Goal: Task Accomplishment & Management: Complete application form

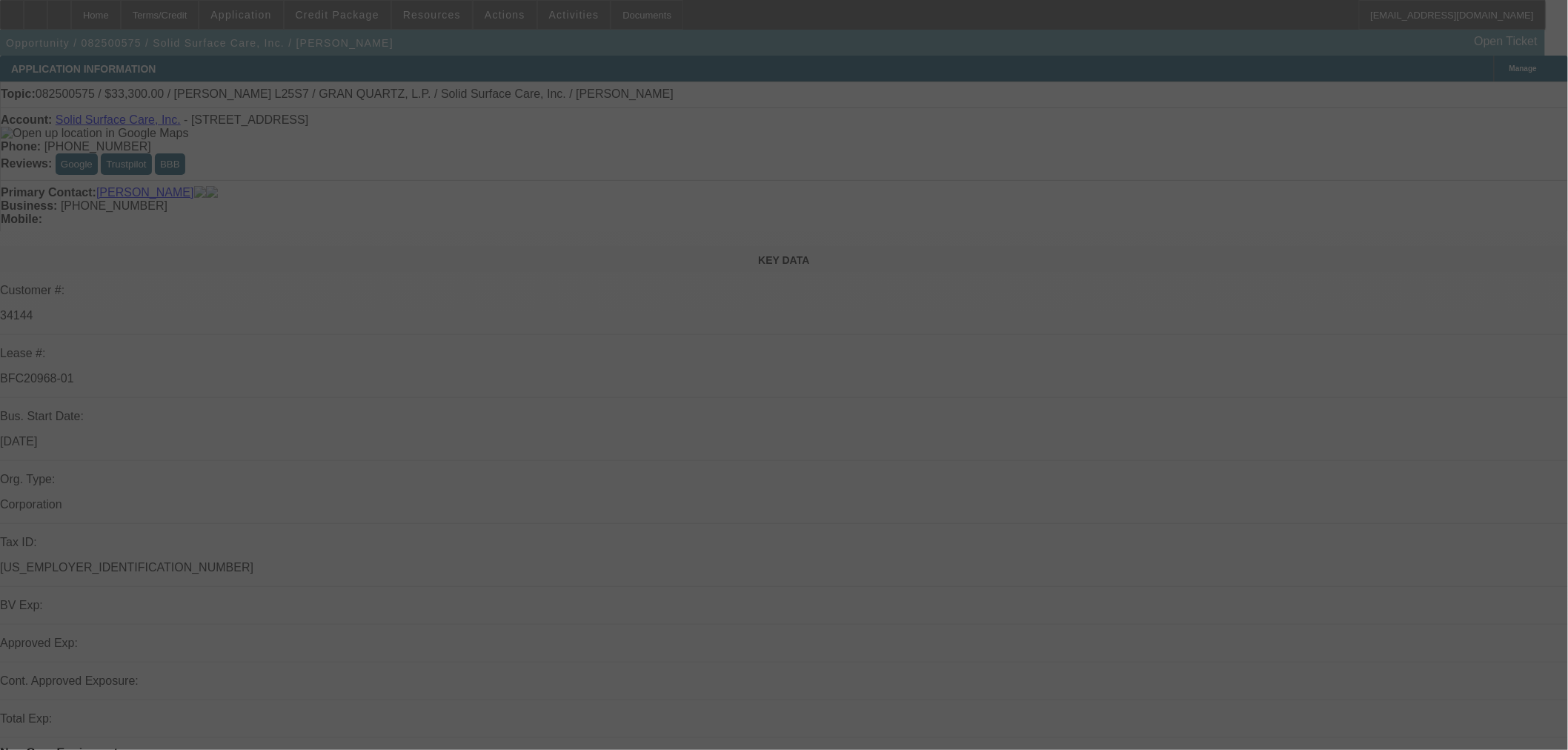
select select "0"
select select "2"
select select "0"
select select "6"
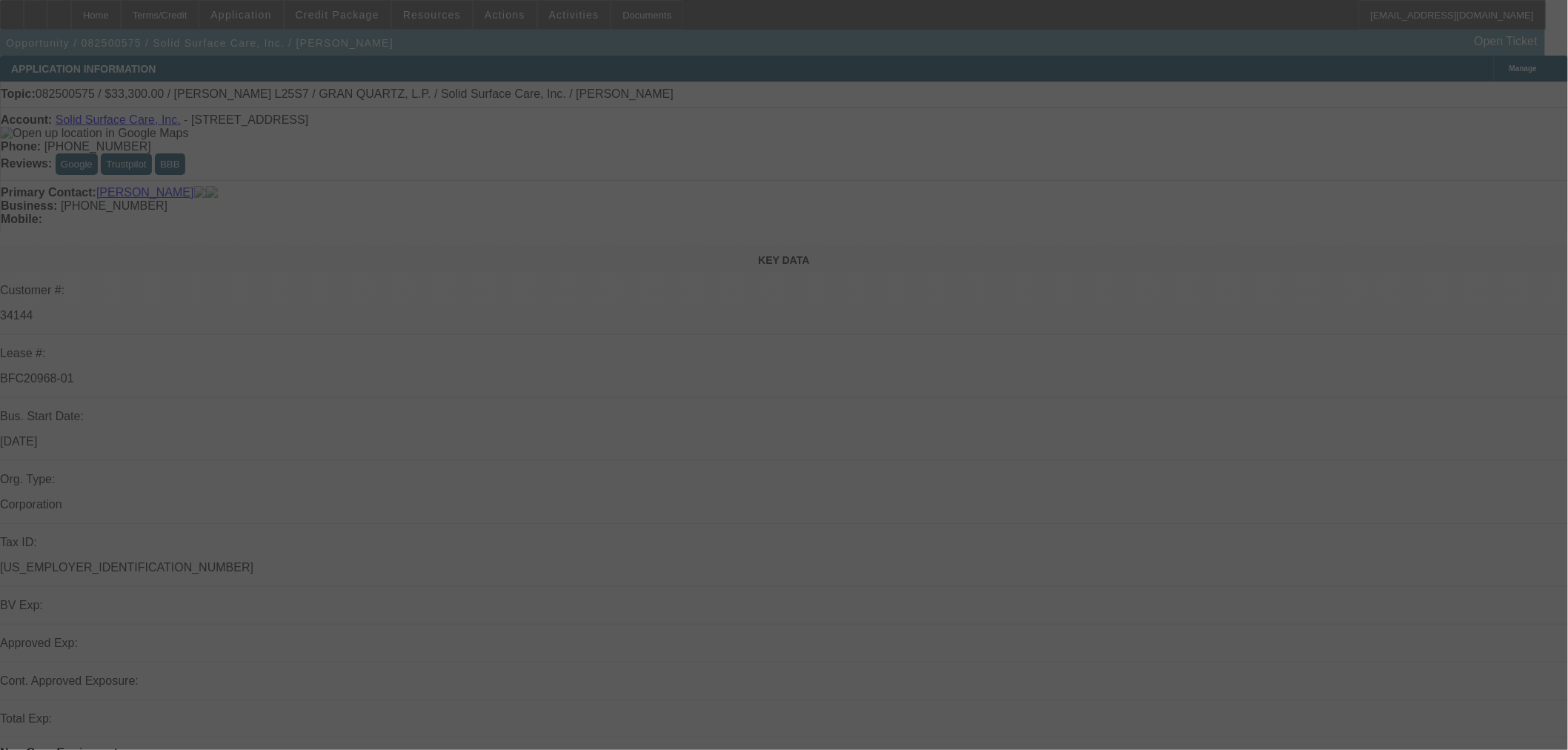
select select "0"
select select "2"
select select "0"
select select "6"
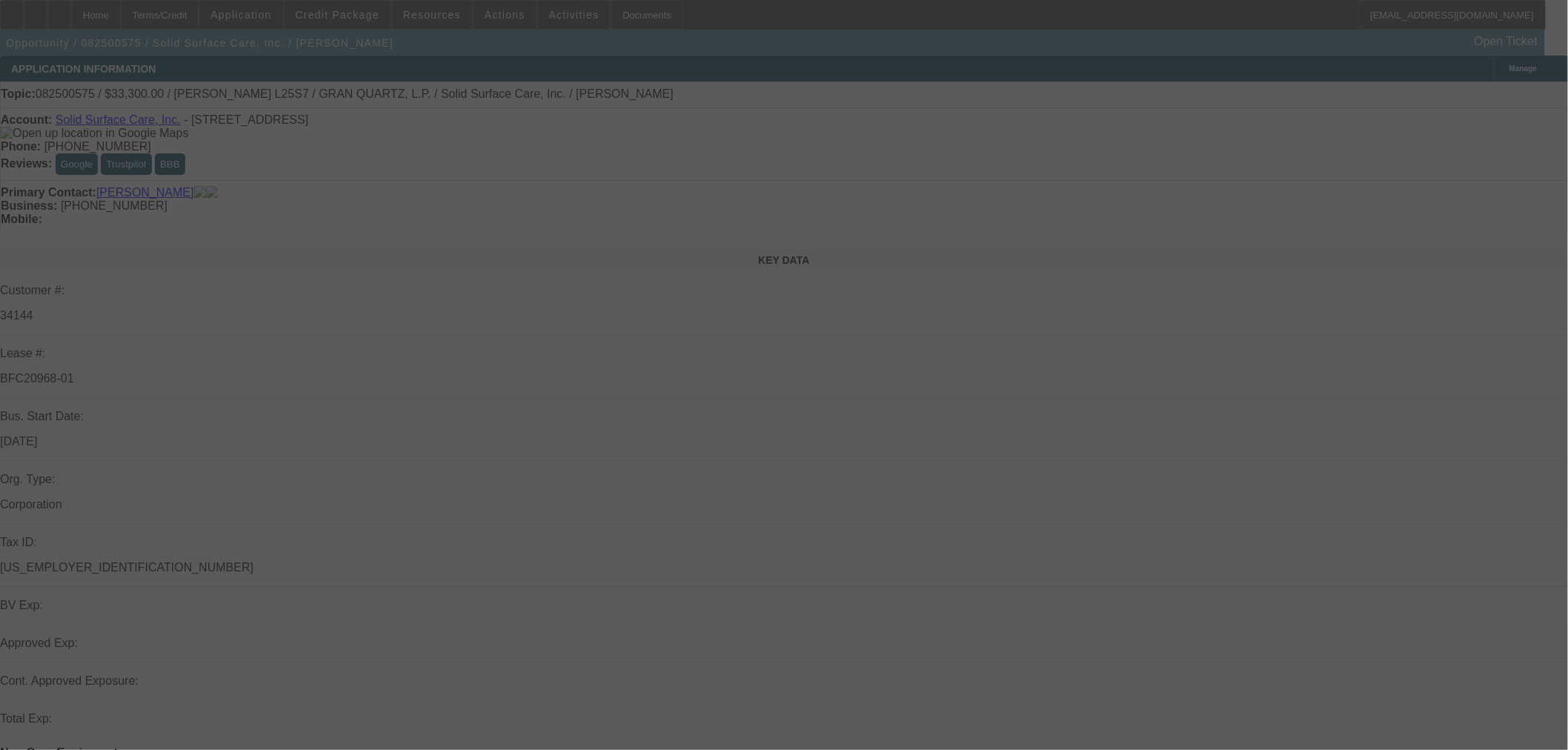
select select "0"
select select "2"
select select "0"
select select "6"
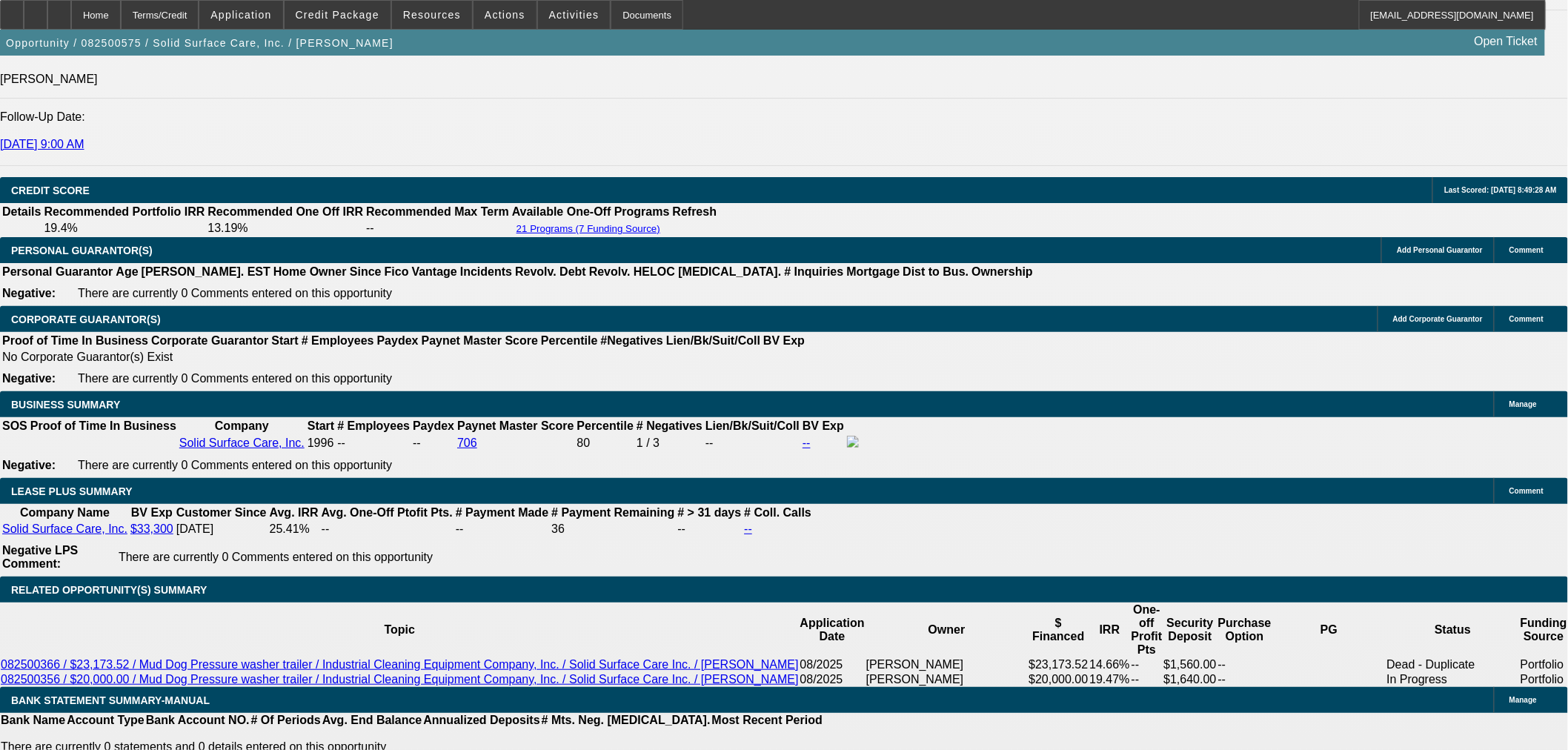
scroll to position [2240, 0]
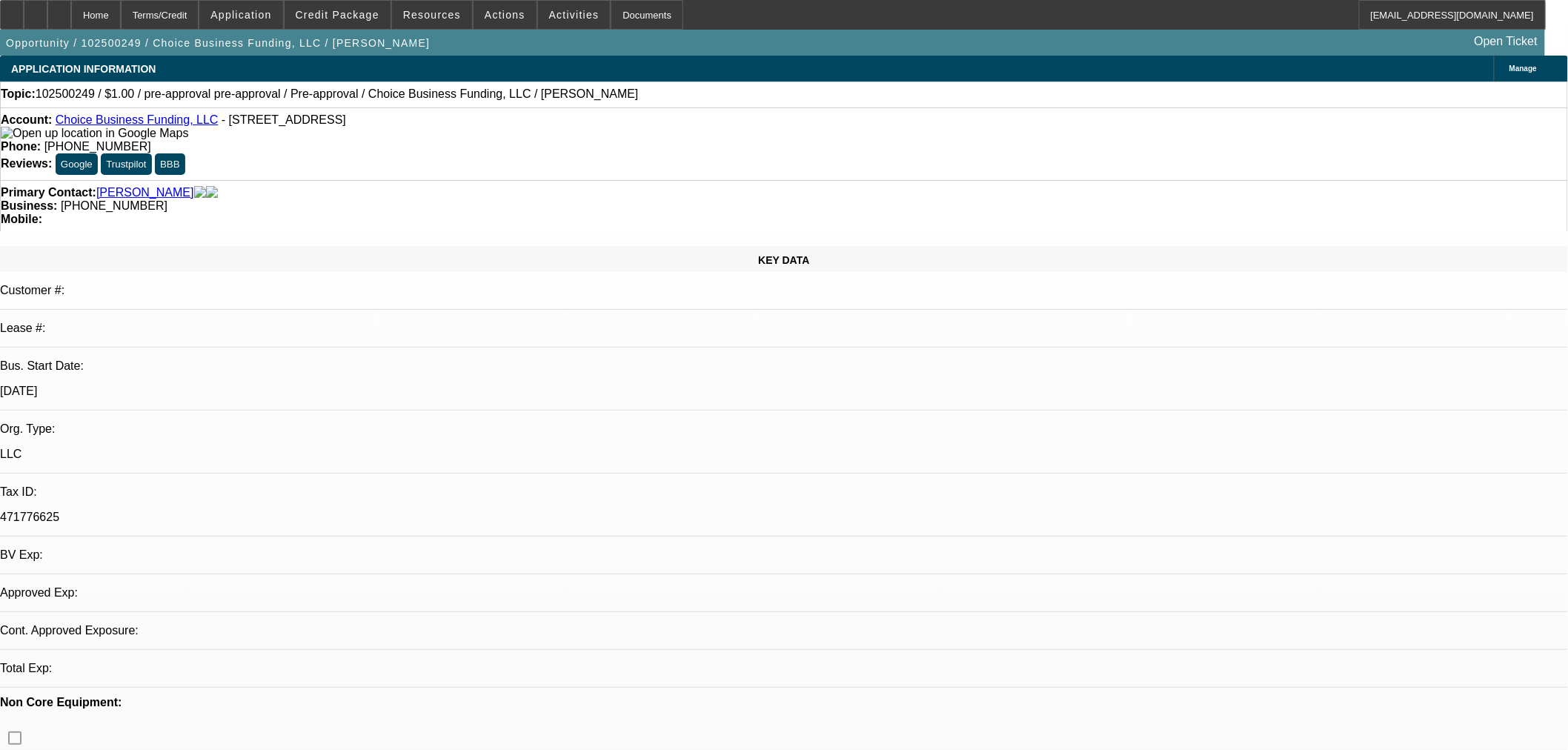
select select "0"
select select "2"
select select "0"
select select "1"
select select "2"
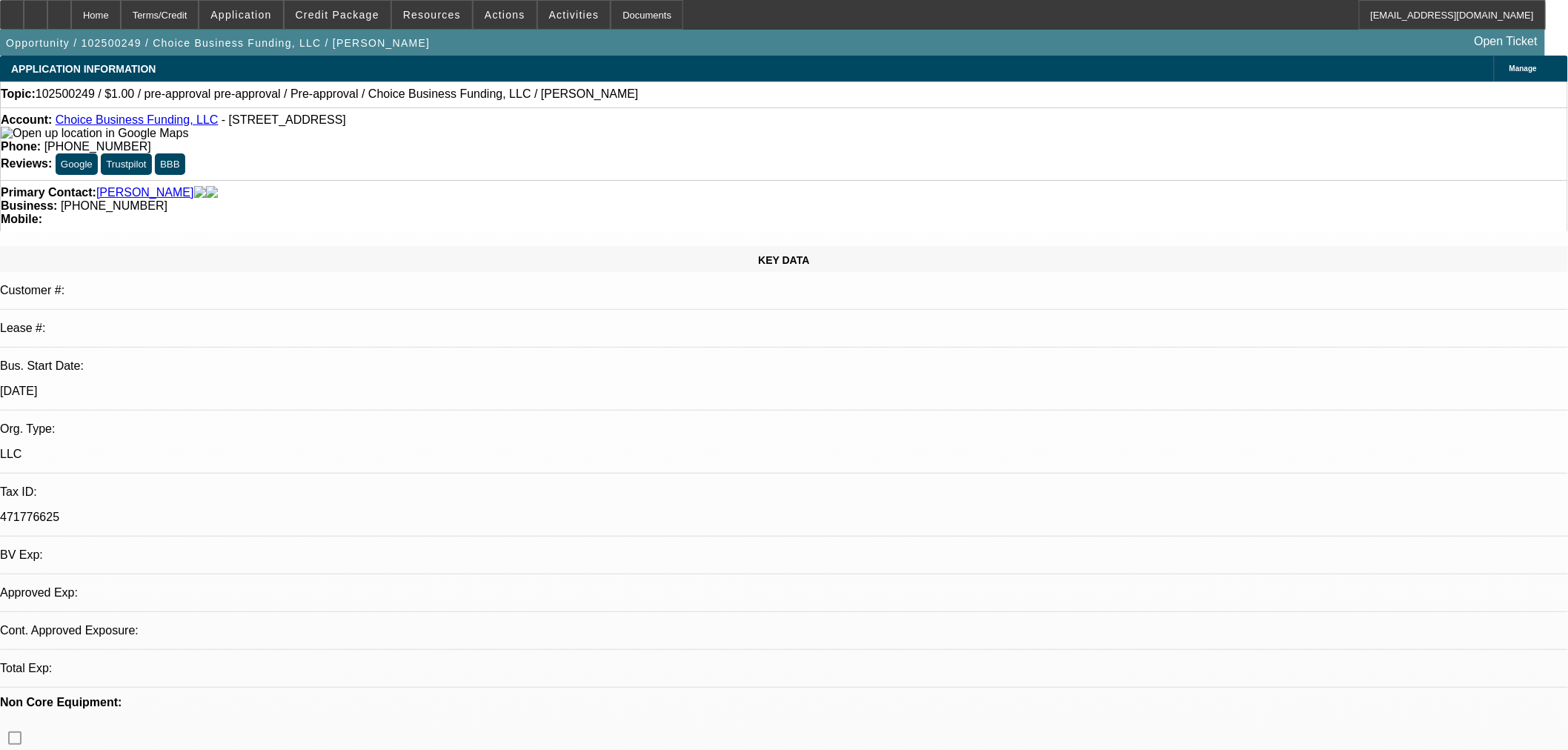
select select "6"
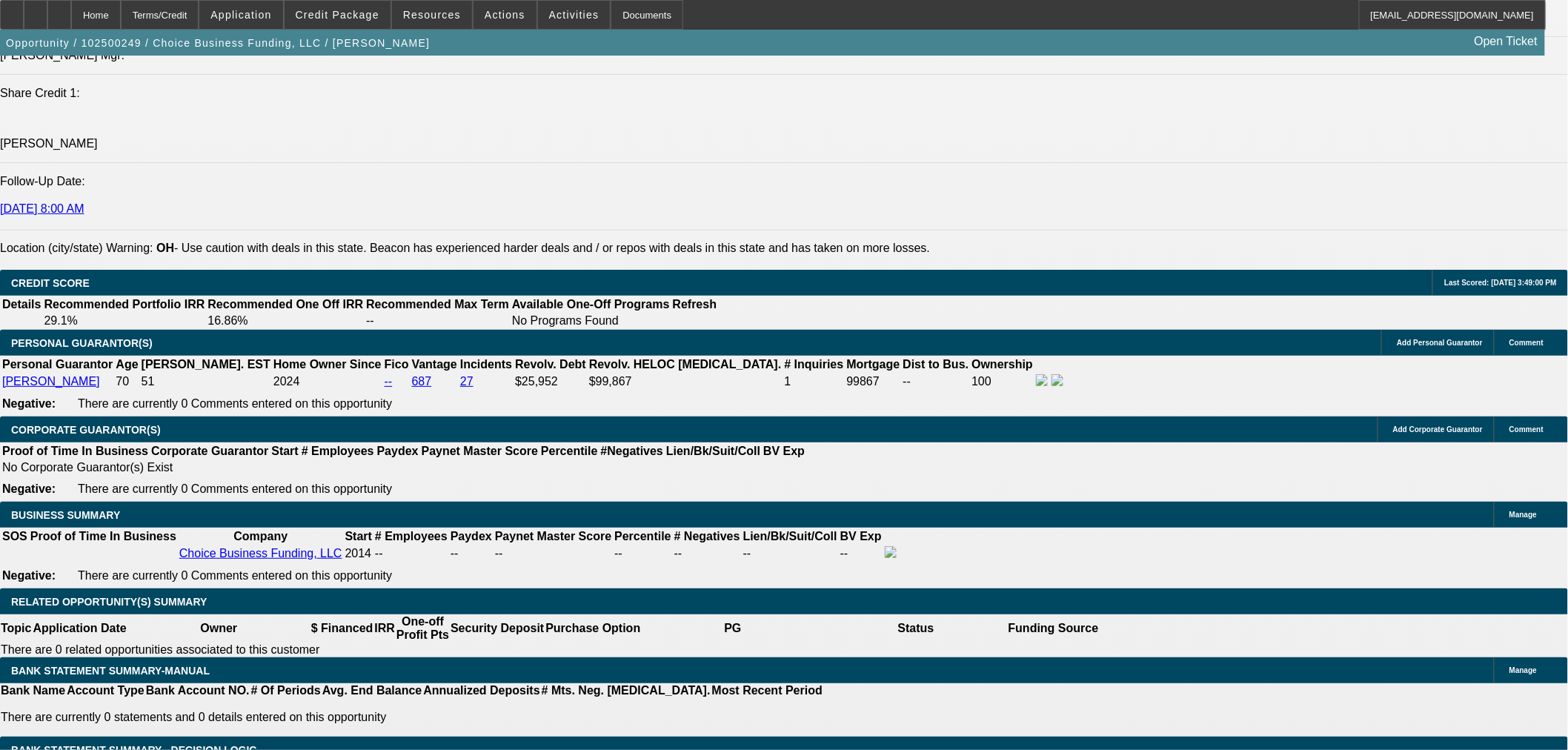
scroll to position [1920, 0]
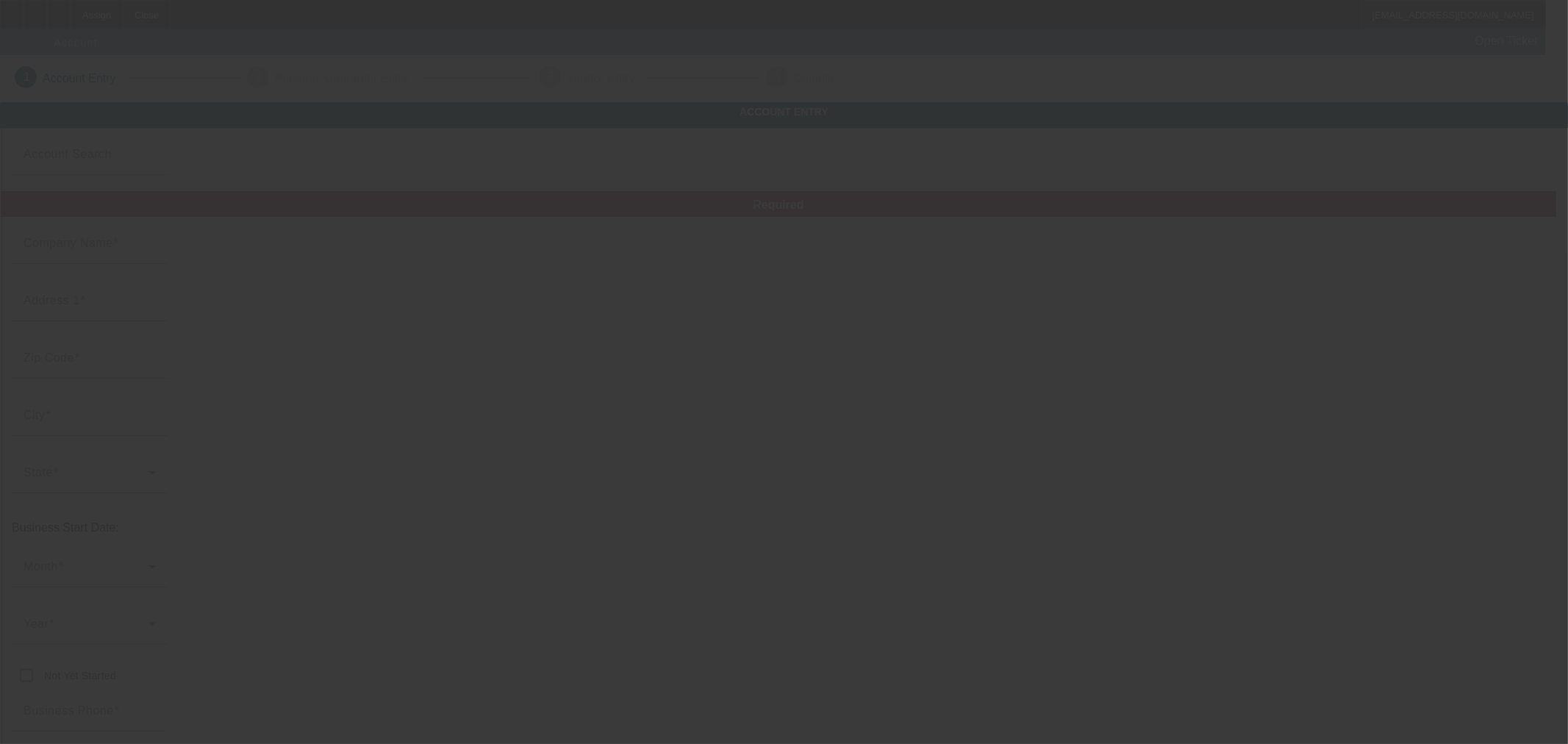
type input "Currency"
type input "Timeless Towing llc"
type input "[STREET_ADDRESS]"
type input "80107"
type input "[PERSON_NAME]"
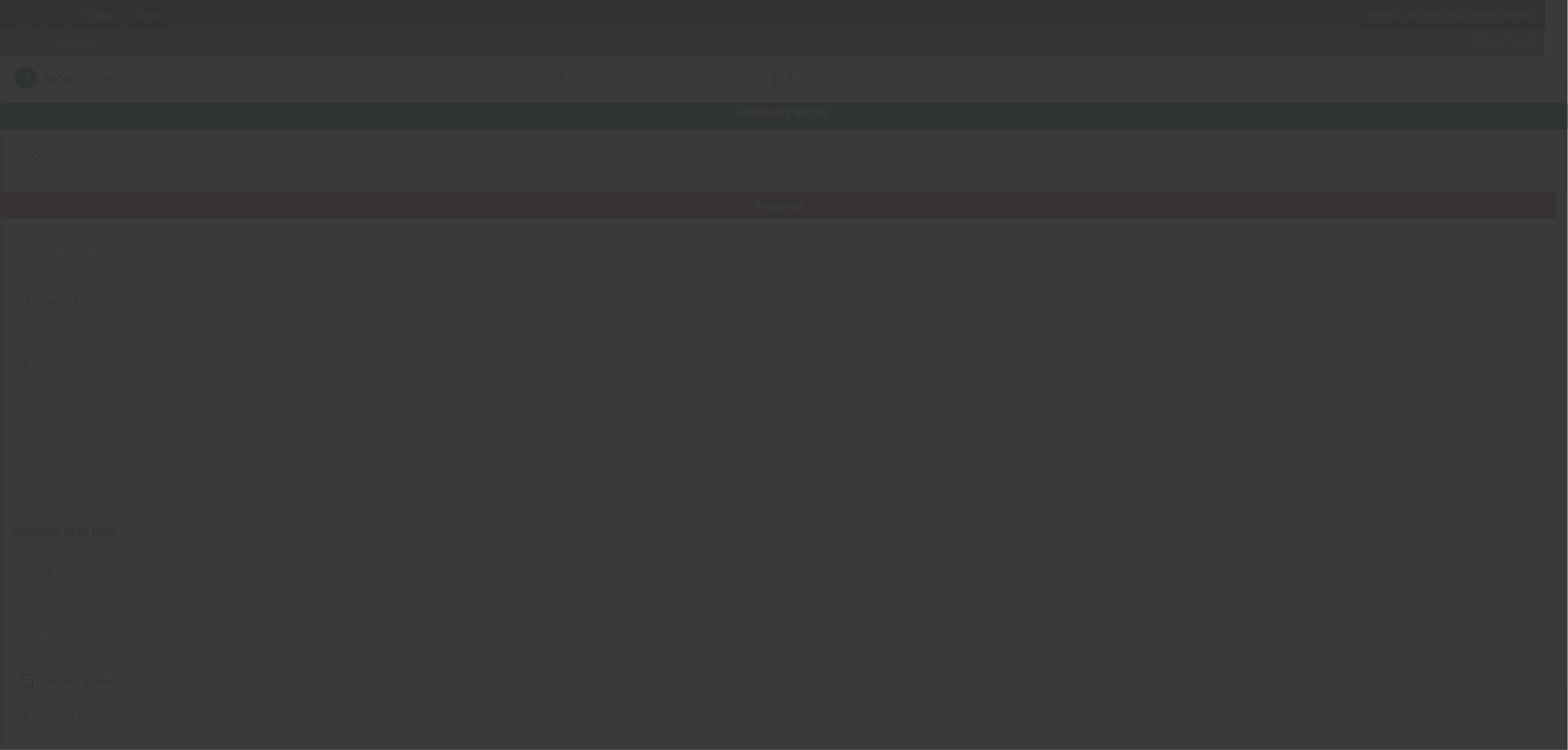
type input "[PHONE_NUMBER]"
type input "[EMAIL_ADDRESS][DOMAIN_NAME]"
type input "[US_EMPLOYER_IDENTIFICATION_NUMBER]"
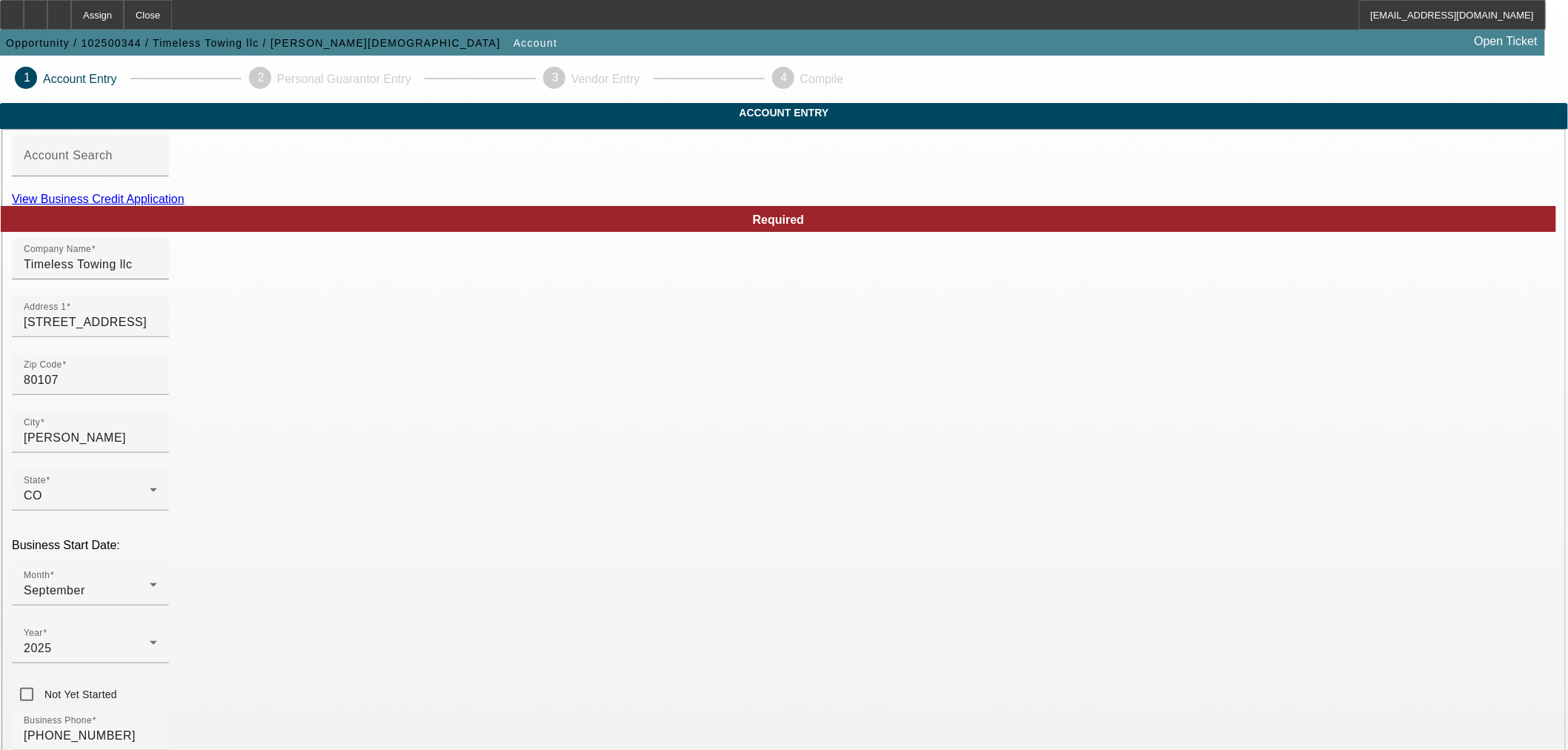
click at [185, 205] on link "View Business Credit Application" at bounding box center [97, 199] width 172 height 12
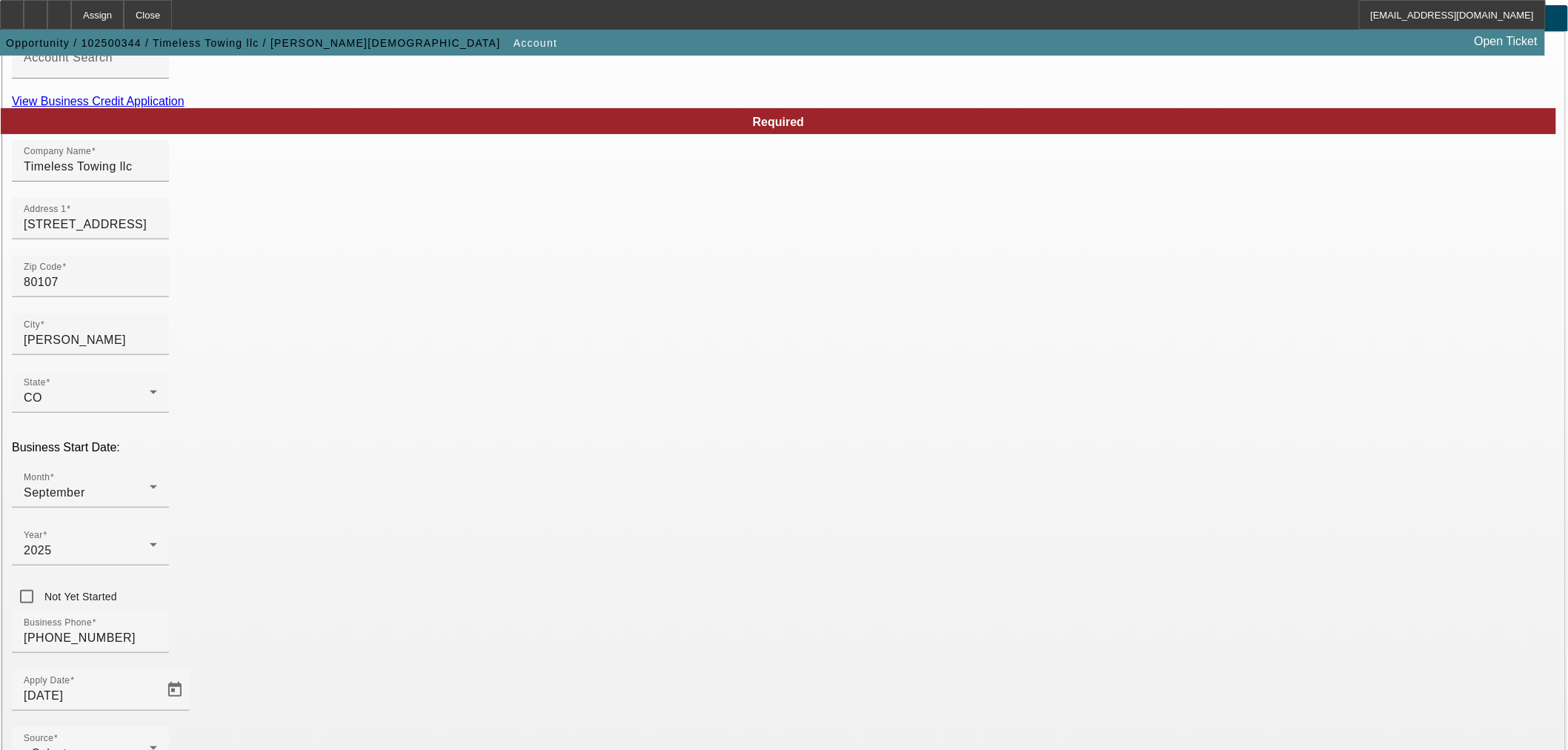
scroll to position [137, 0]
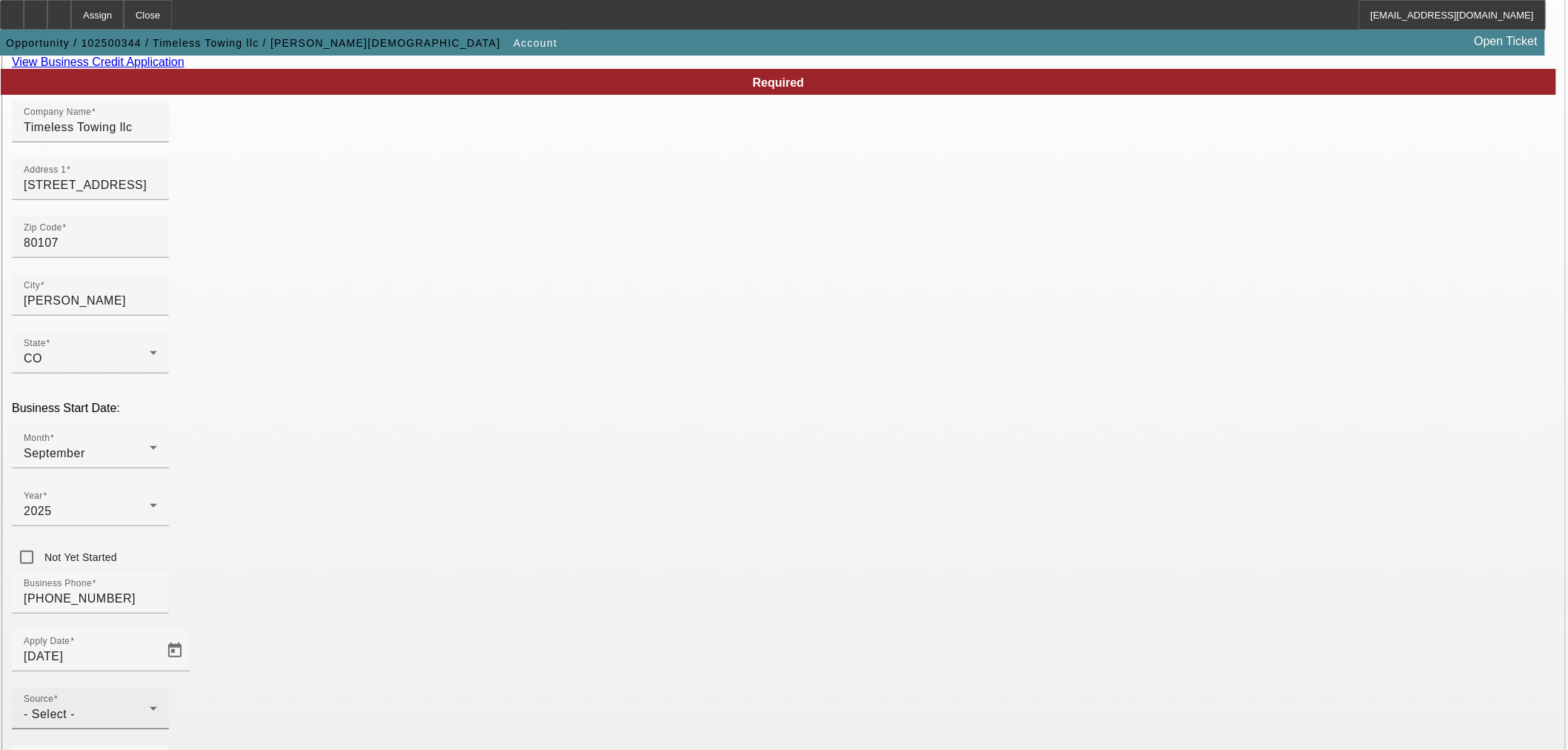
click at [150, 705] on div "- Select -" at bounding box center [87, 715] width 126 height 18
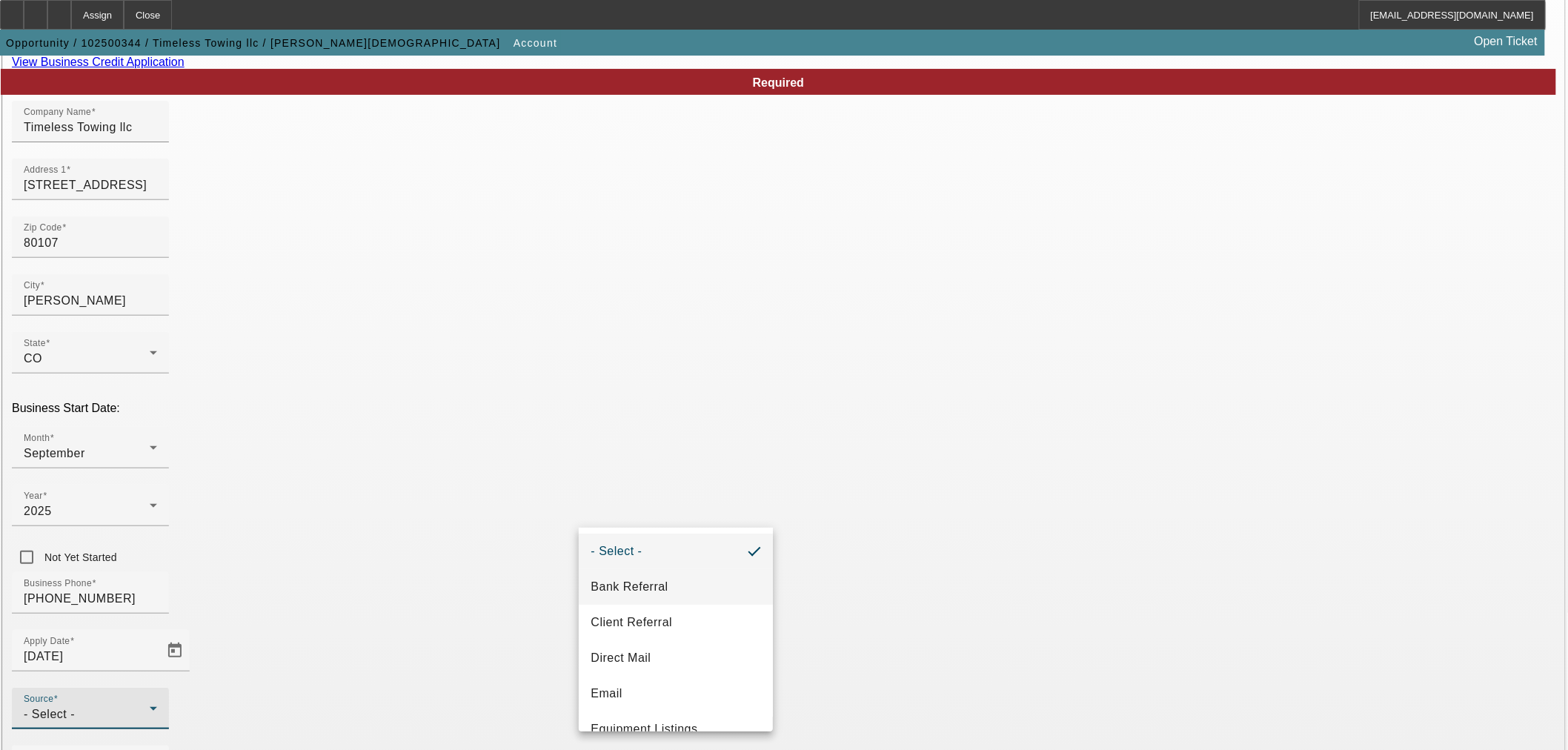
click at [678, 588] on mat-option "Bank Referral" at bounding box center [676, 586] width 195 height 35
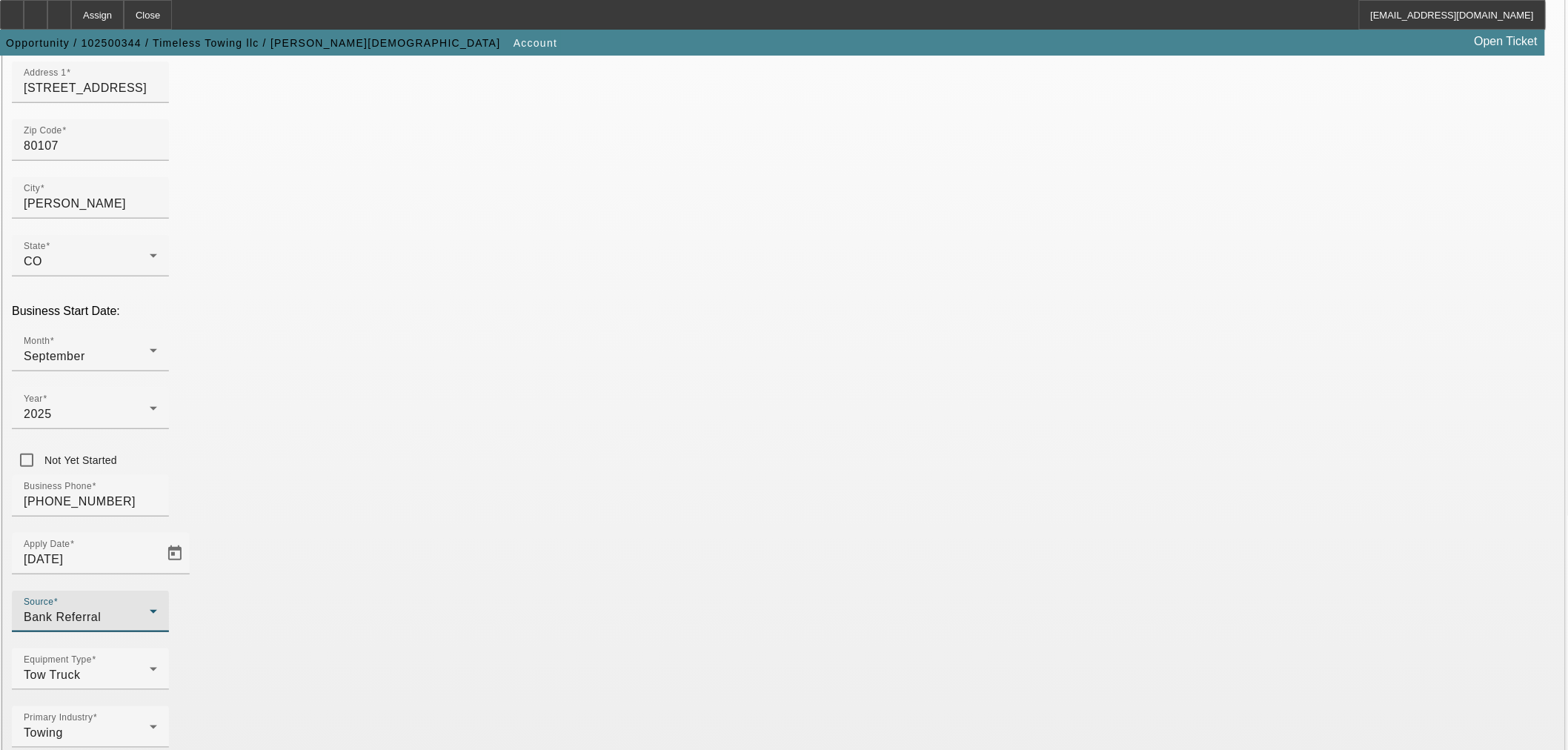
scroll to position [274, 0]
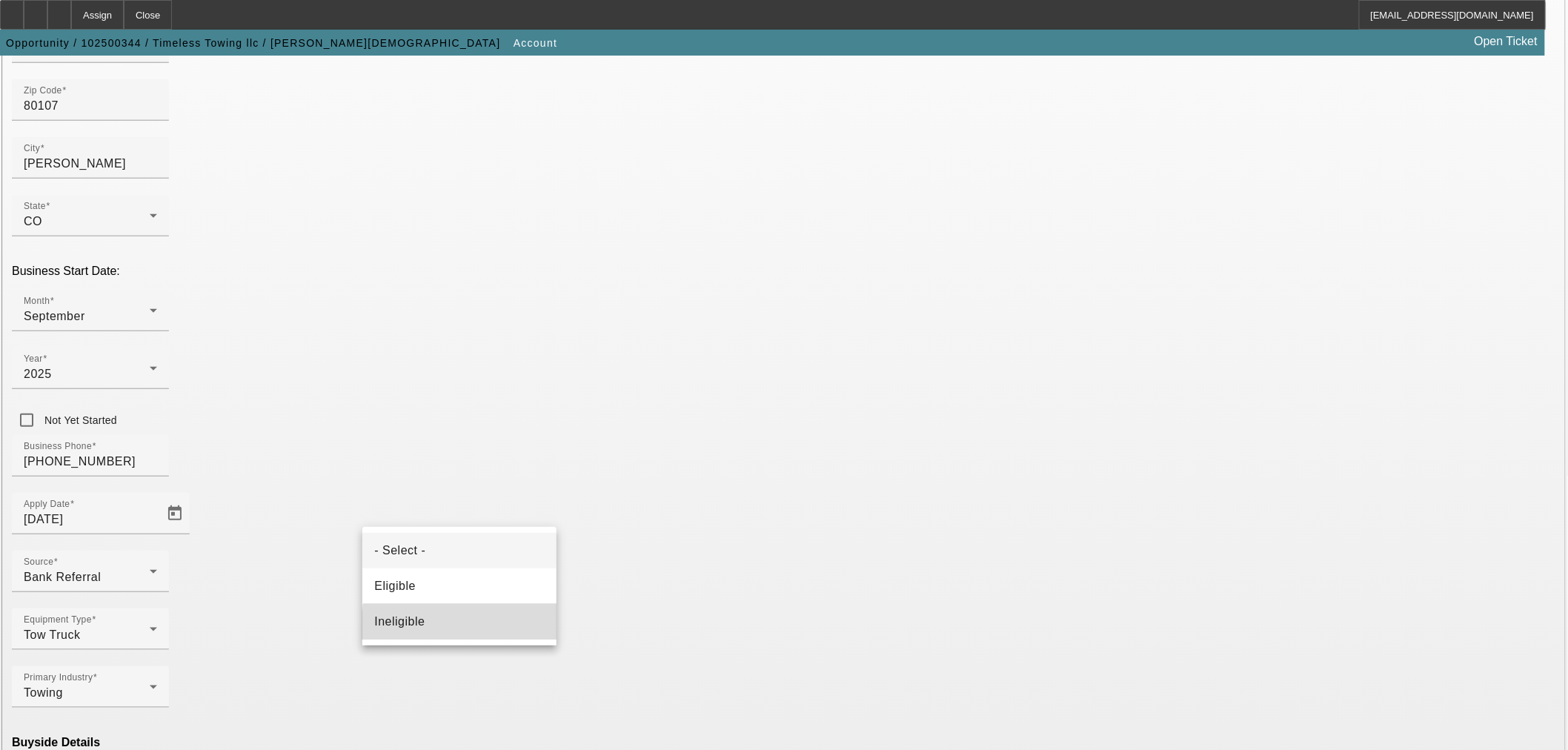
click at [488, 627] on mat-option "Ineligible" at bounding box center [460, 621] width 195 height 35
type input "Currency"
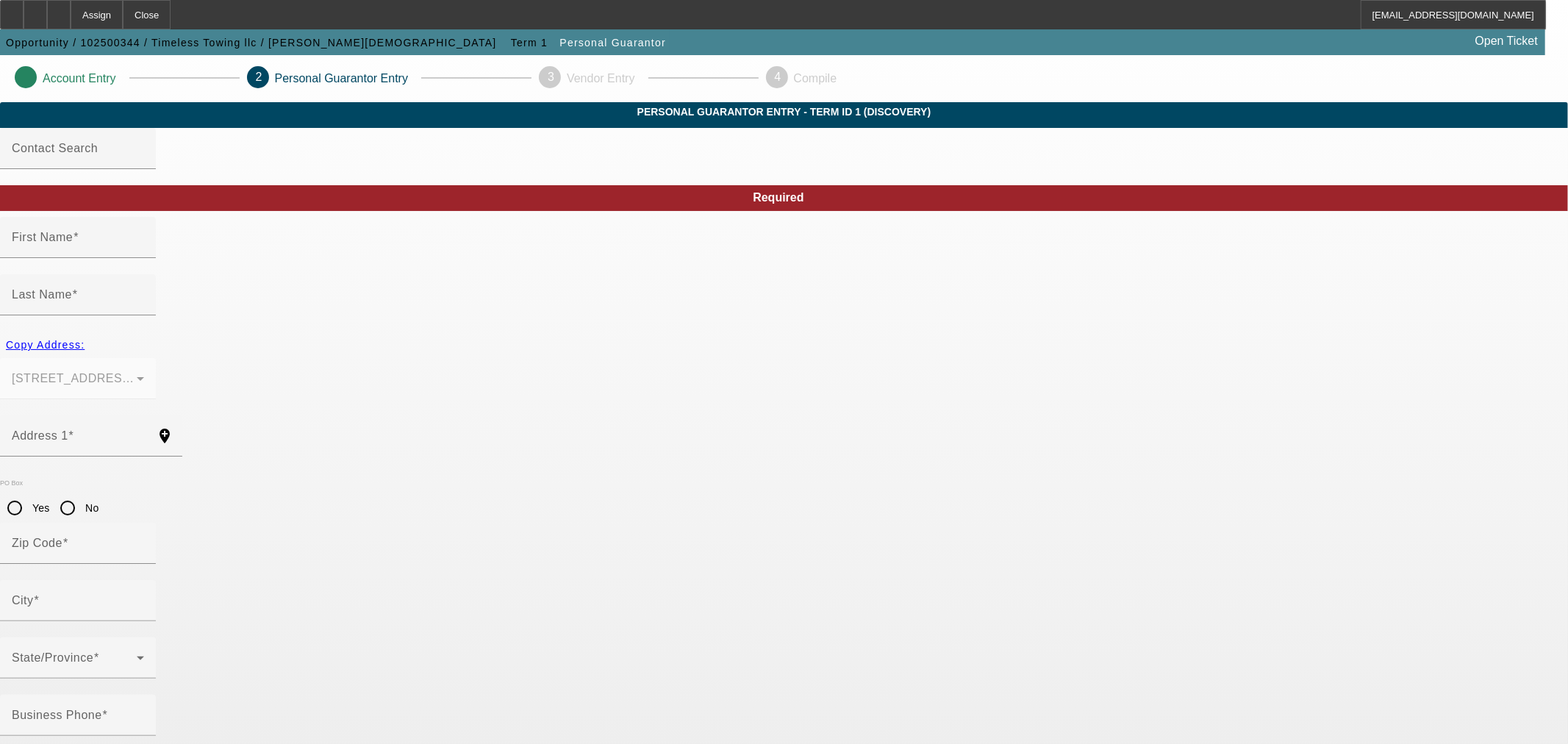
type input "Jesus"
type input "Nunez Ulloa"
type input "39892 Penn Rd"
radio input "true"
type input "80107"
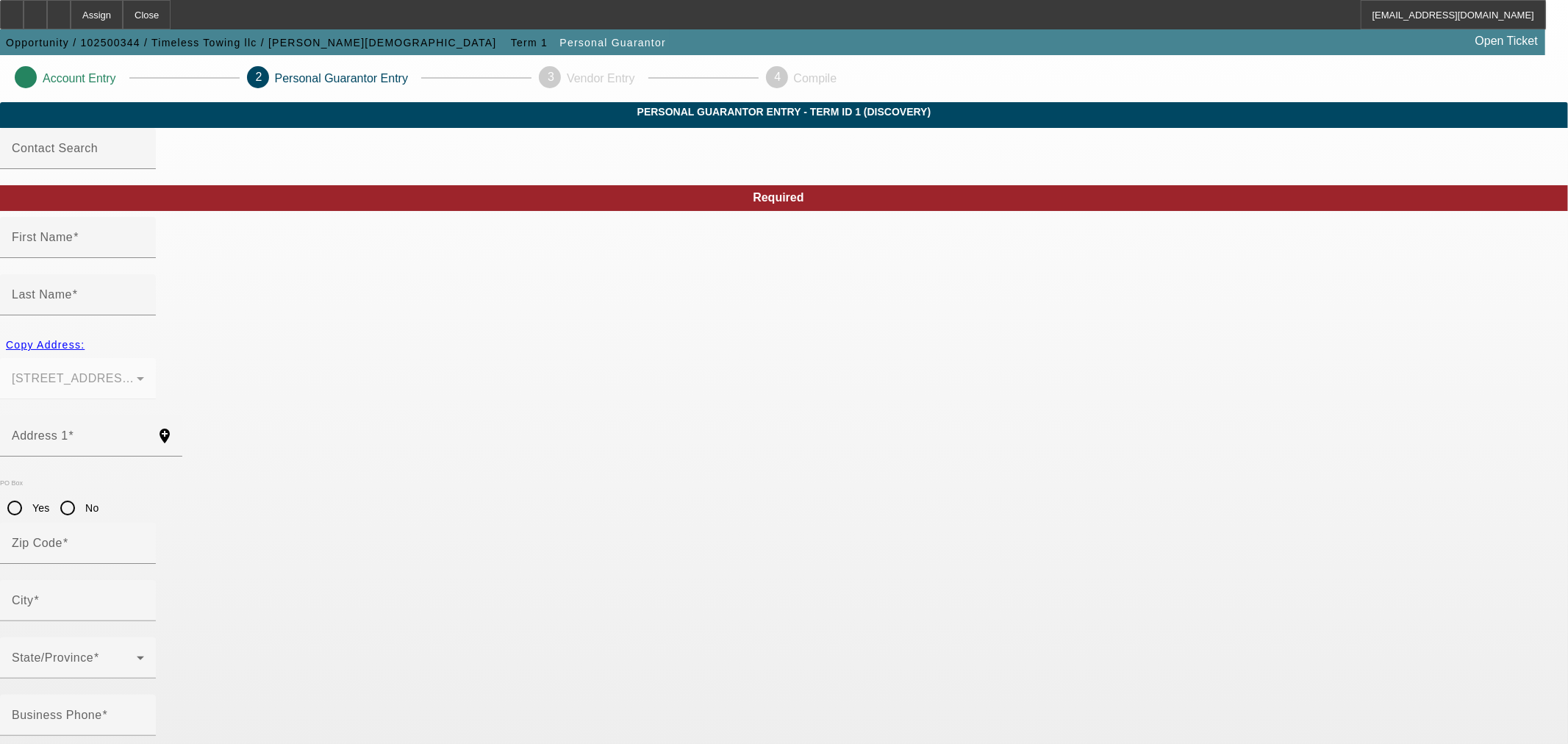
type input "Elizabeth"
type input "(720) 984-5211"
type input "100"
type input "678-39-1210"
type input "heyzuess11@yahoo.com"
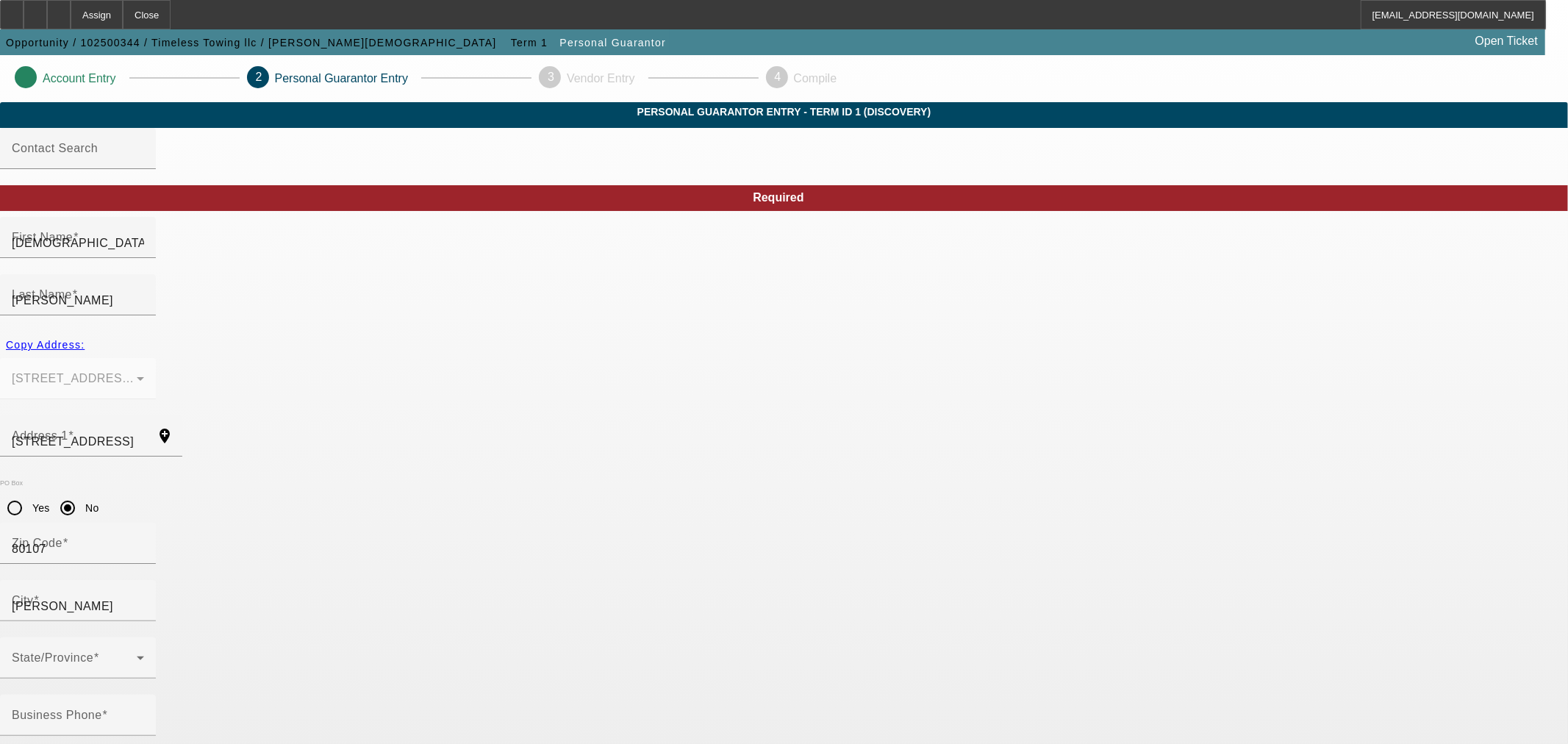
type input "Alberto"
type input "(720) 984-5211"
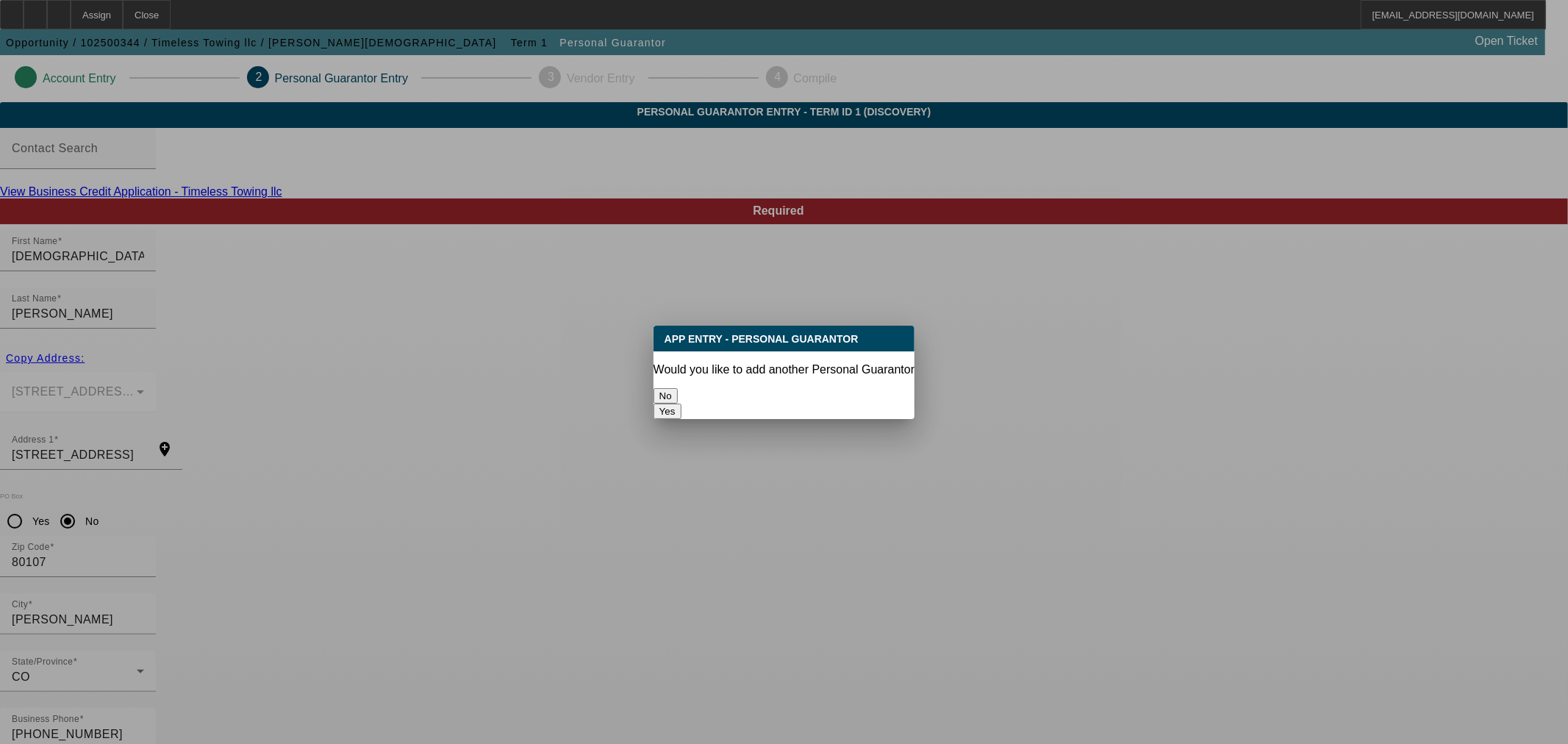
click at [678, 388] on button "No" at bounding box center [665, 396] width 25 height 16
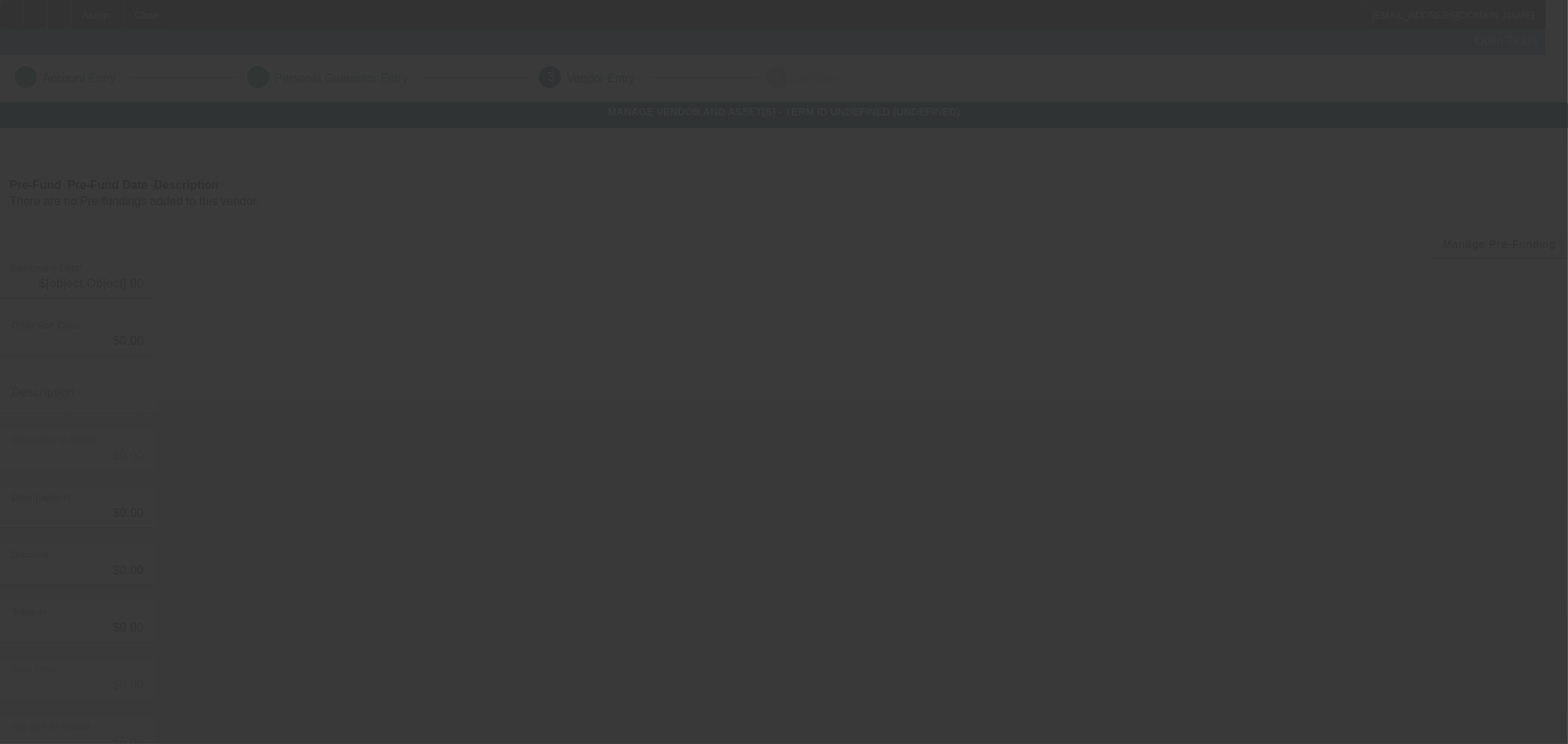
type input "$111,000.00"
type input "$23,000.00"
type input "$88,000.00"
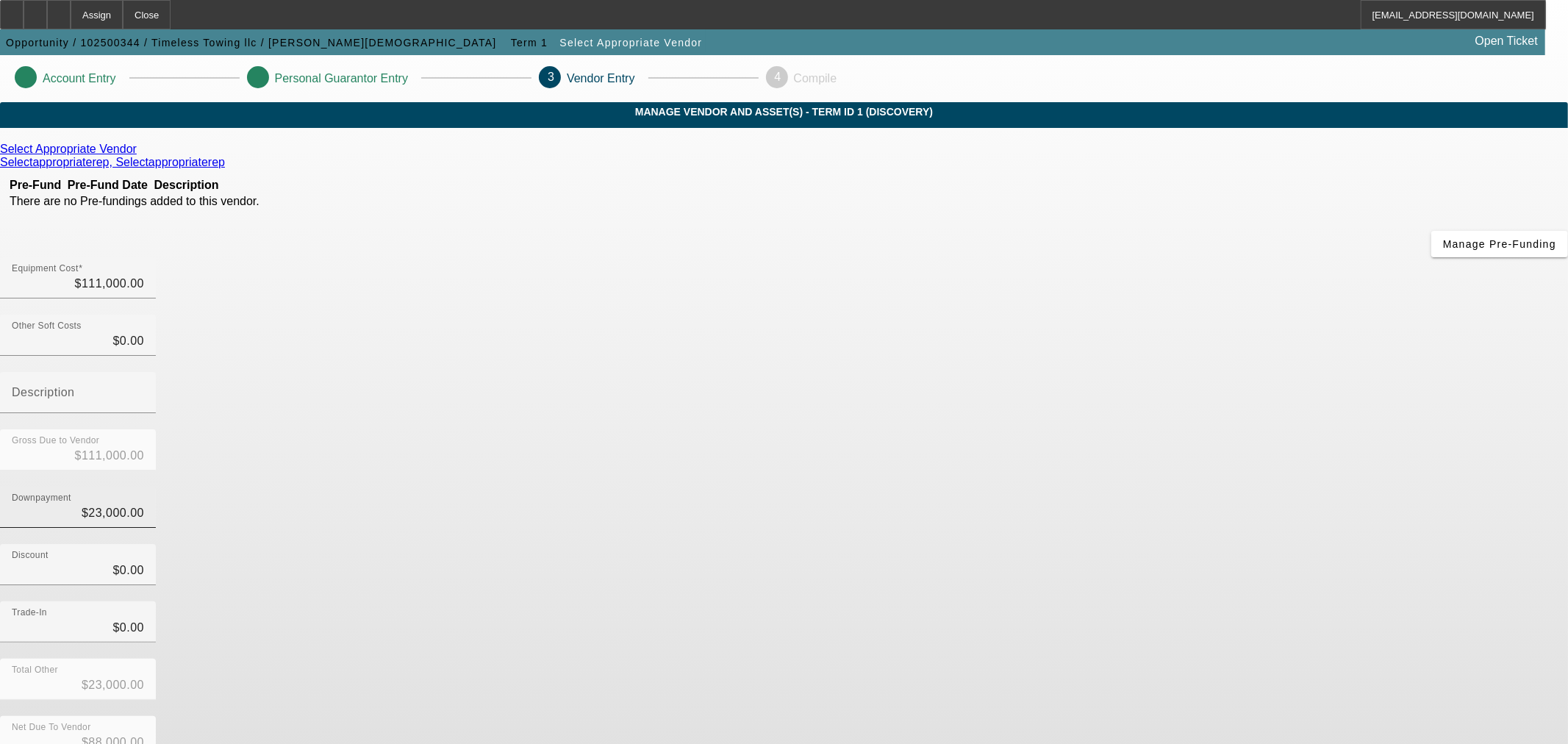
type input "23000"
click at [144, 504] on input "23000" at bounding box center [78, 513] width 132 height 18
type input "$0.00"
type input "$111,000.00"
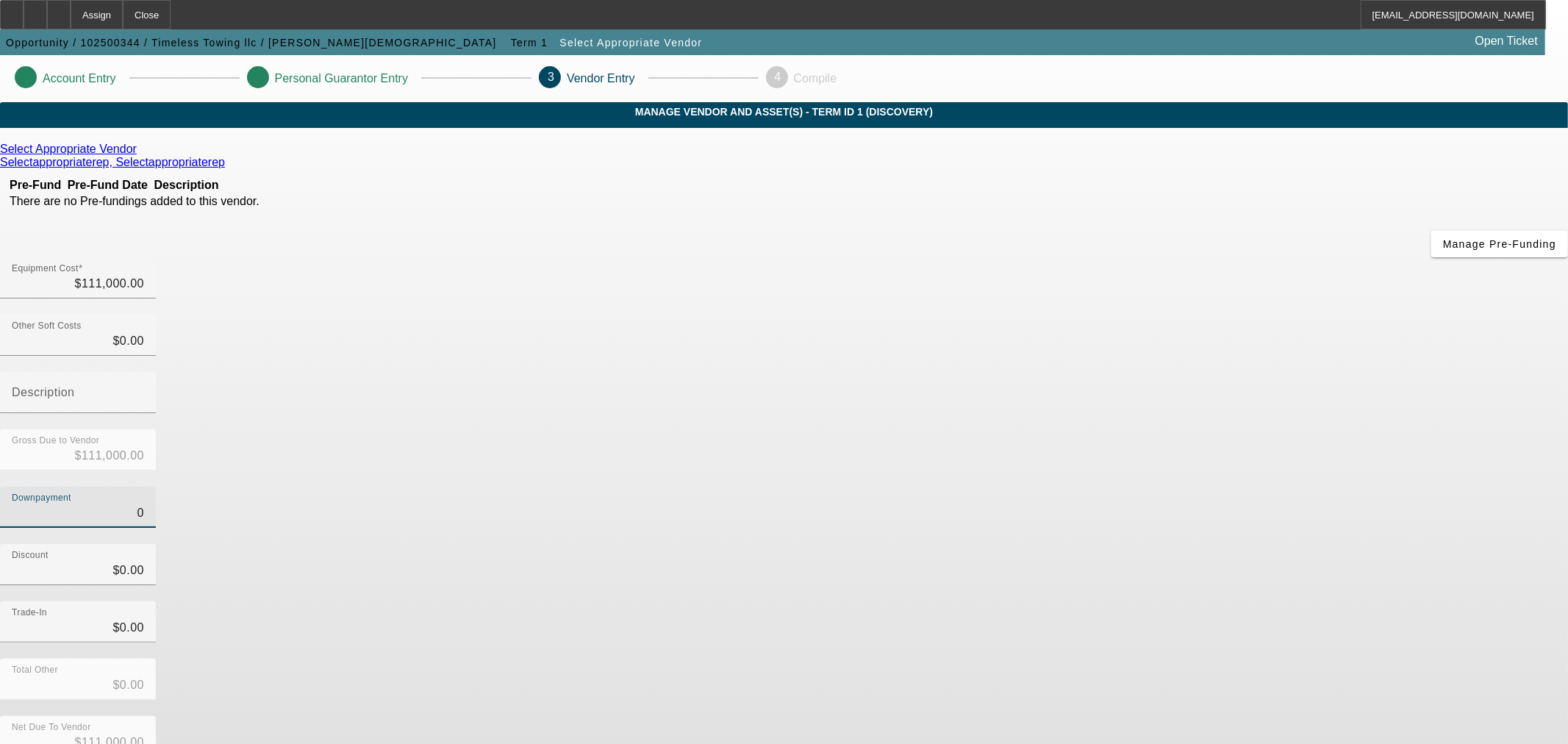
type input "$0.00"
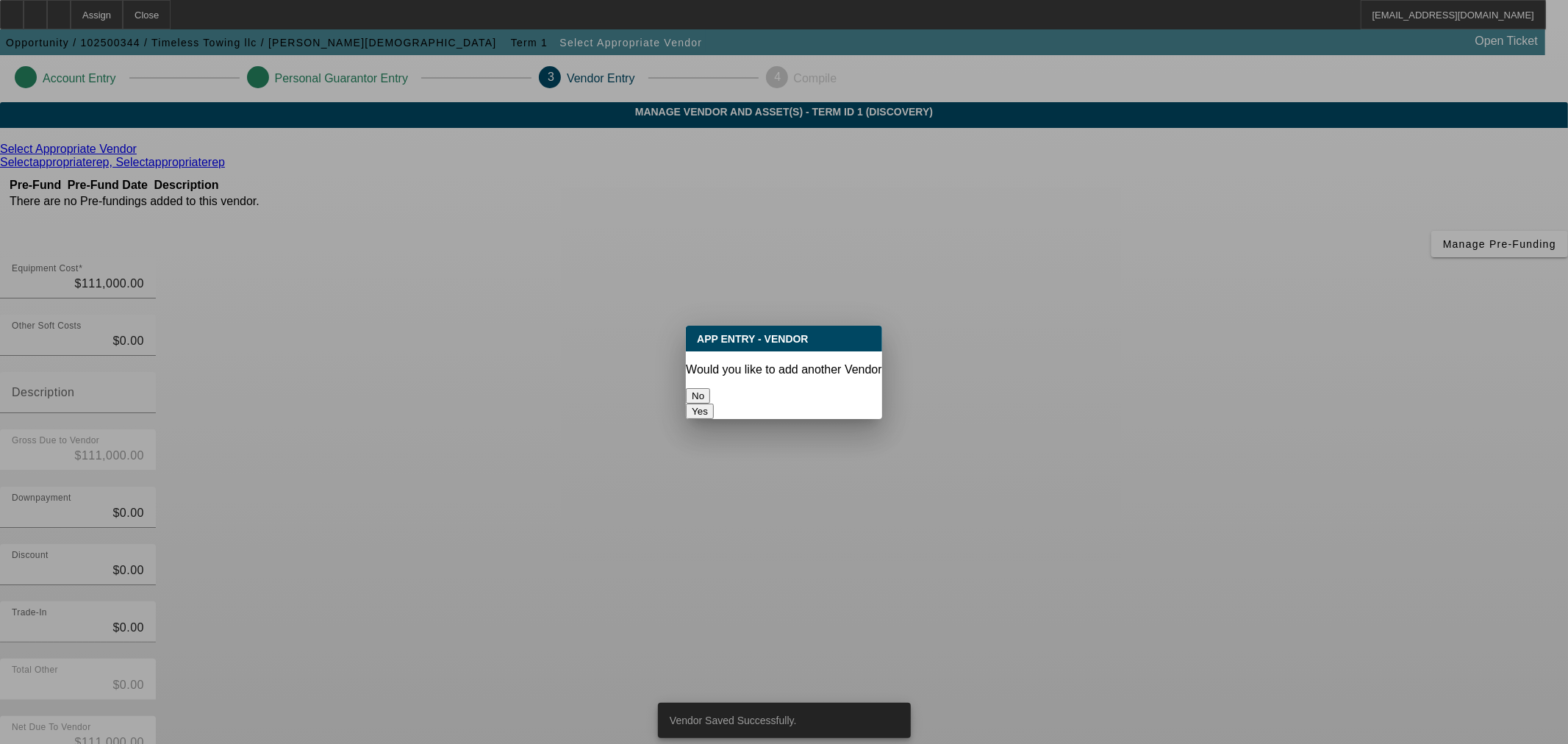
click at [710, 390] on button "No" at bounding box center [698, 396] width 25 height 16
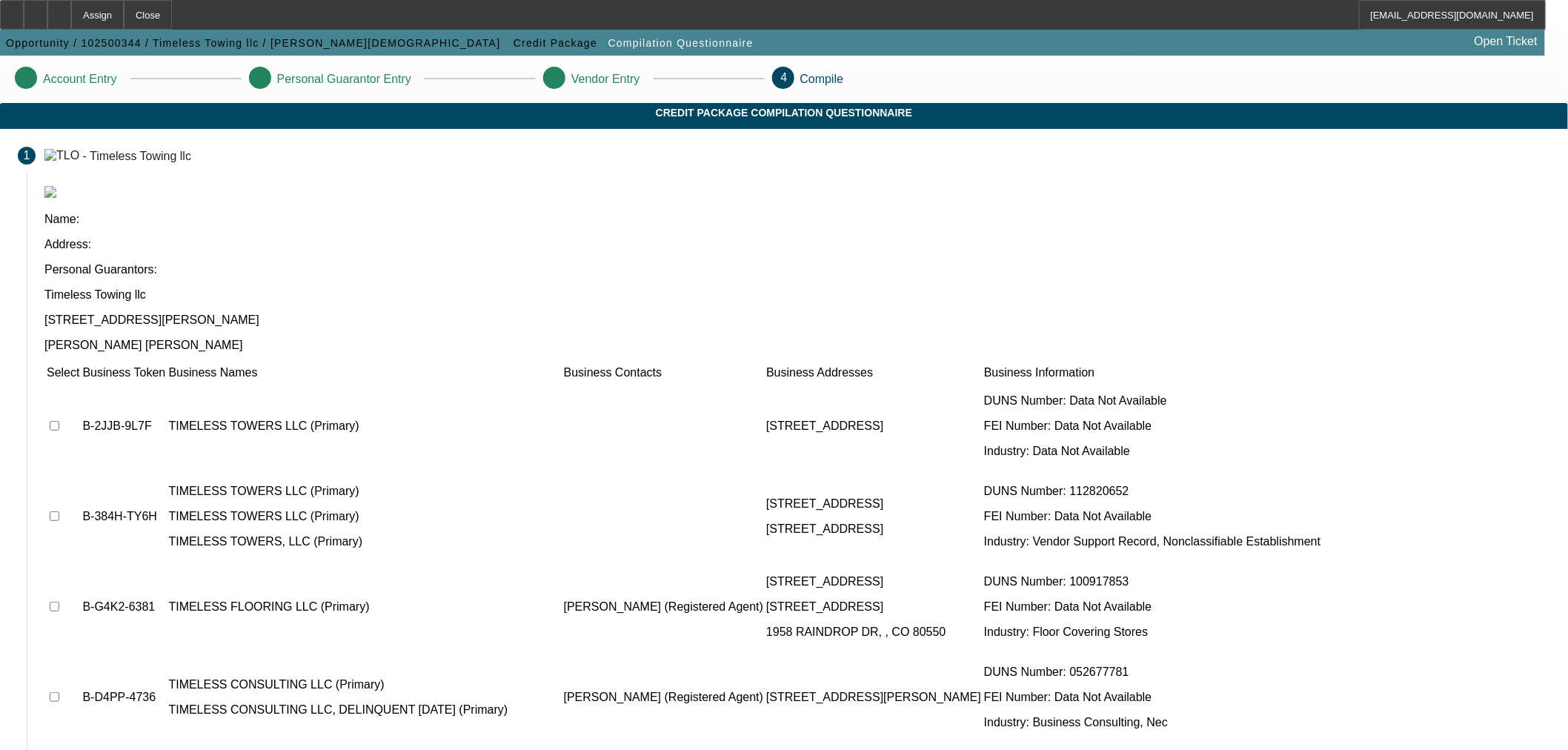
click at [59, 421] on input "checkbox" at bounding box center [54, 426] width 10 height 10
checkbox input "true"
click at [80, 472] on td at bounding box center [63, 517] width 34 height 89
click at [59, 511] on input "checkbox" at bounding box center [54, 516] width 10 height 10
checkbox input "true"
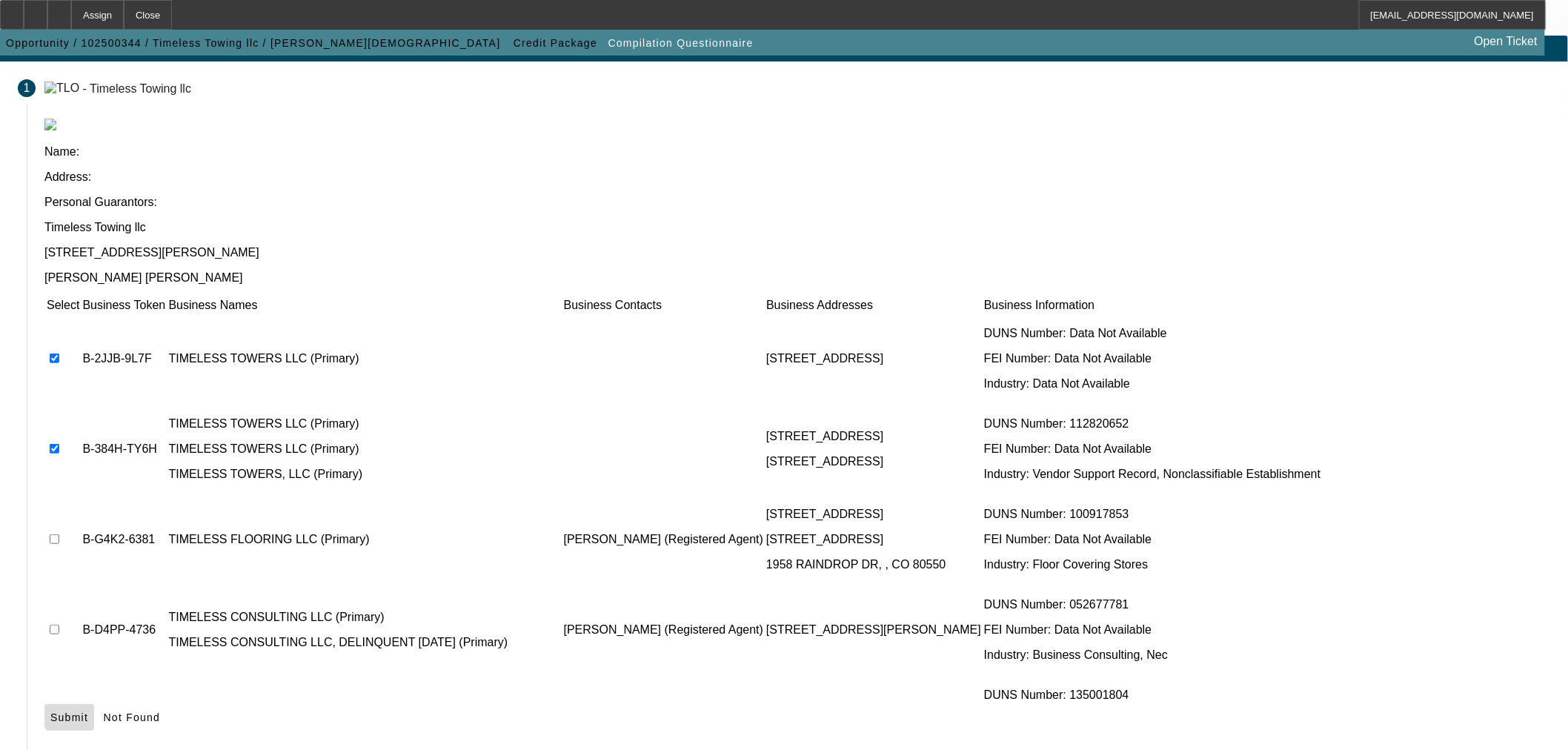
click at [88, 711] on span "Submit" at bounding box center [69, 717] width 38 height 12
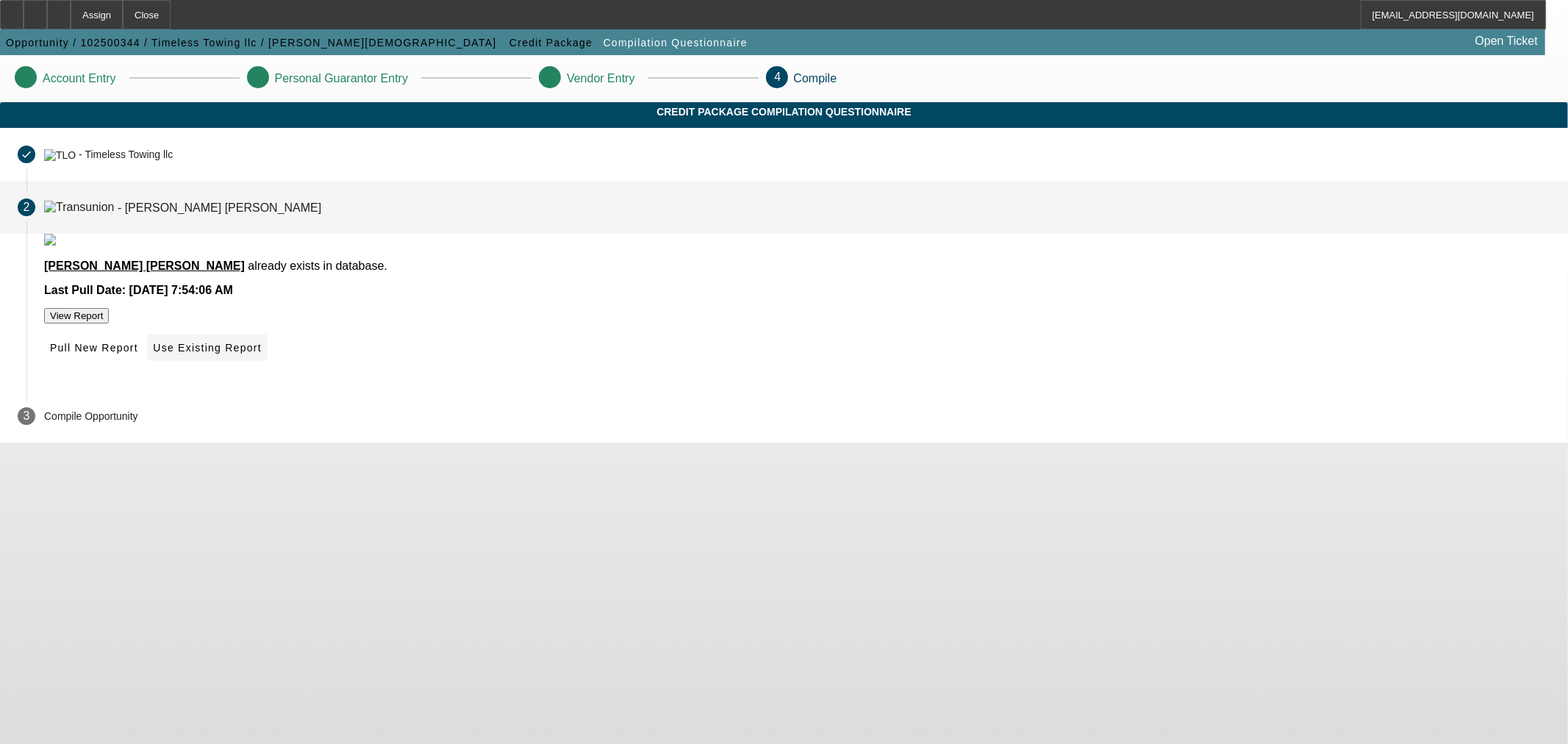
click at [261, 353] on span "Use Existing Report" at bounding box center [207, 347] width 108 height 11
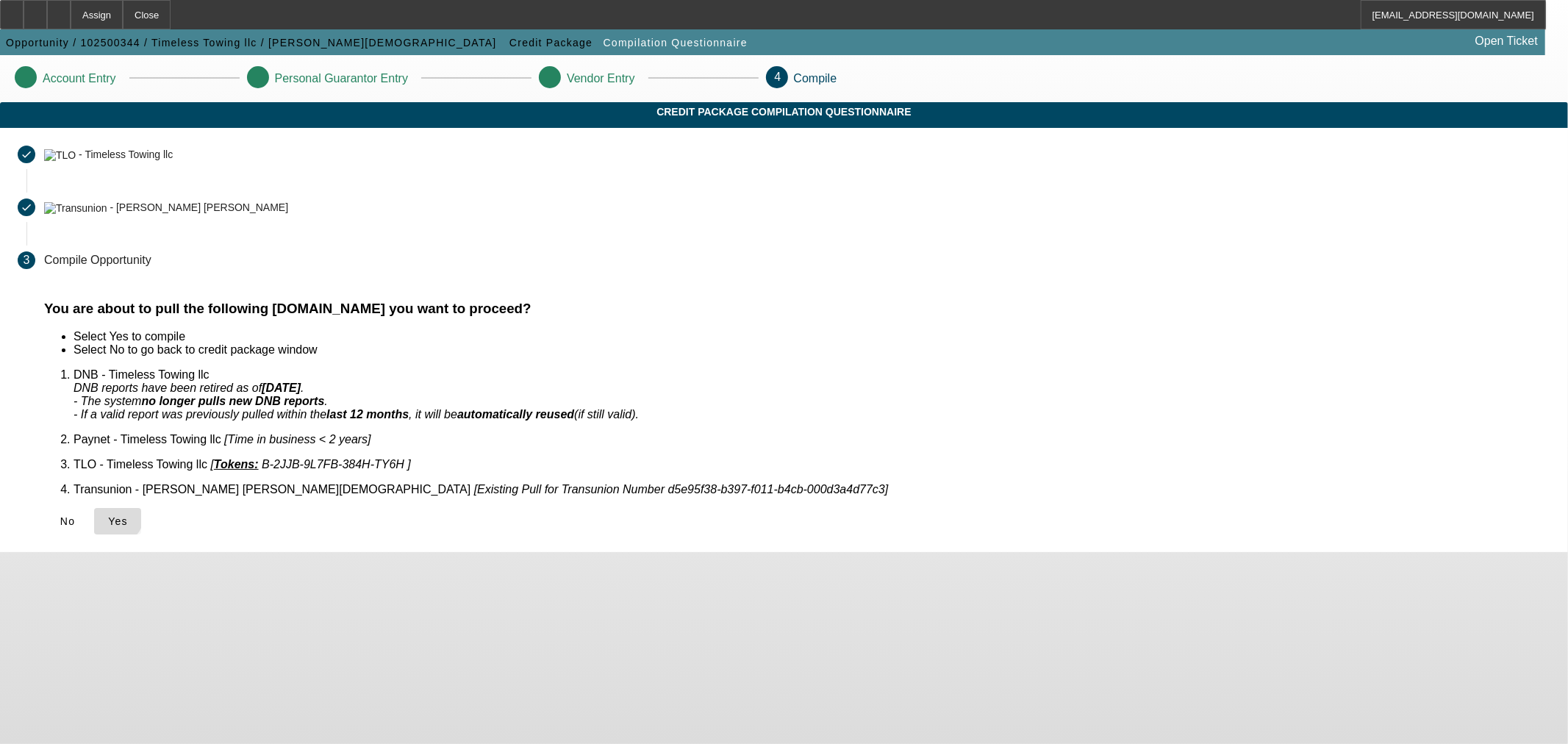
click at [108, 515] on icon at bounding box center [108, 521] width 0 height 11
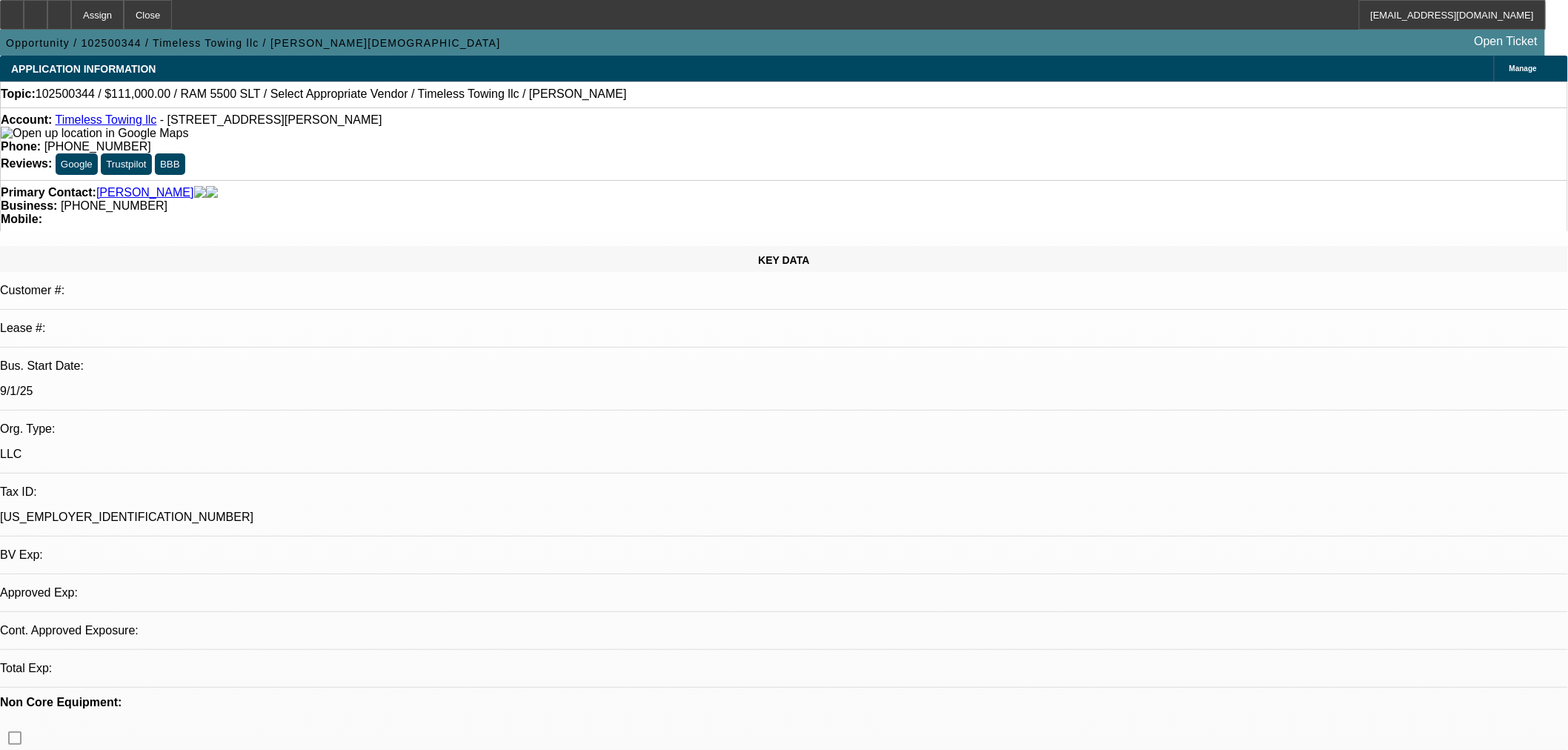
select select "0"
select select "2"
select select "0"
select select "6"
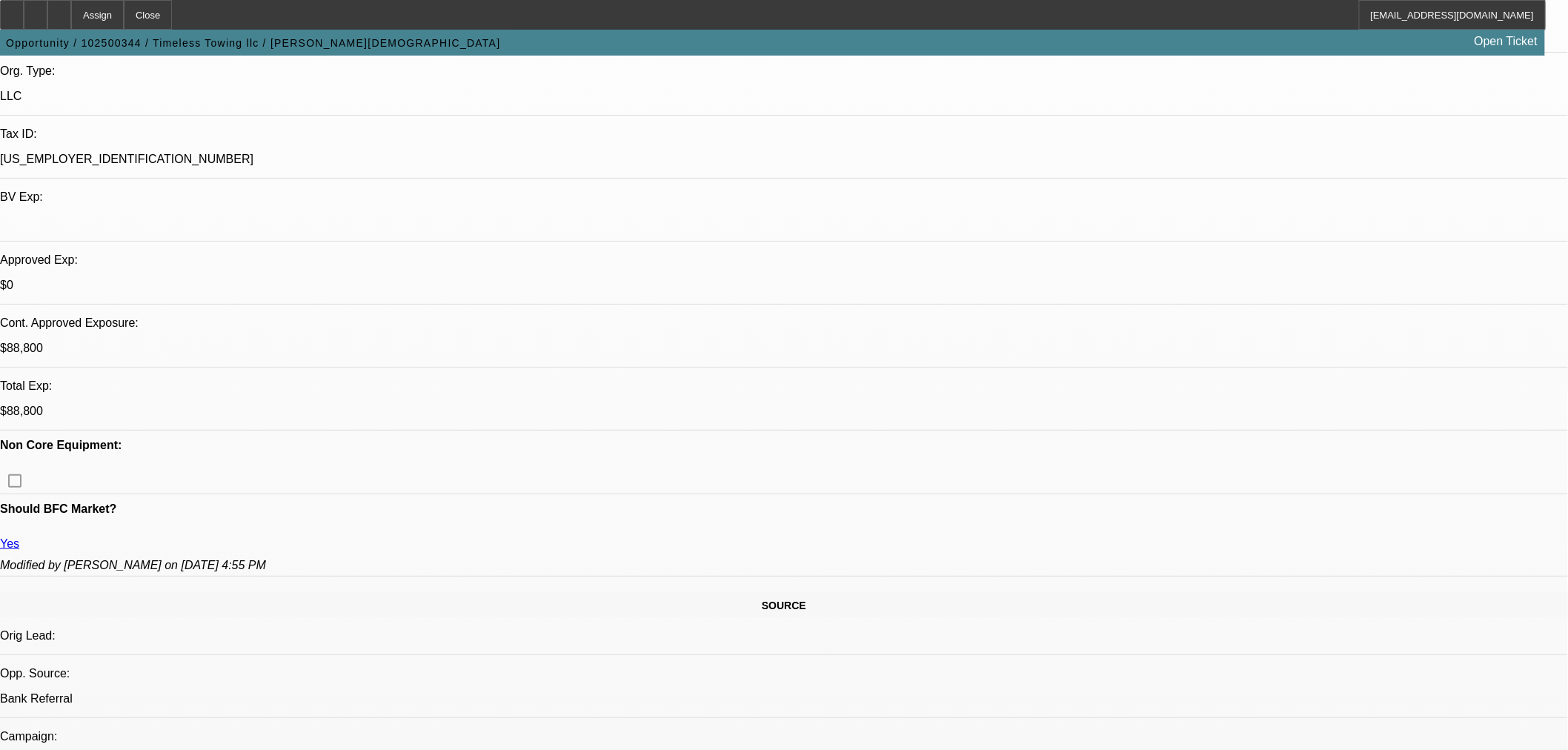
scroll to position [411, 0]
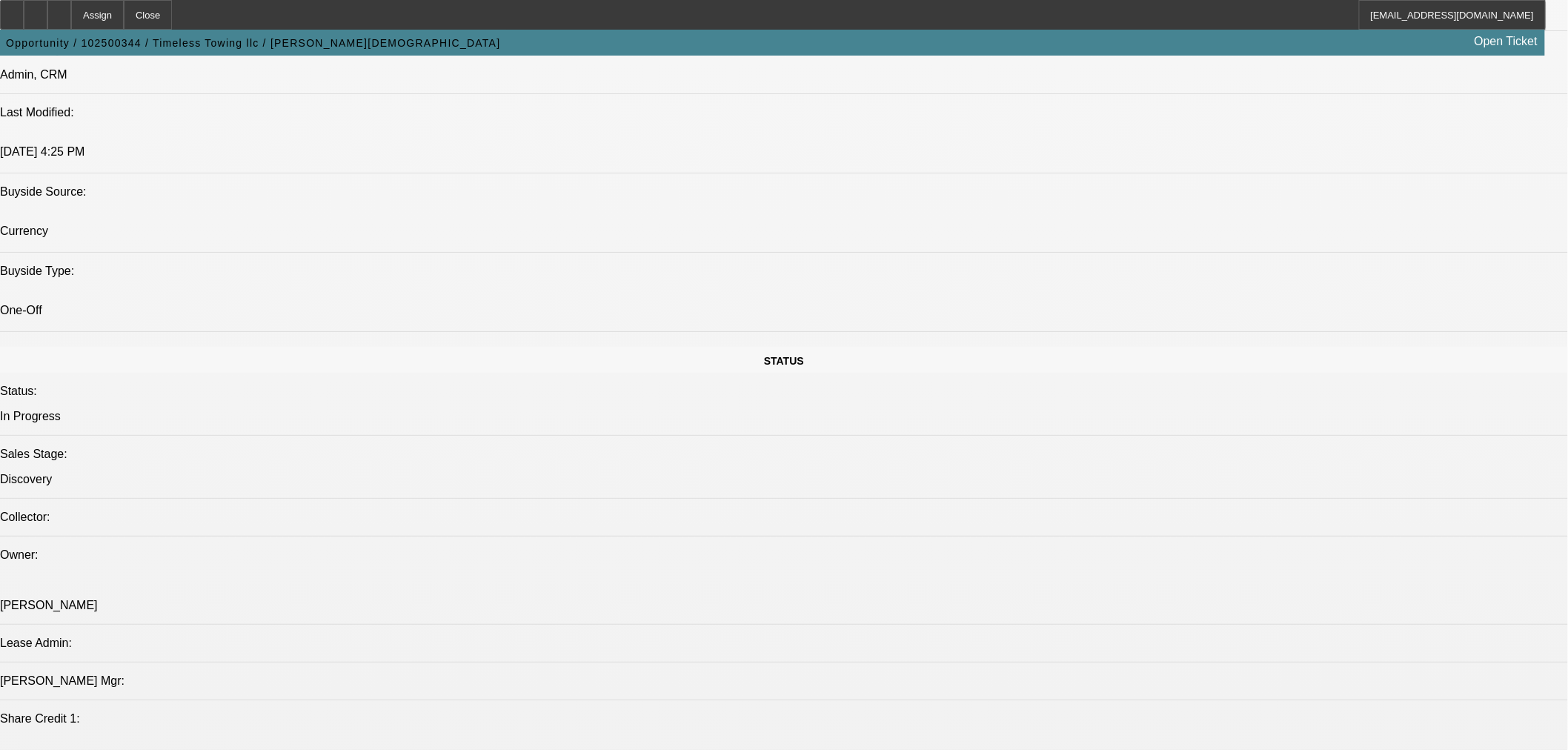
scroll to position [1784, 0]
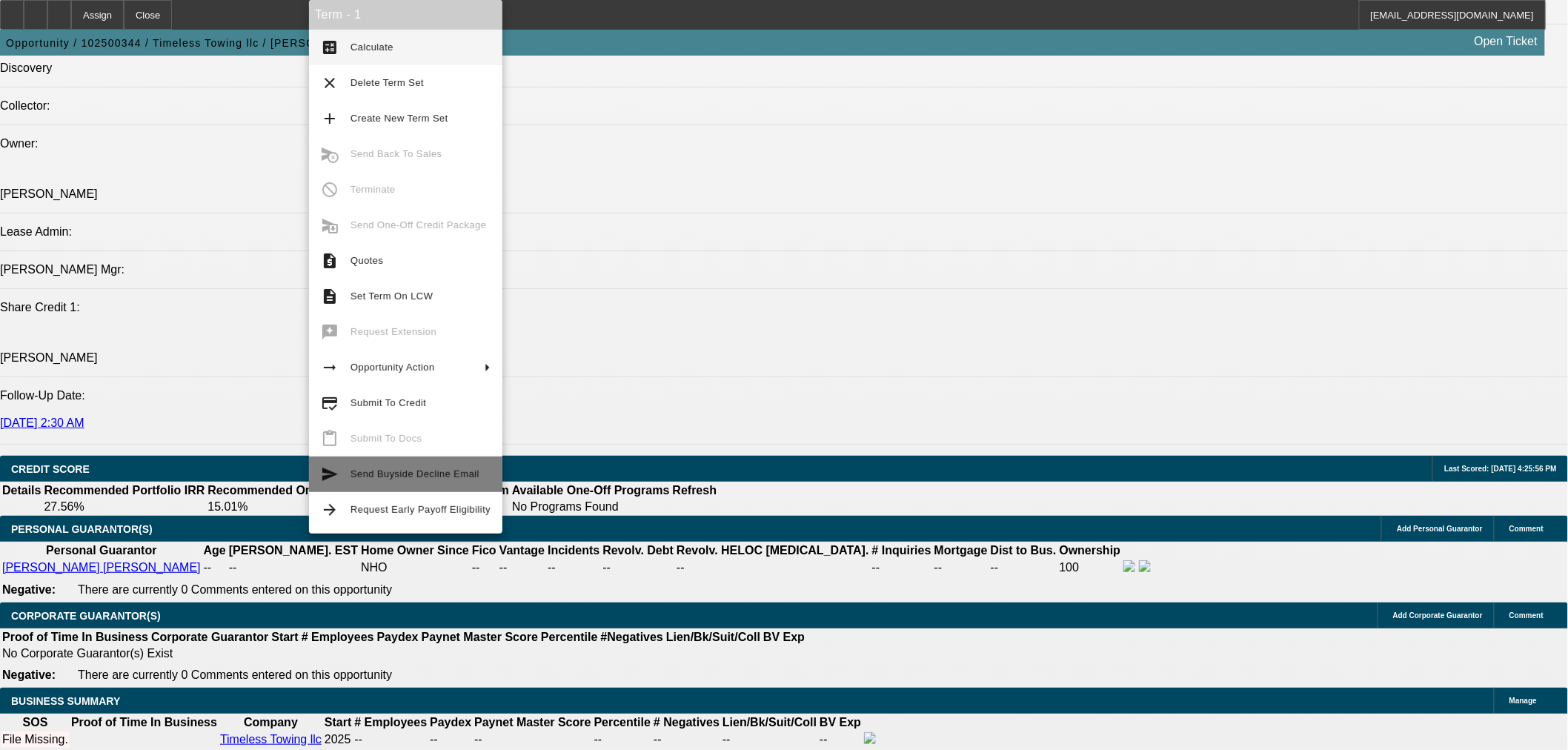
click at [414, 468] on span "Send Buyside Decline Email" at bounding box center [415, 473] width 129 height 11
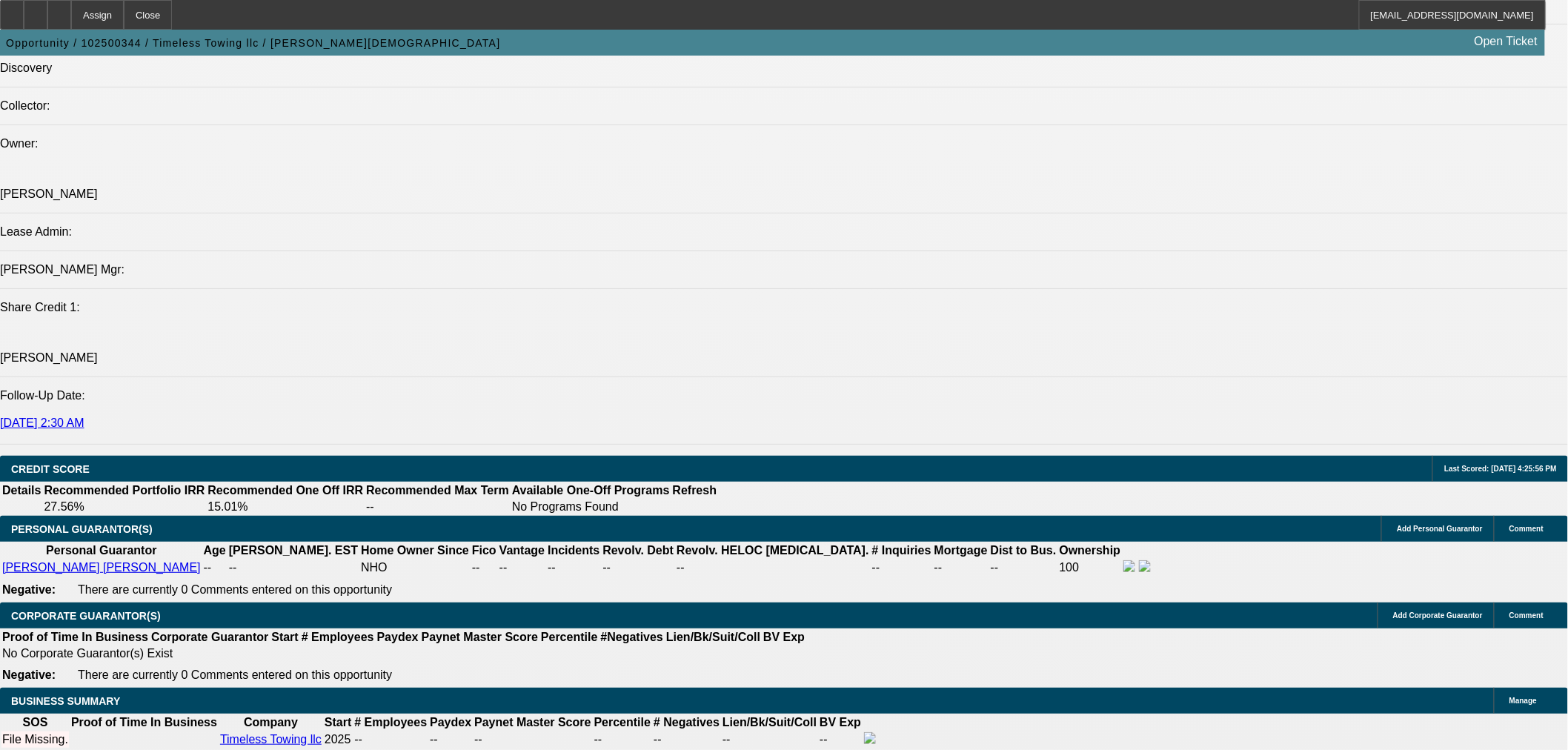
scroll to position [0, 0]
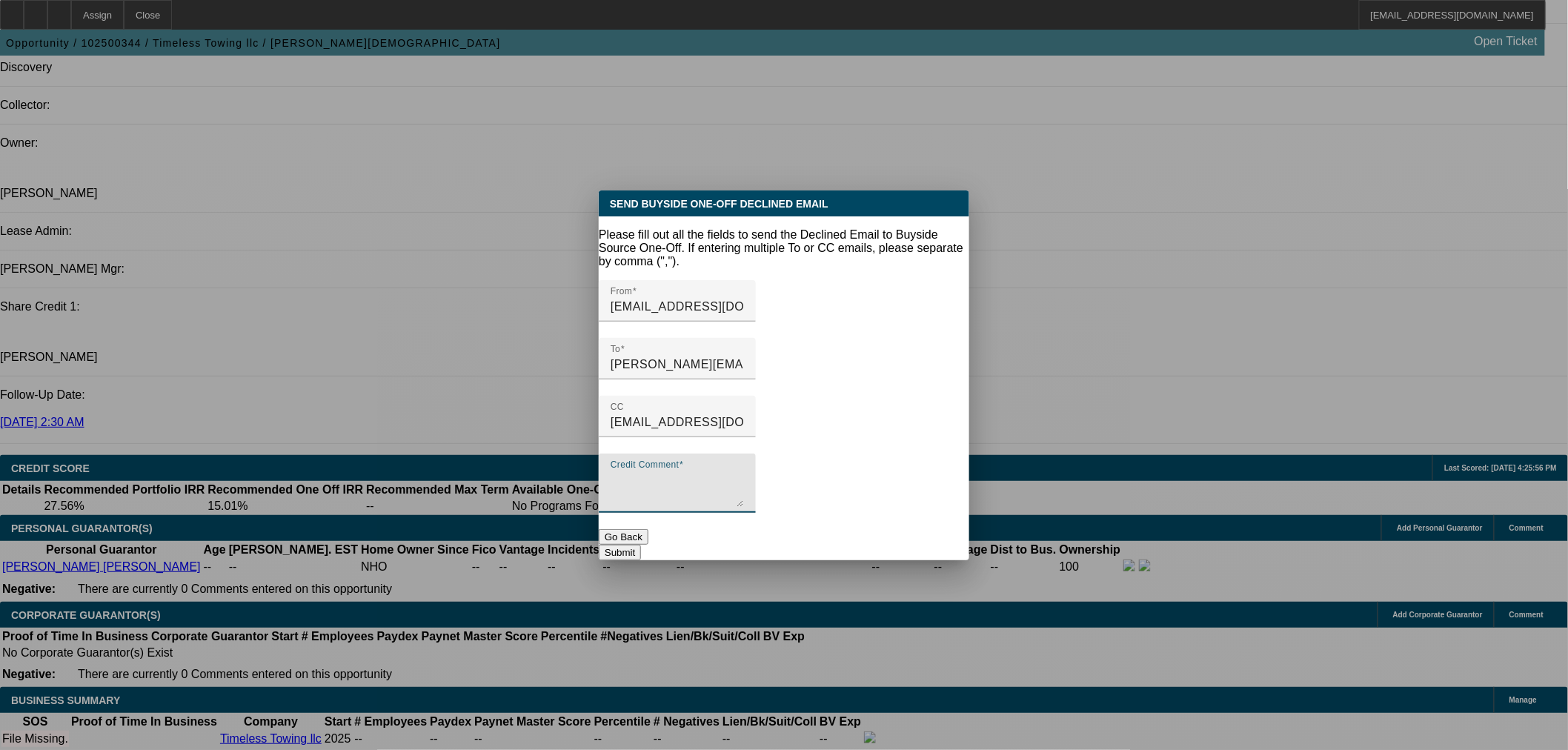
drag, startPoint x: 746, startPoint y: 457, endPoint x: 777, endPoint y: 456, distance: 31.0
click at [744, 471] on textarea "Credit Comment" at bounding box center [678, 489] width 134 height 35
click at [744, 476] on textarea "Unfortunately this customer is already working with a member of our direct team…" at bounding box center [678, 489] width 134 height 35
type textarea "Unfortunately this customer is already working with a member of our direct team…"
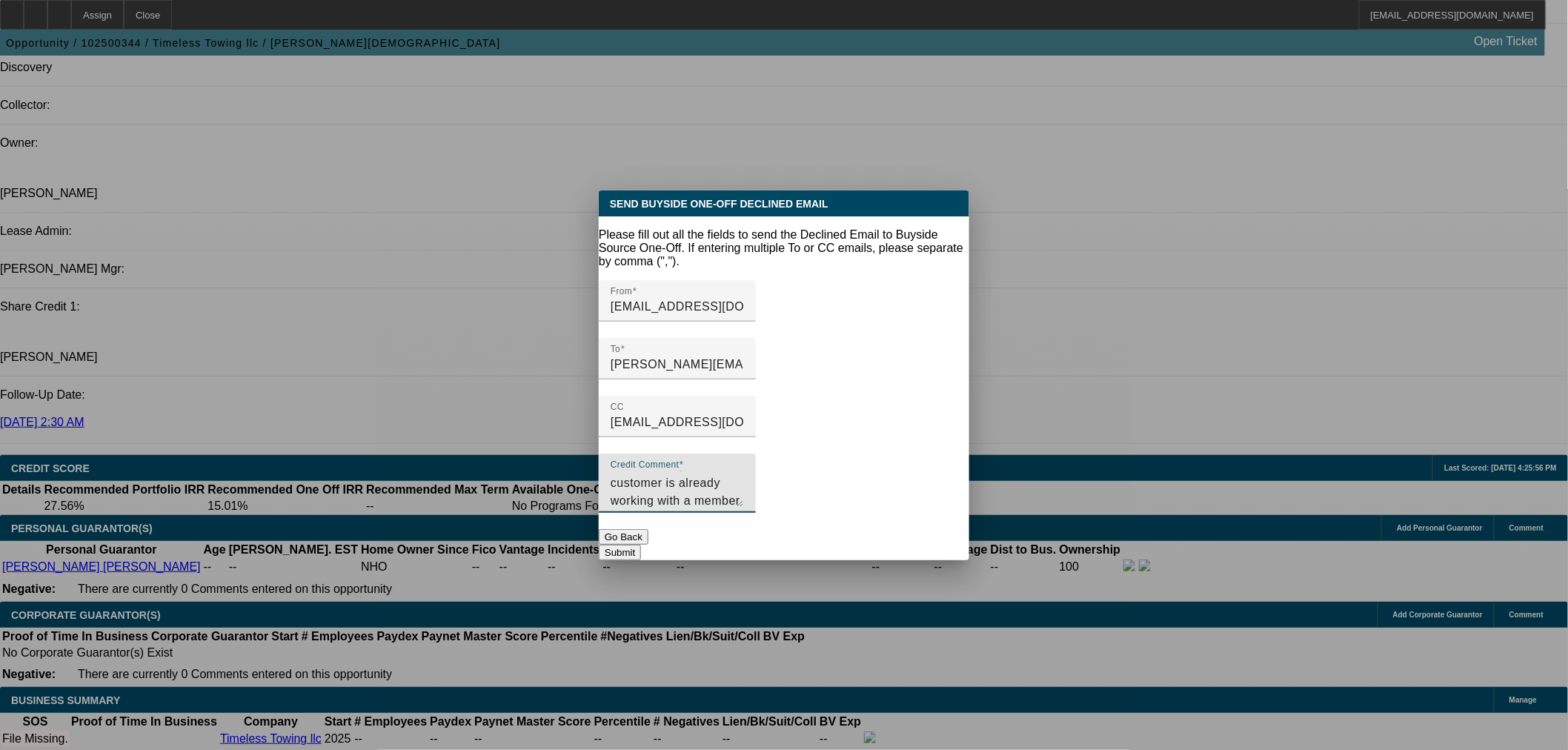
click at [641, 545] on button "Submit" at bounding box center [619, 552] width 42 height 16
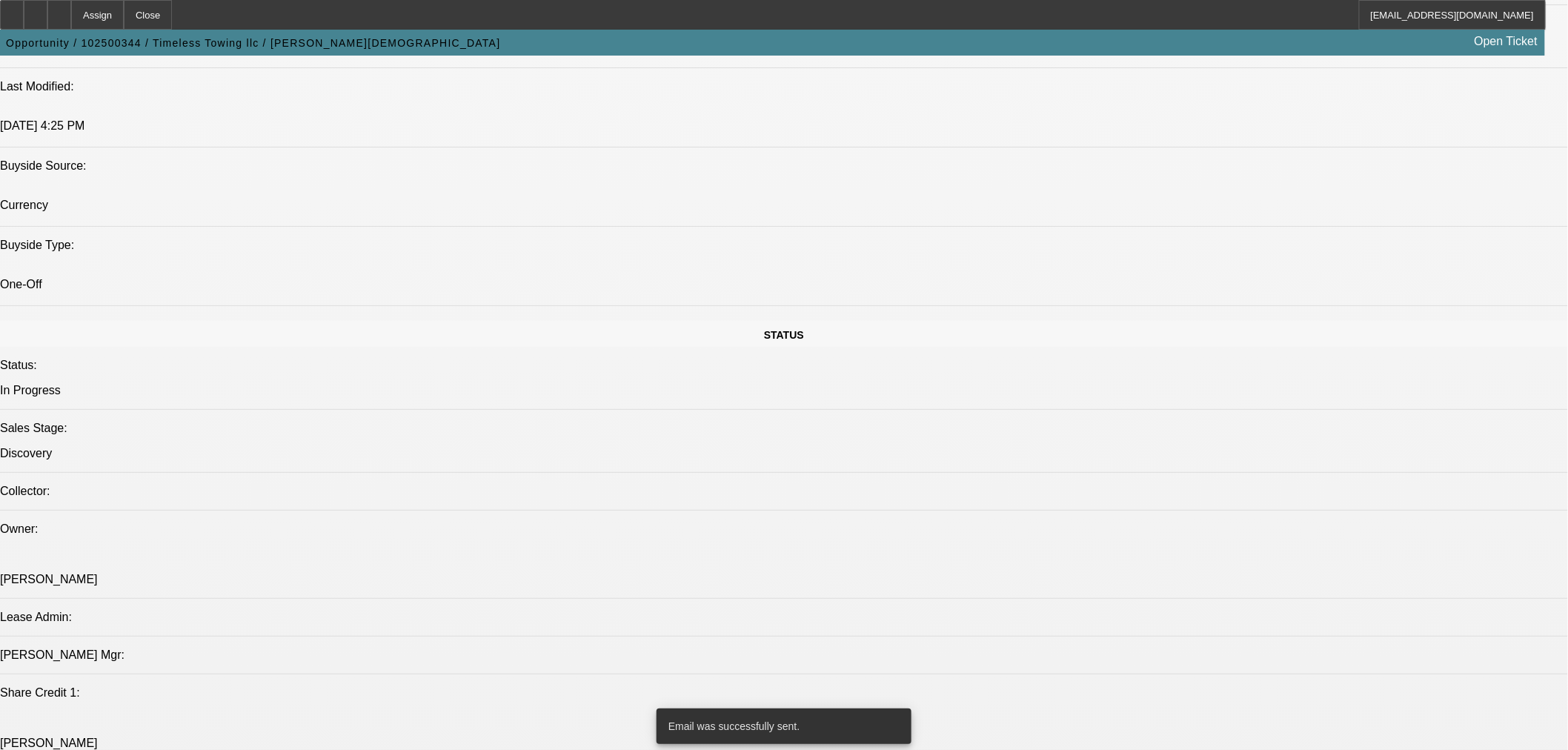
scroll to position [1235, 0]
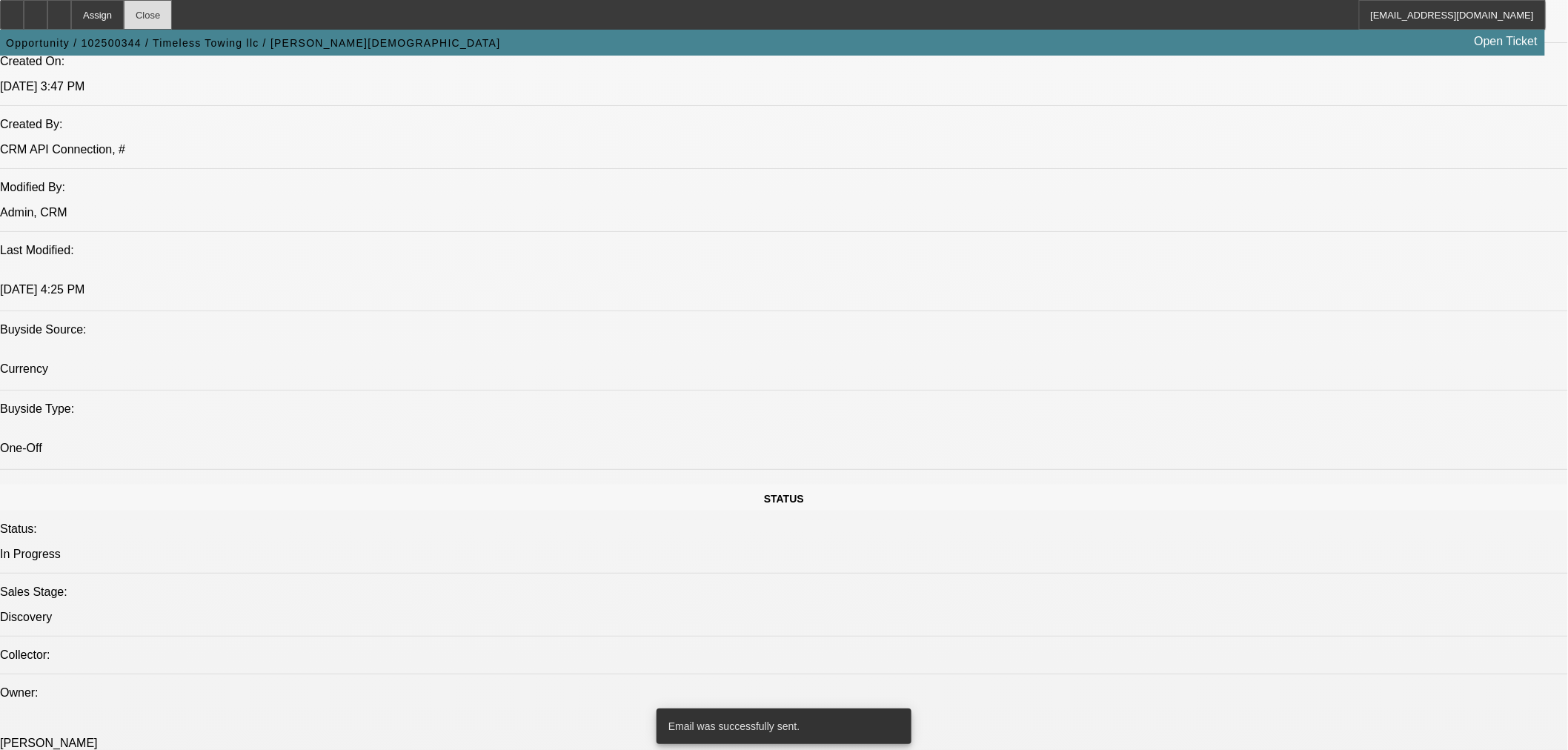
click at [172, 22] on div "Close" at bounding box center [148, 15] width 48 height 30
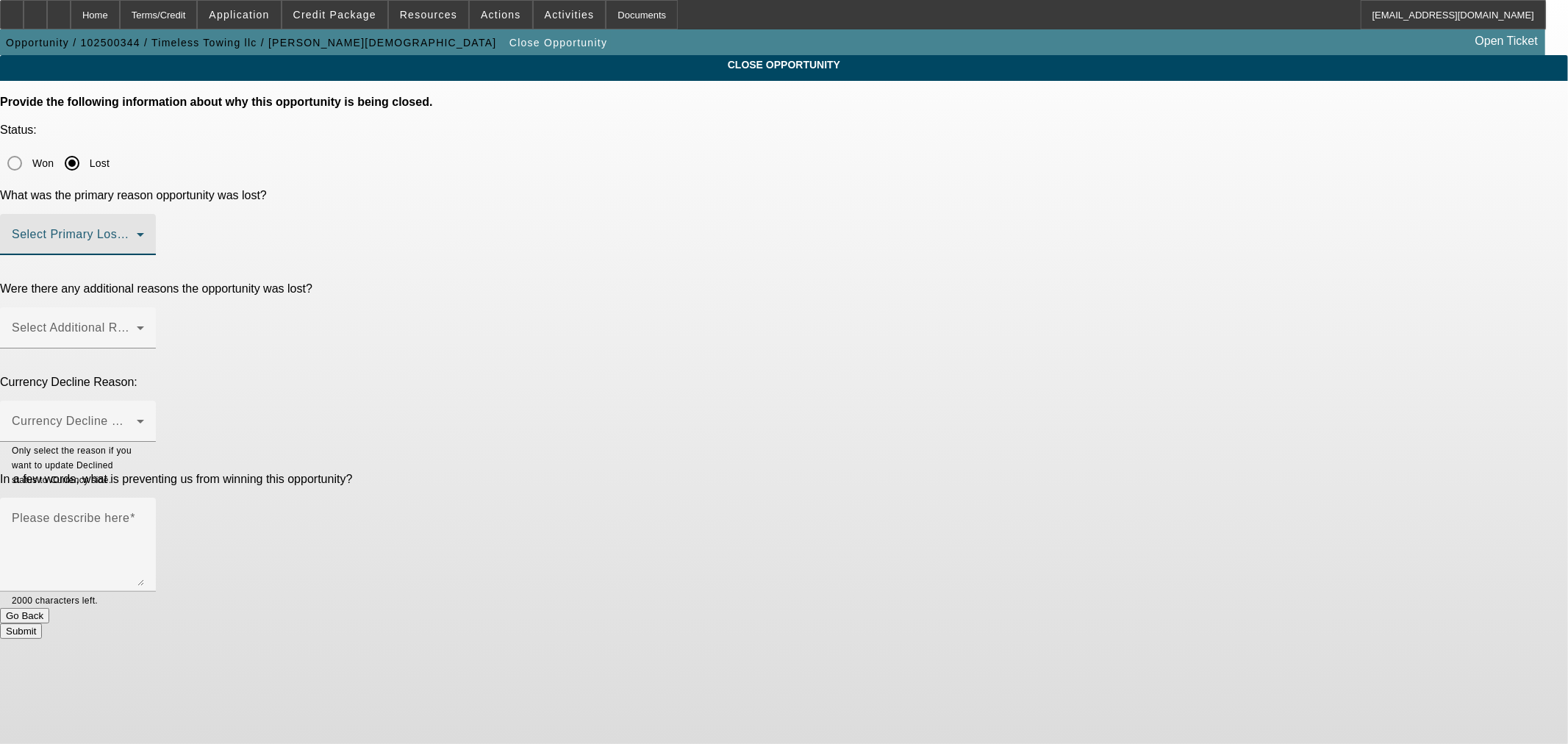
click at [137, 231] on span at bounding box center [74, 240] width 125 height 18
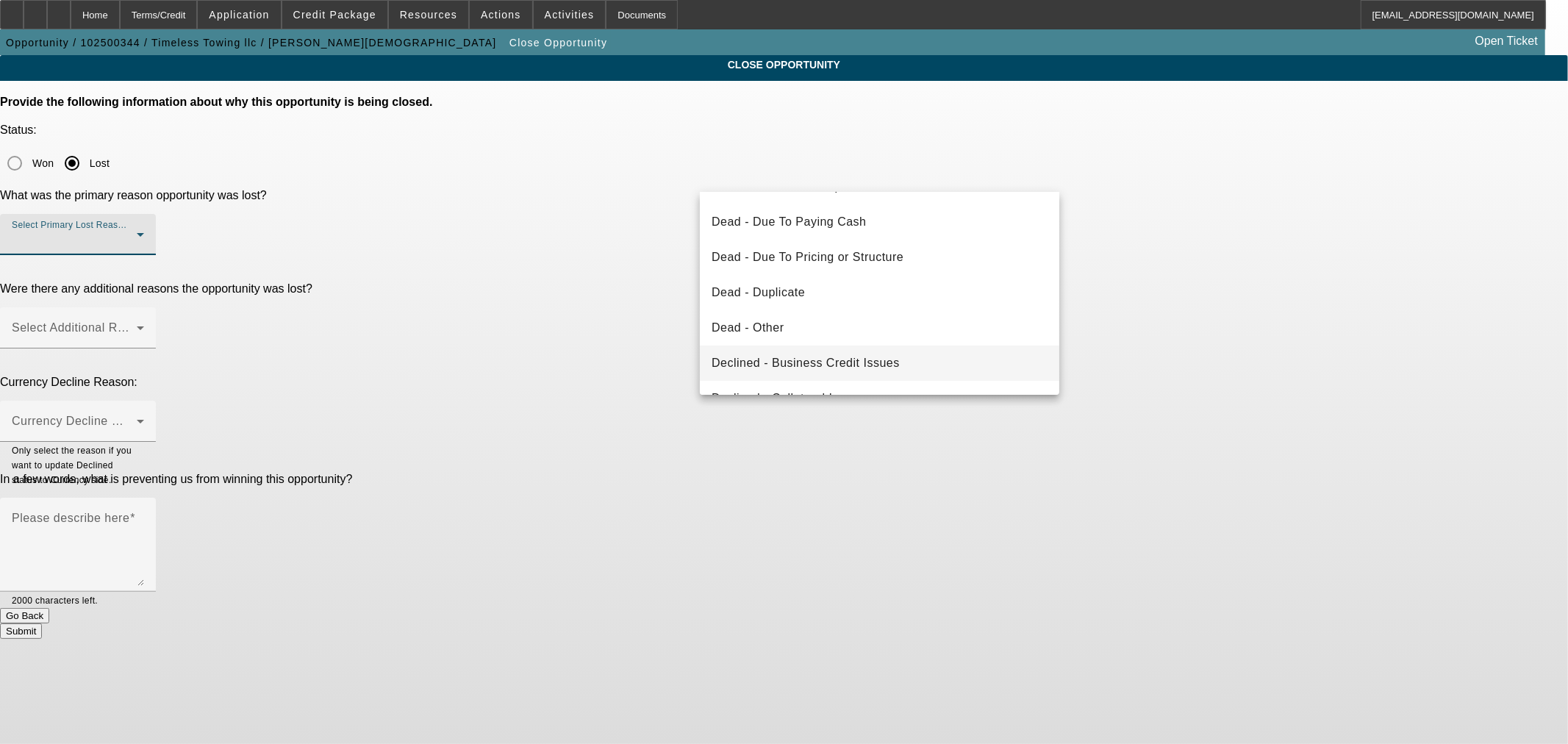
scroll to position [61, 0]
click at [913, 329] on mat-option "Dead - Duplicate" at bounding box center [880, 331] width 360 height 35
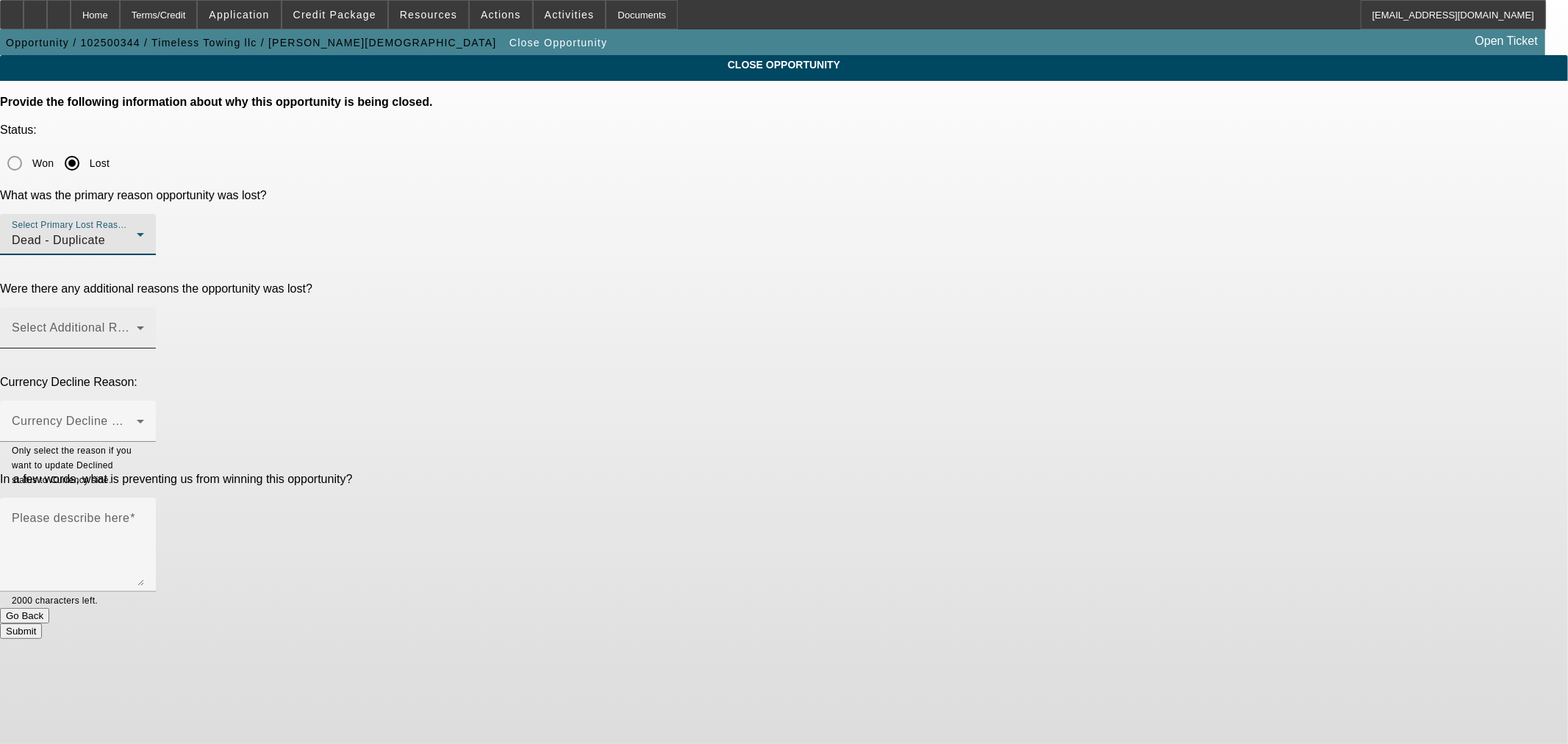
click at [144, 307] on div "Select Additional Reasons" at bounding box center [78, 328] width 132 height 41
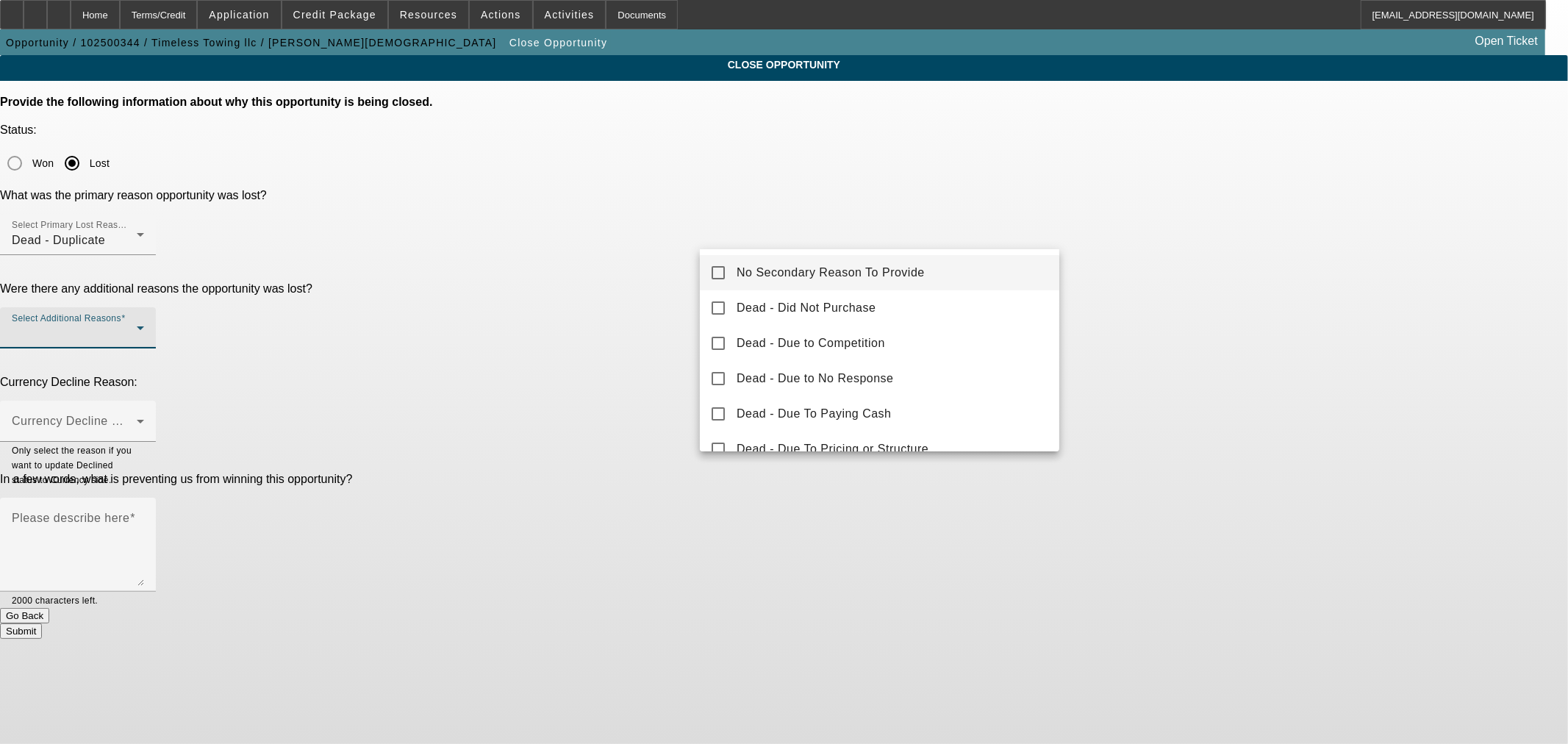
click at [890, 182] on div at bounding box center [784, 372] width 1568 height 744
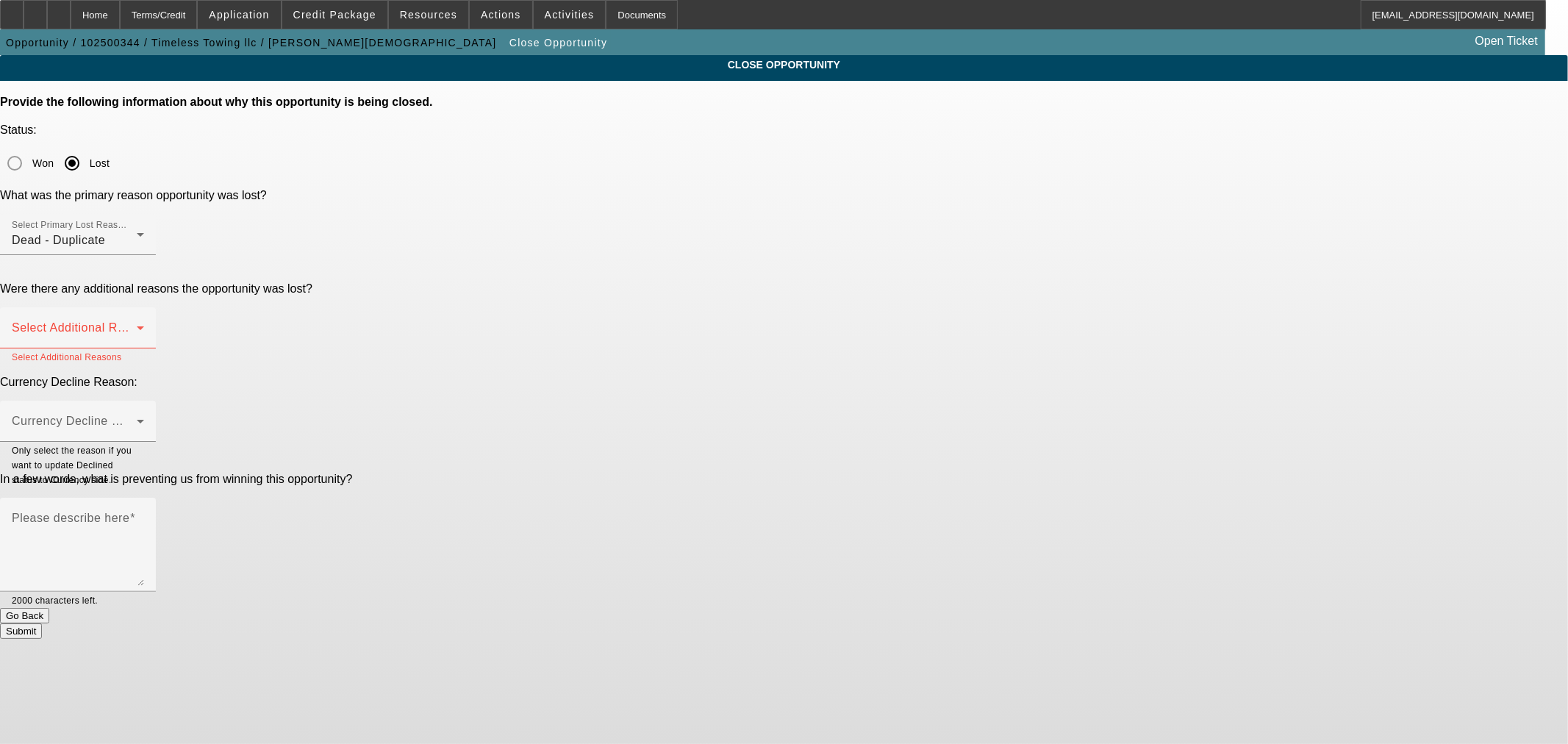
click at [137, 231] on div "Dead - Duplicate" at bounding box center [74, 240] width 125 height 18
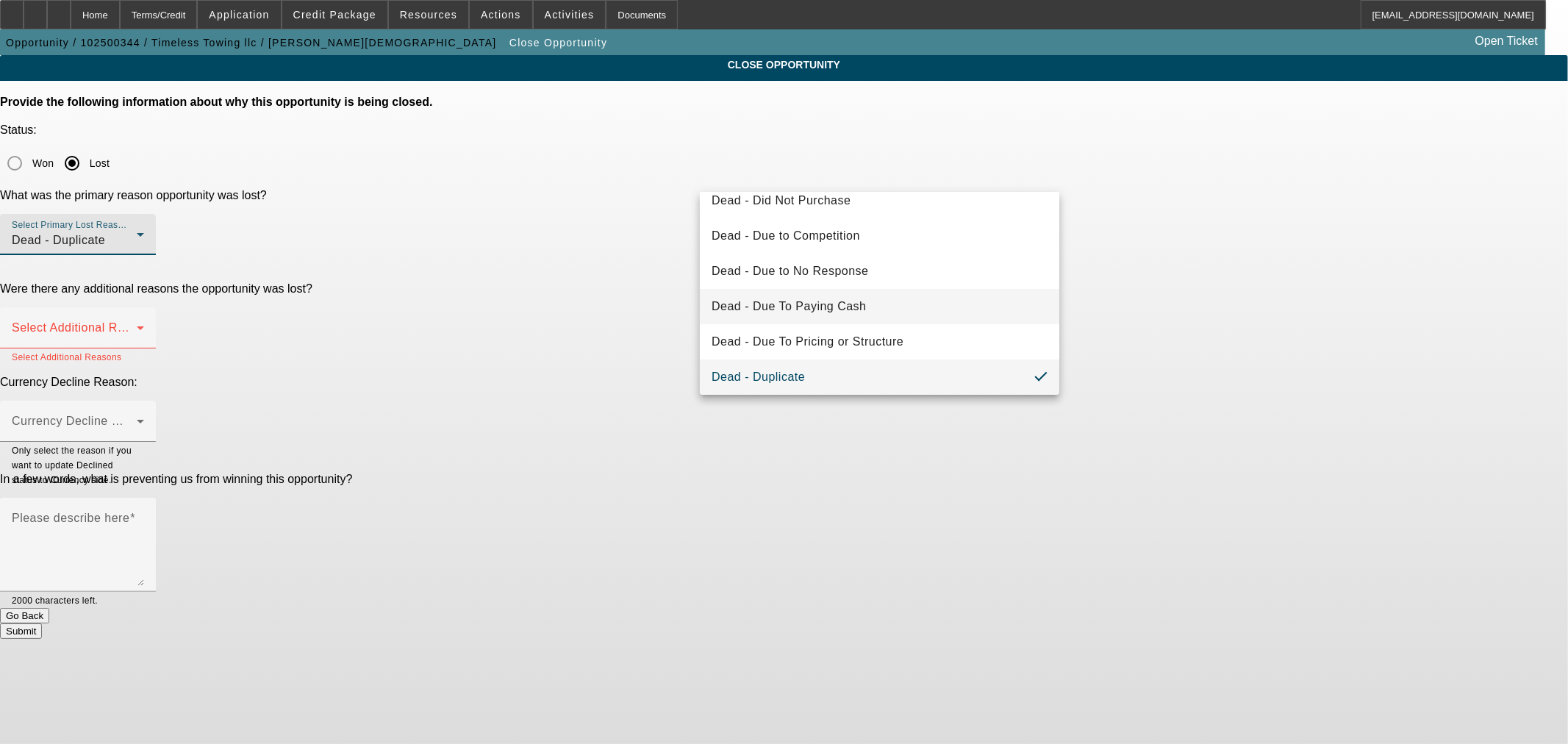
scroll to position [0, 0]
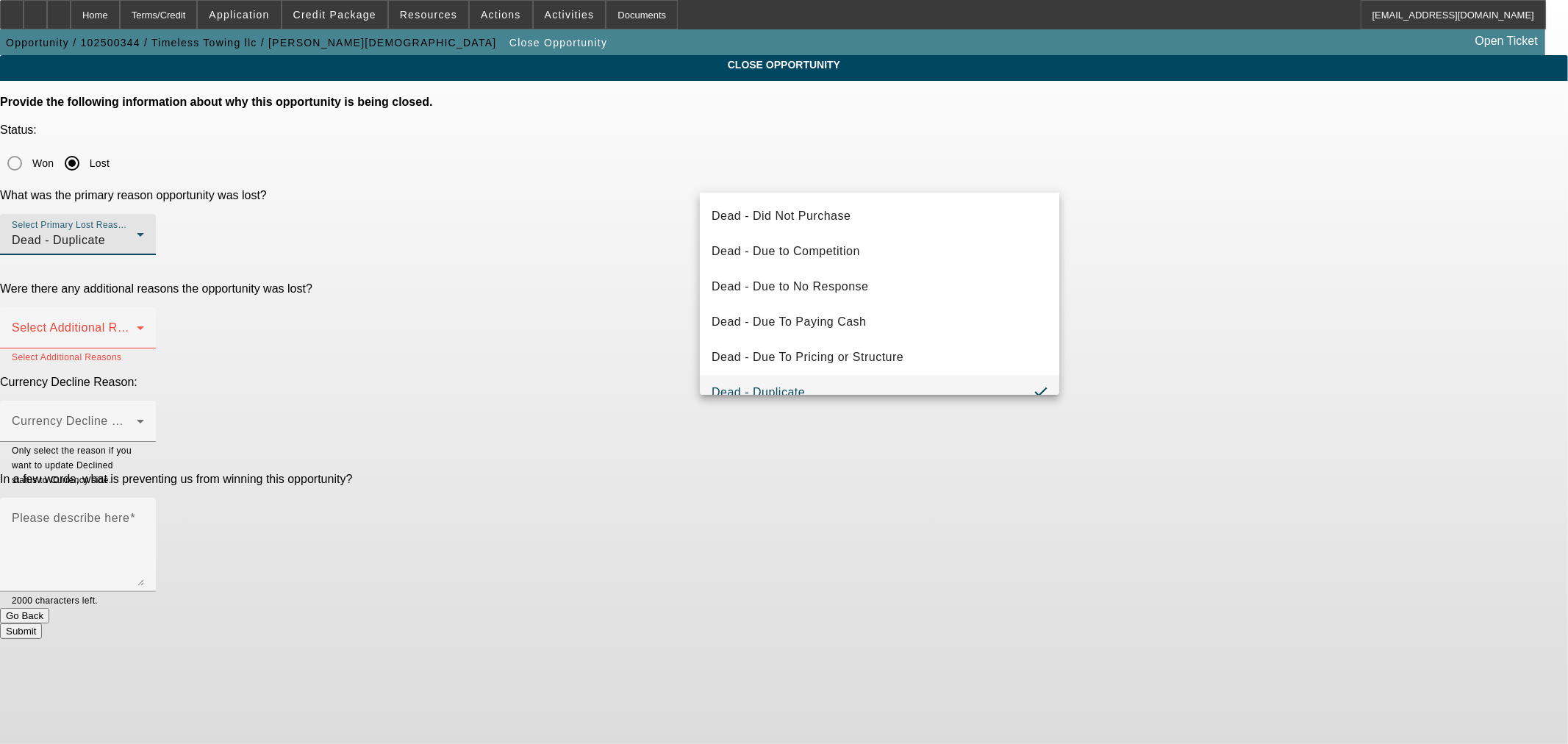
drag, startPoint x: 854, startPoint y: 253, endPoint x: 628, endPoint y: 244, distance: 226.2
click at [854, 253] on span "Dead - Due to Competition" at bounding box center [786, 252] width 149 height 18
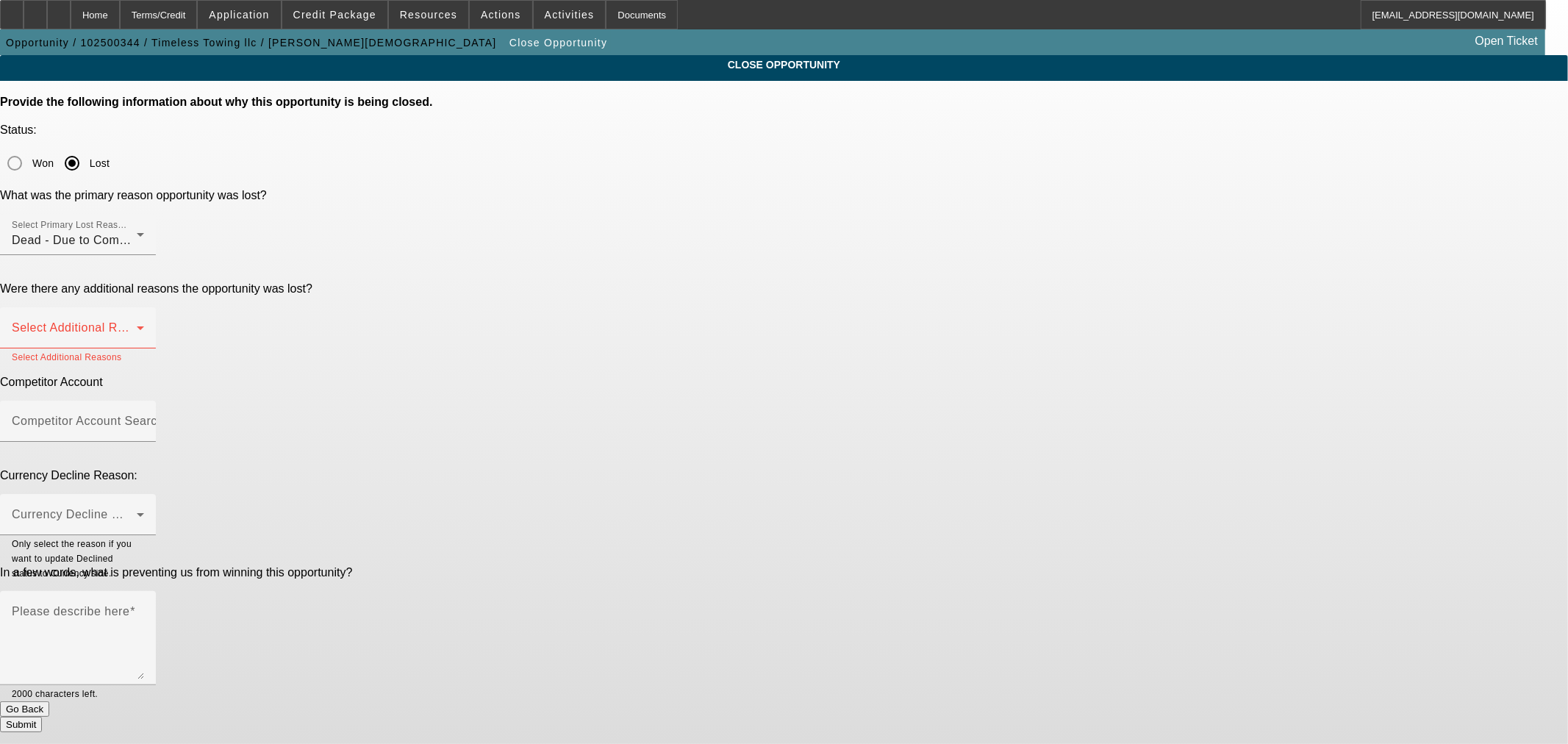
click at [614, 282] on div "Were there any additional reasons the opportunity was lost?" at bounding box center [784, 289] width 1568 height 13
click at [137, 325] on span at bounding box center [74, 334] width 125 height 18
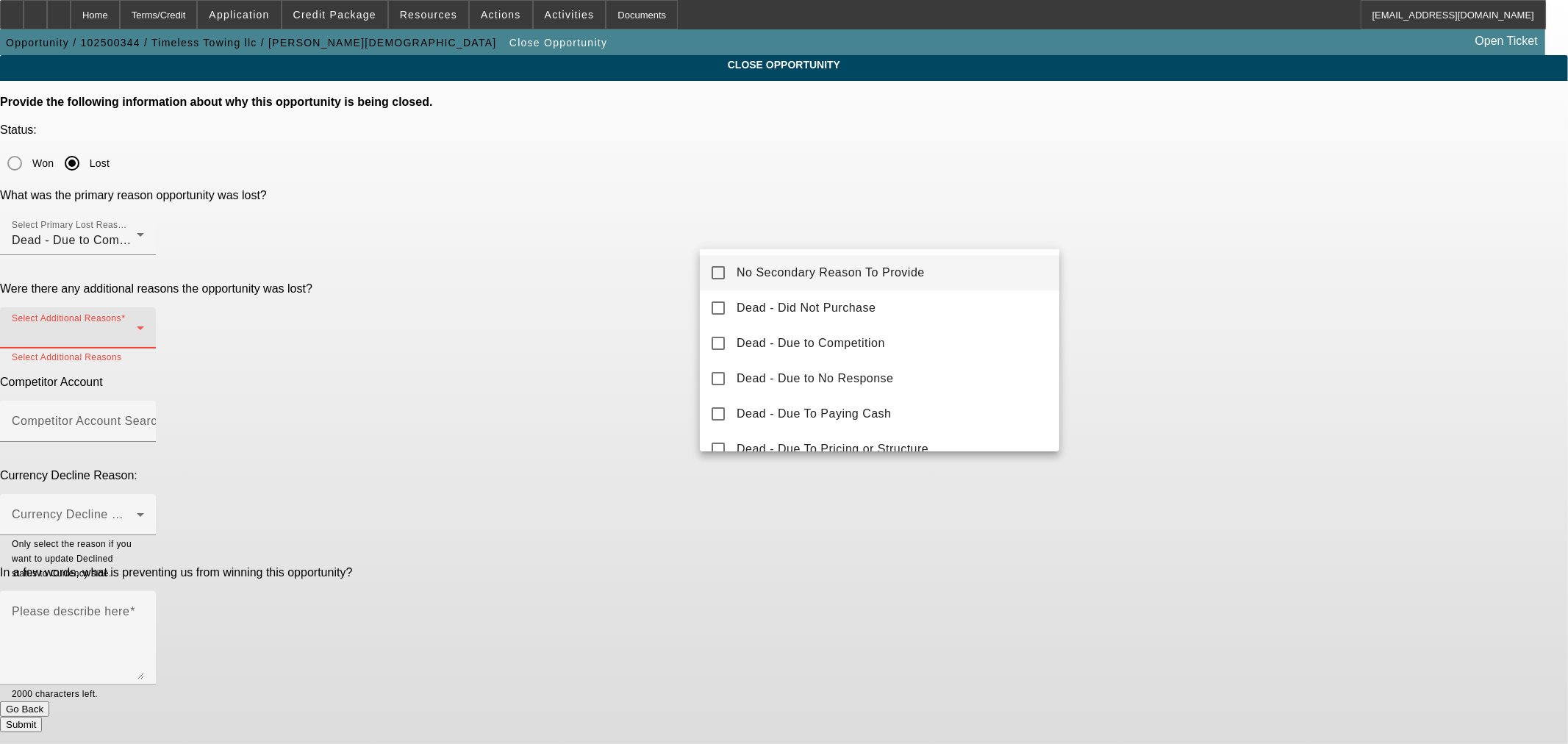
click at [849, 276] on span "No Secondary Reason To Provide" at bounding box center [831, 273] width 188 height 18
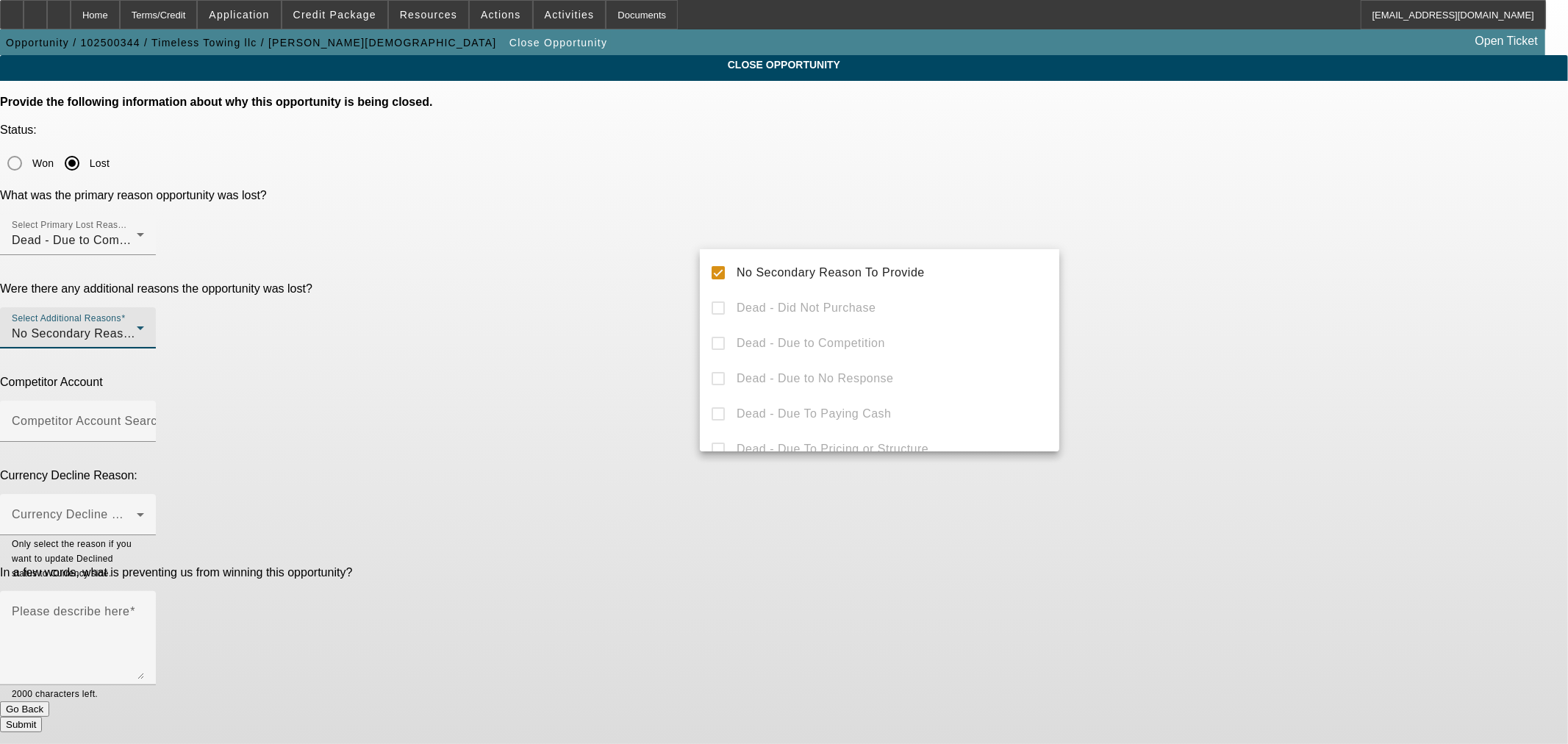
click at [556, 268] on div at bounding box center [784, 372] width 1568 height 744
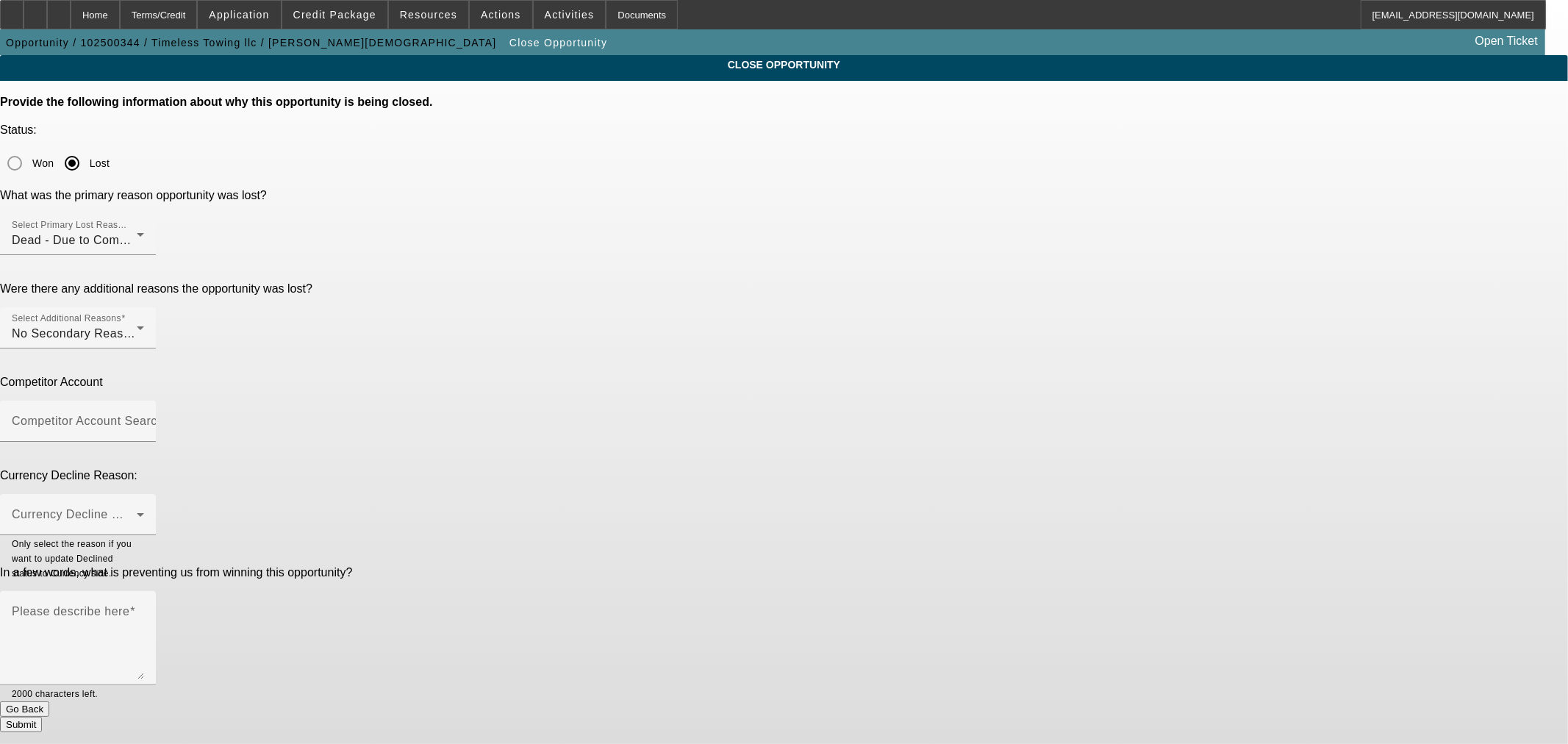
click at [156, 441] on div at bounding box center [78, 450] width 156 height 16
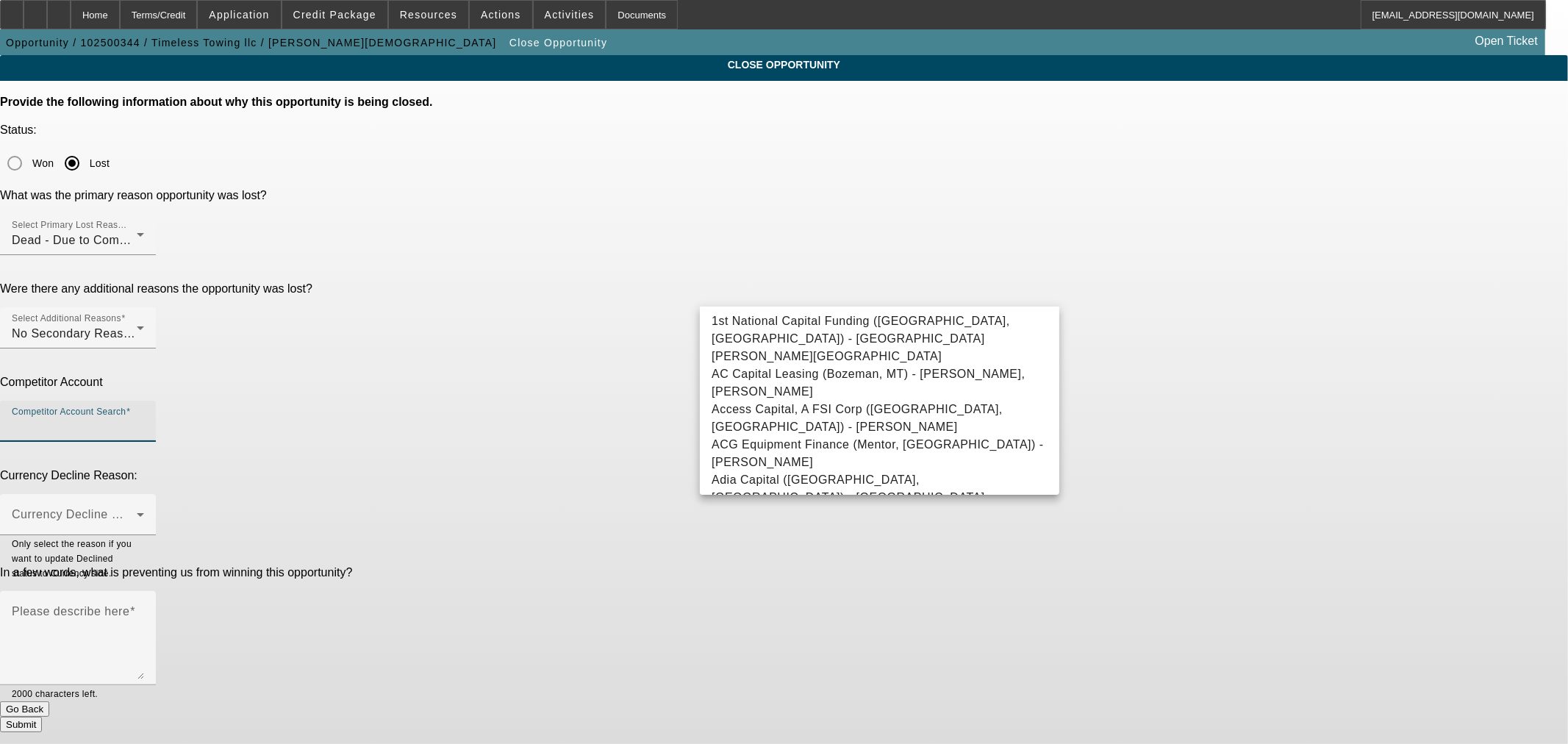
click at [144, 419] on input "Competitor Account Search" at bounding box center [78, 428] width 132 height 18
type input "beac"
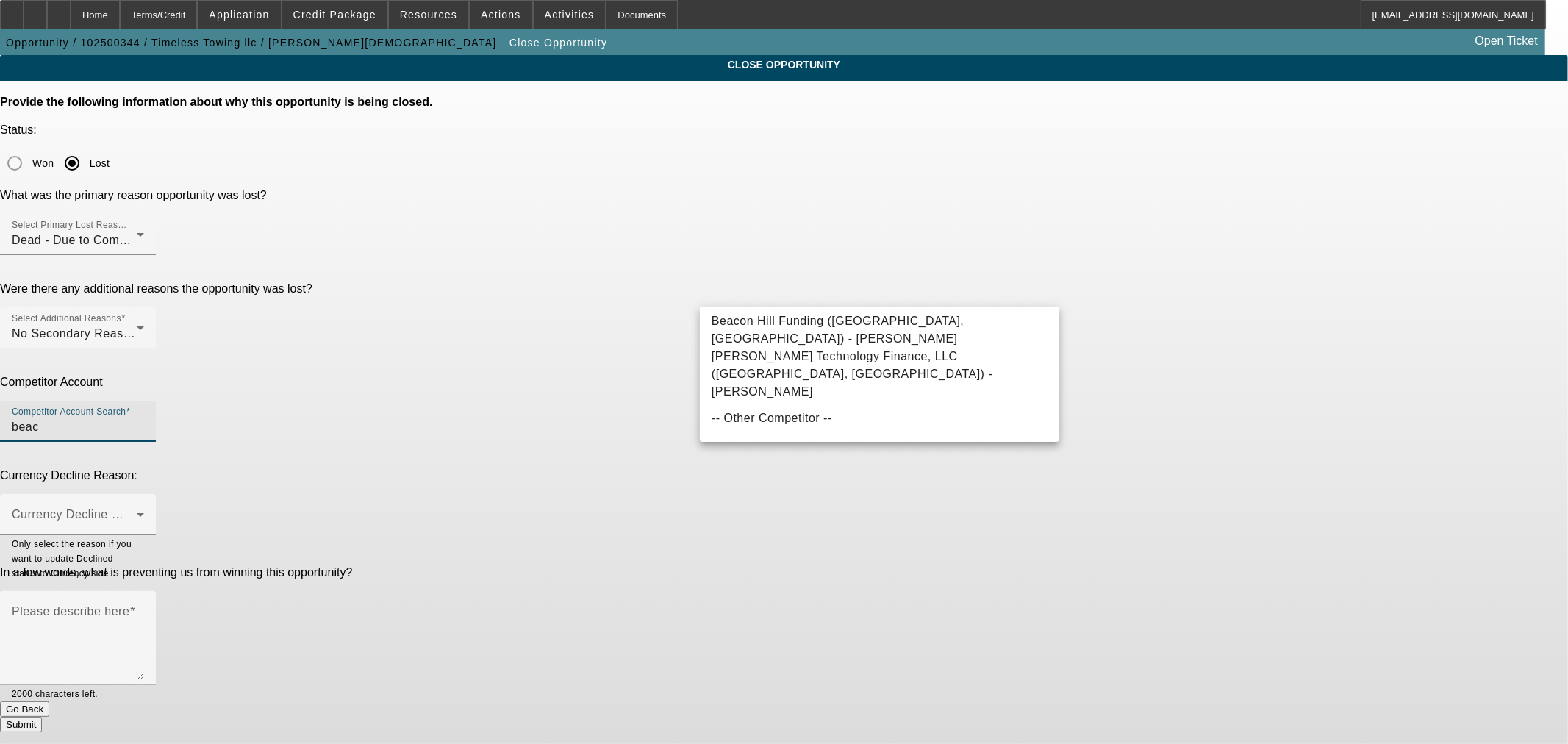
click at [144, 419] on input "beac" at bounding box center [78, 428] width 132 height 18
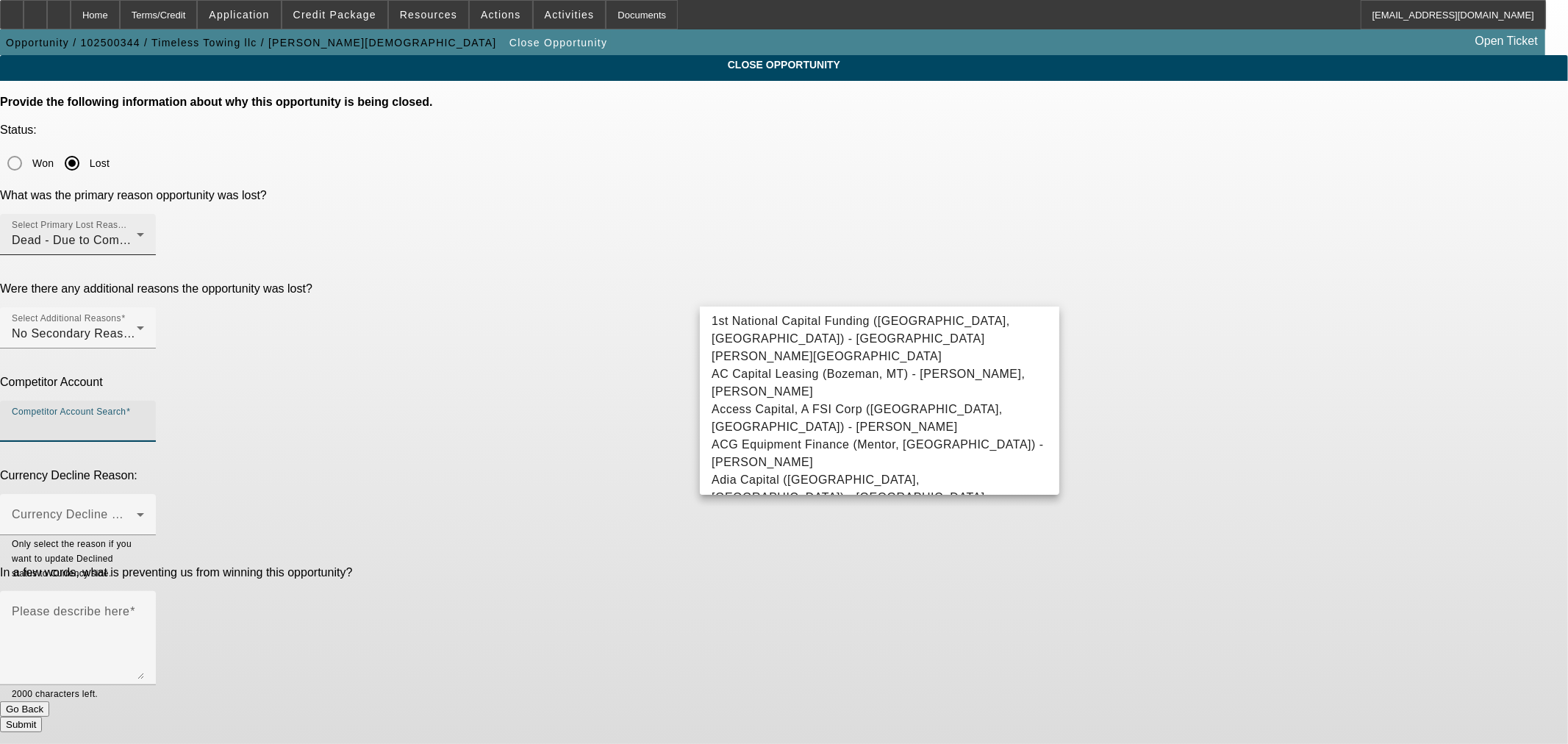
click at [137, 231] on div "Dead - Due to Competition" at bounding box center [74, 240] width 125 height 18
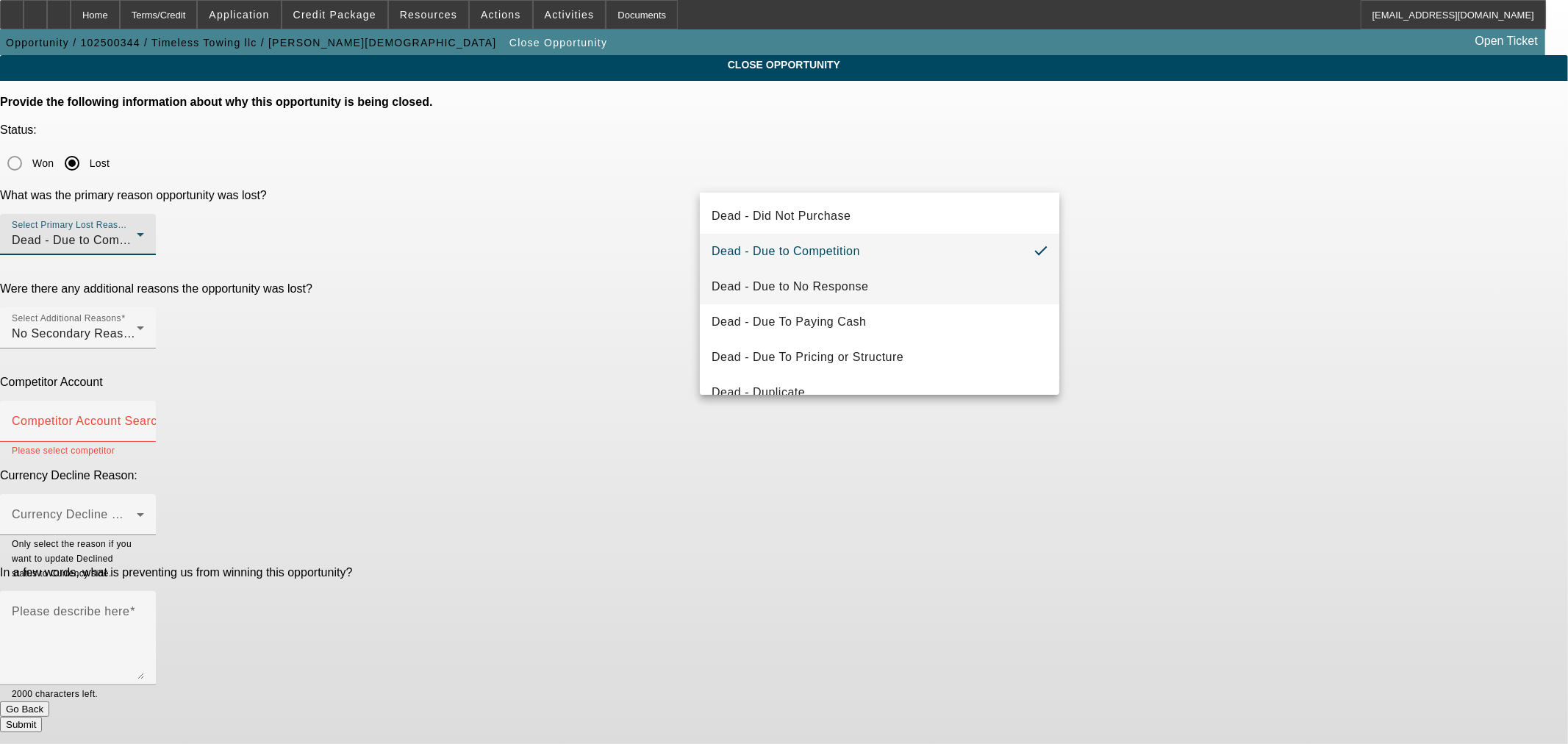
scroll to position [136, 0]
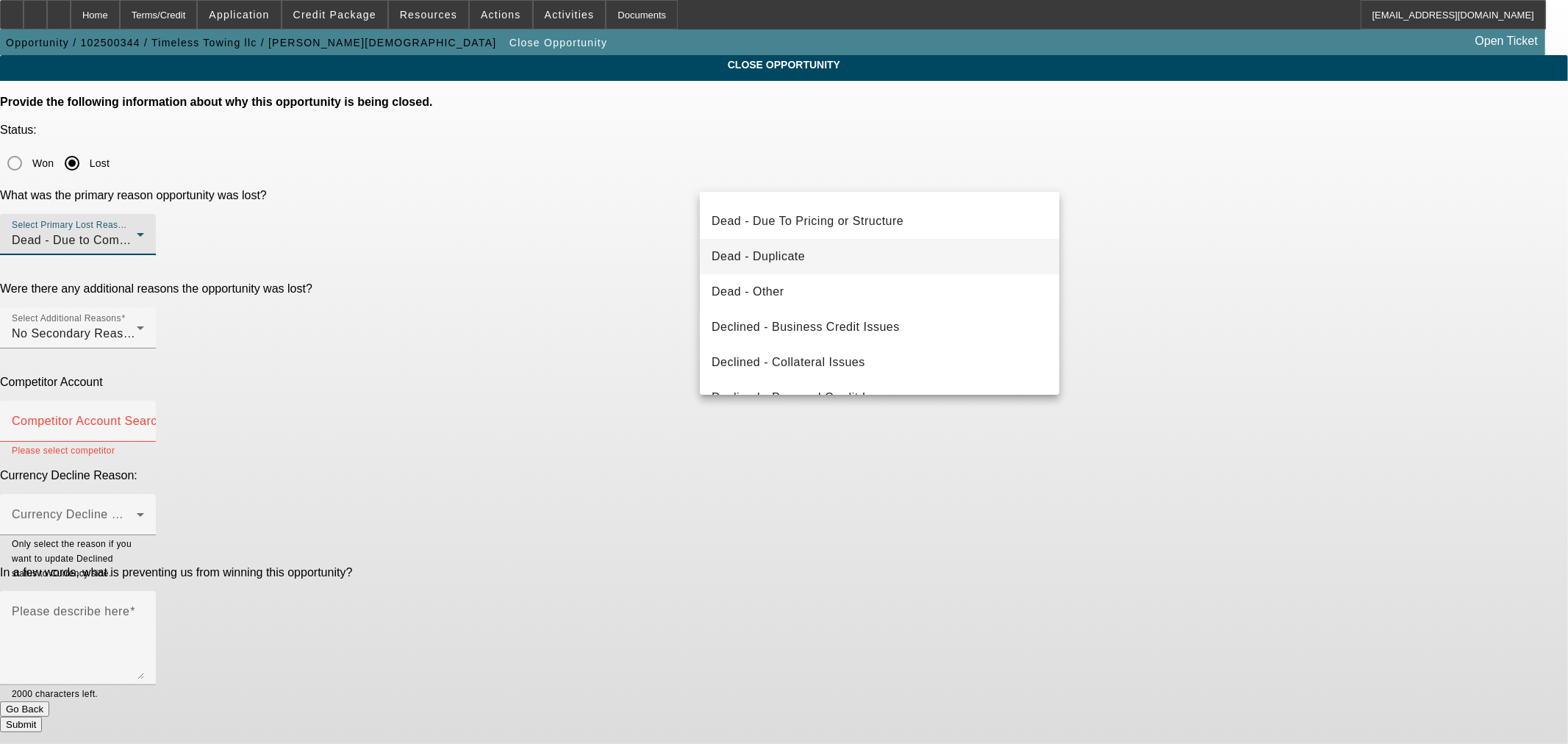
click at [854, 256] on mat-option "Dead - Duplicate" at bounding box center [880, 256] width 360 height 35
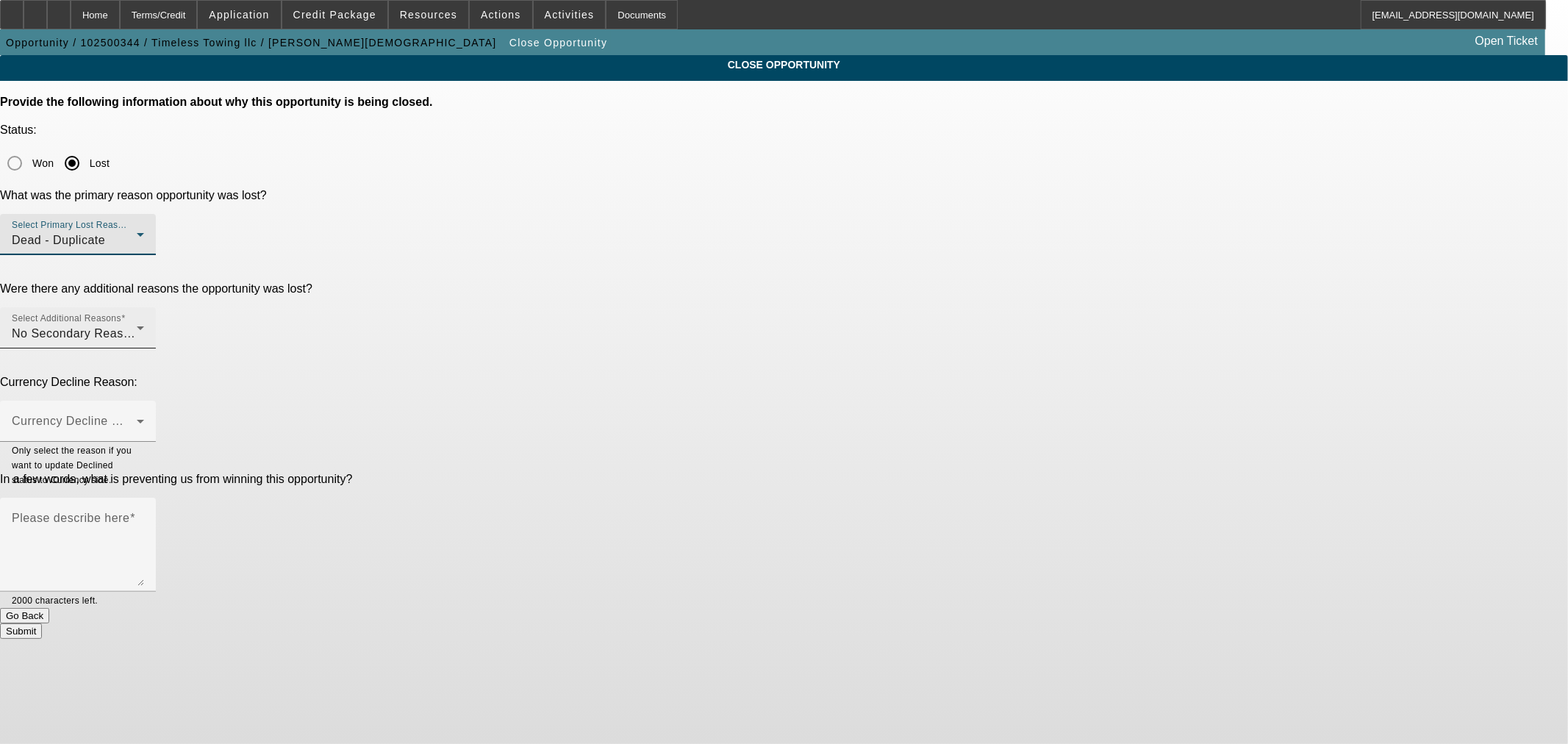
drag, startPoint x: 644, startPoint y: 246, endPoint x: 711, endPoint y: 240, distance: 67.3
click at [644, 282] on div "Were there any additional reasons the opportunity was lost? Select Additional R…" at bounding box center [784, 323] width 1568 height 83
click at [137, 325] on div "No Secondary Reason To Provide" at bounding box center [74, 334] width 125 height 18
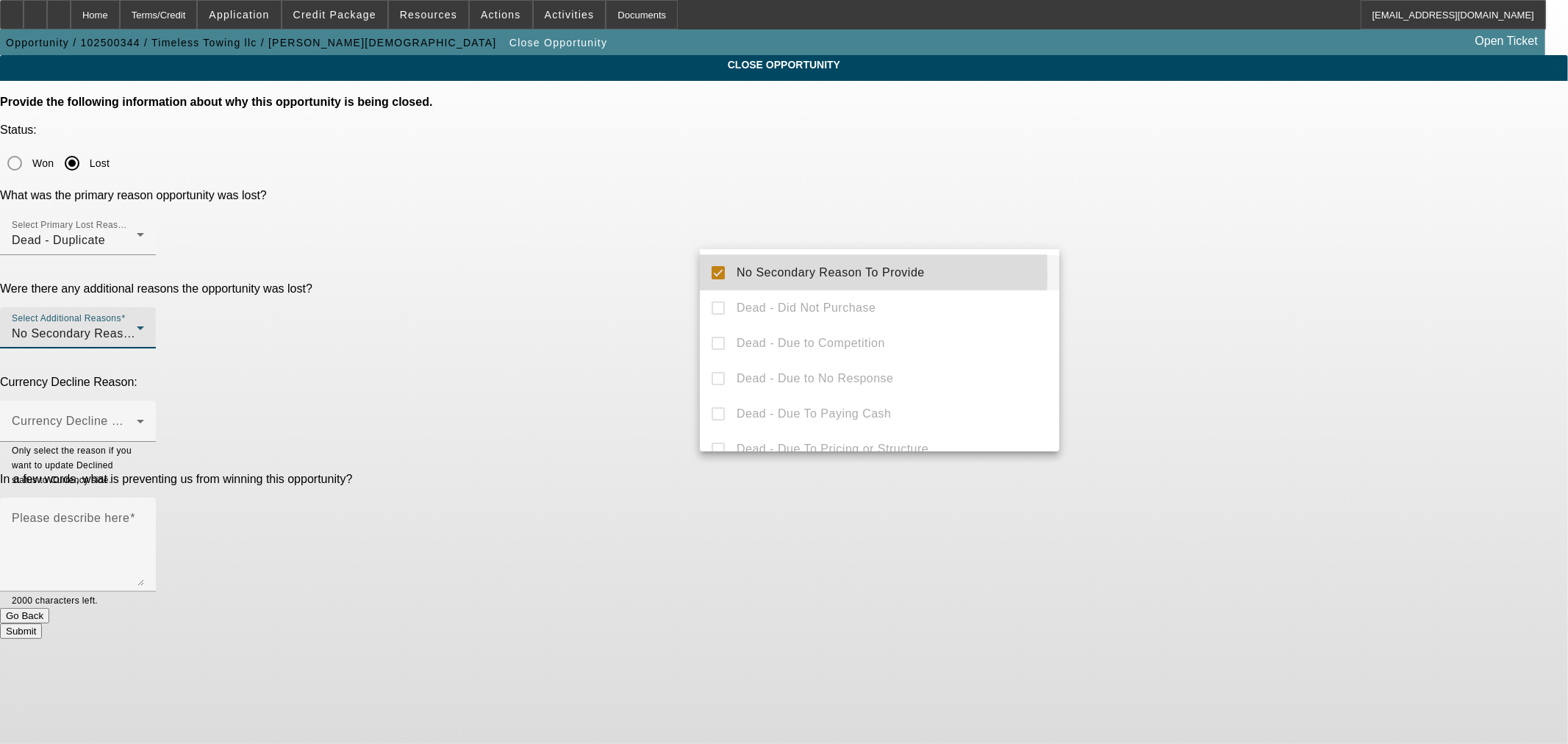
click at [714, 273] on mat-pseudo-checkbox at bounding box center [718, 272] width 13 height 13
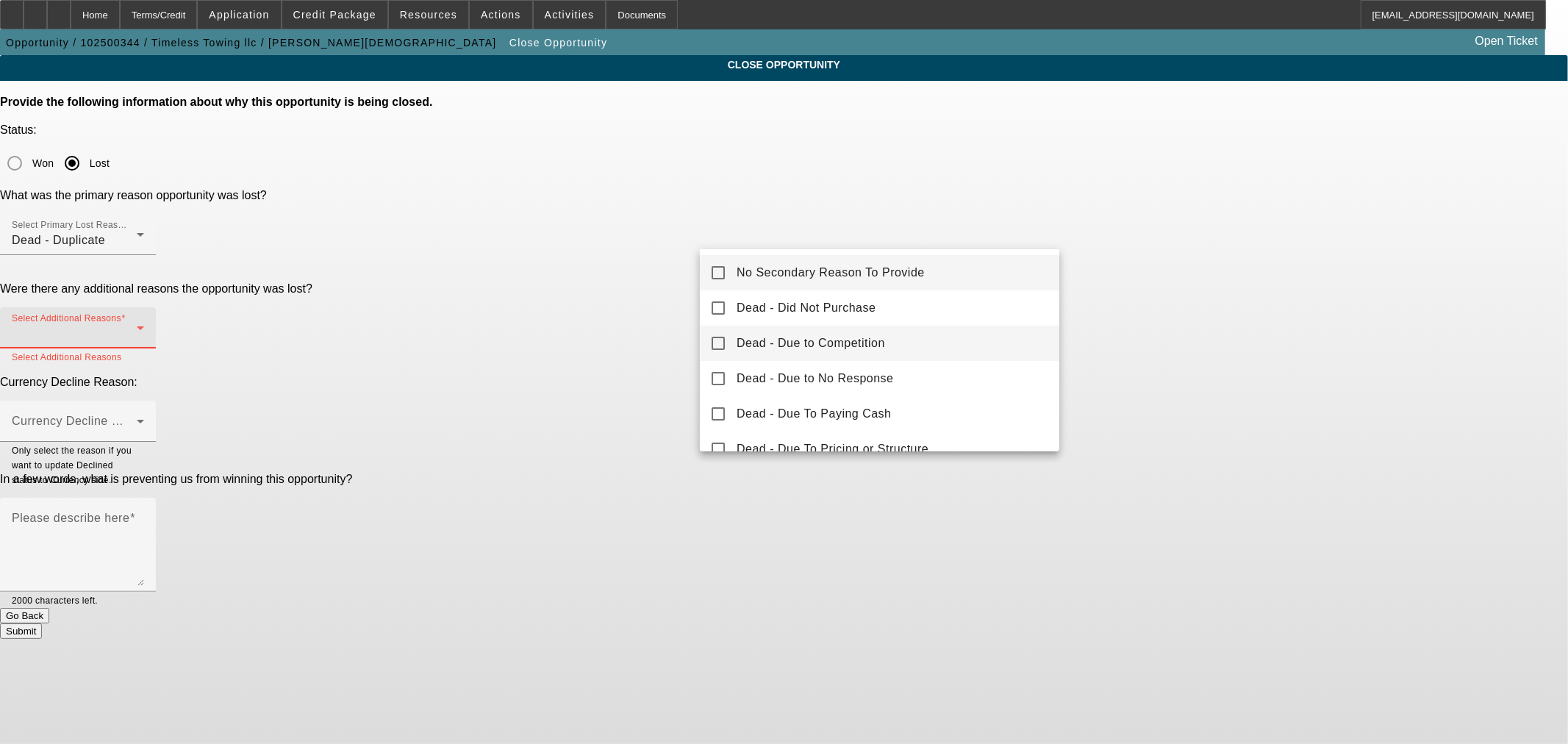
click at [732, 335] on mat-option "Dead - Due to Competition" at bounding box center [880, 343] width 360 height 35
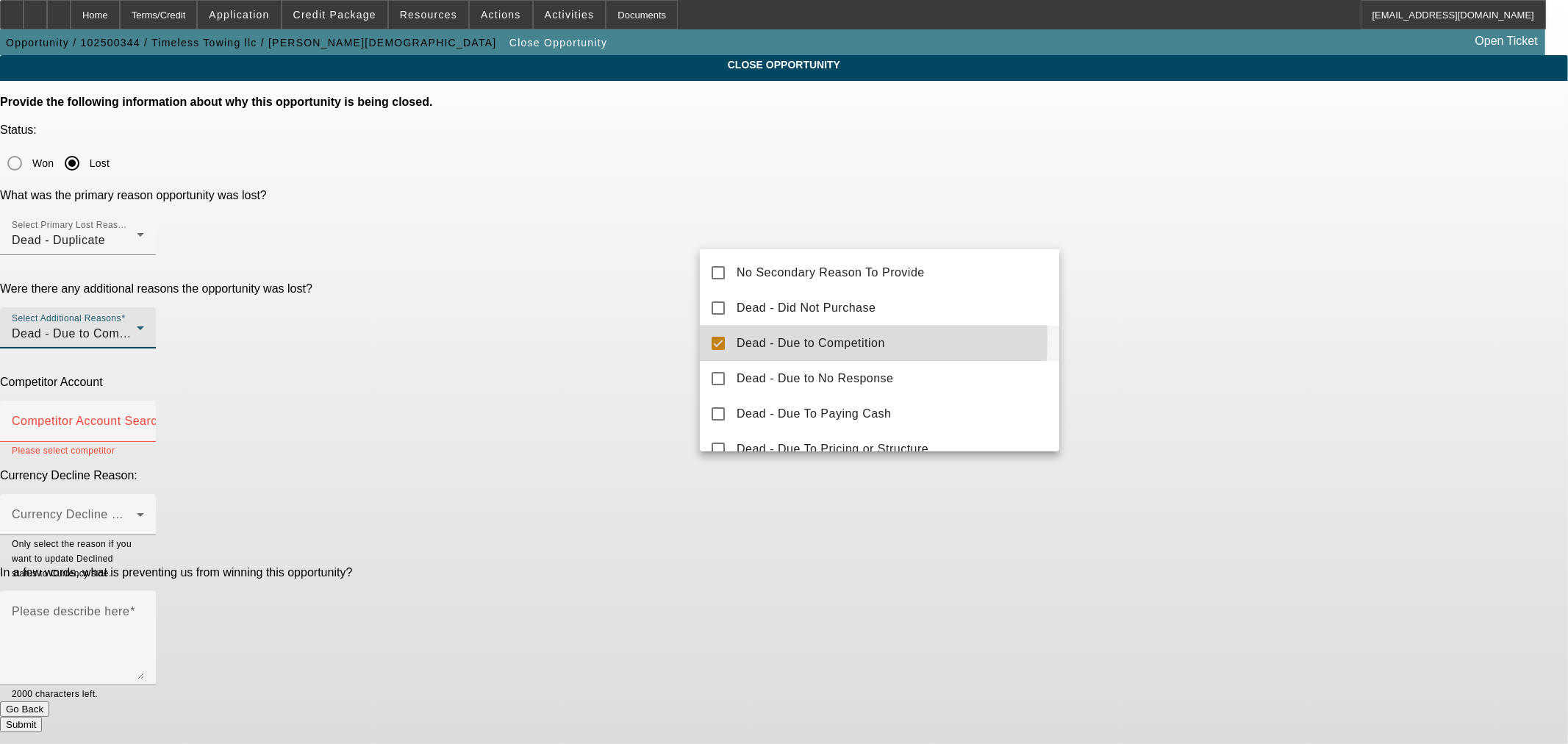
click at [715, 338] on mat-pseudo-checkbox at bounding box center [718, 343] width 13 height 13
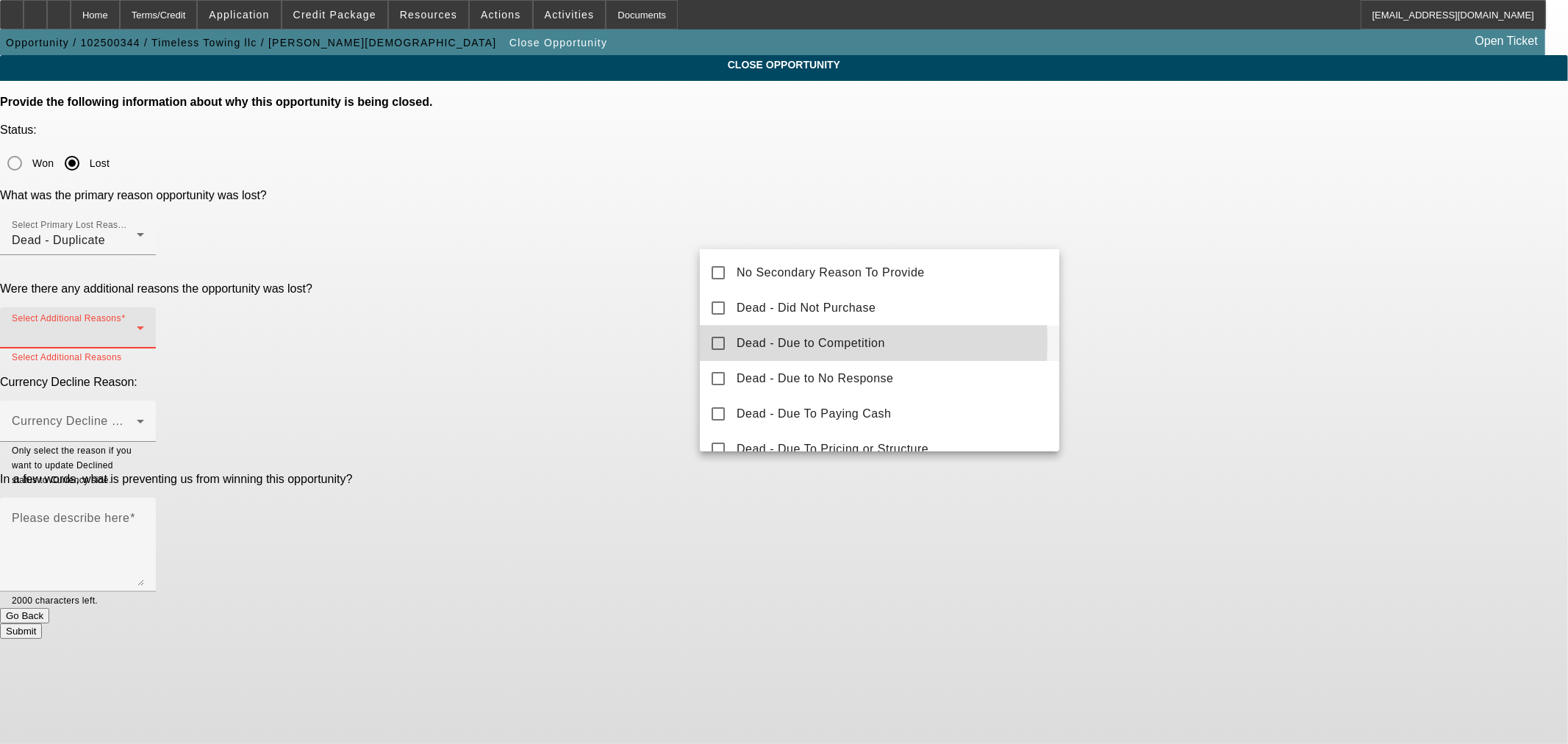
click at [717, 341] on mat-pseudo-checkbox at bounding box center [718, 343] width 13 height 13
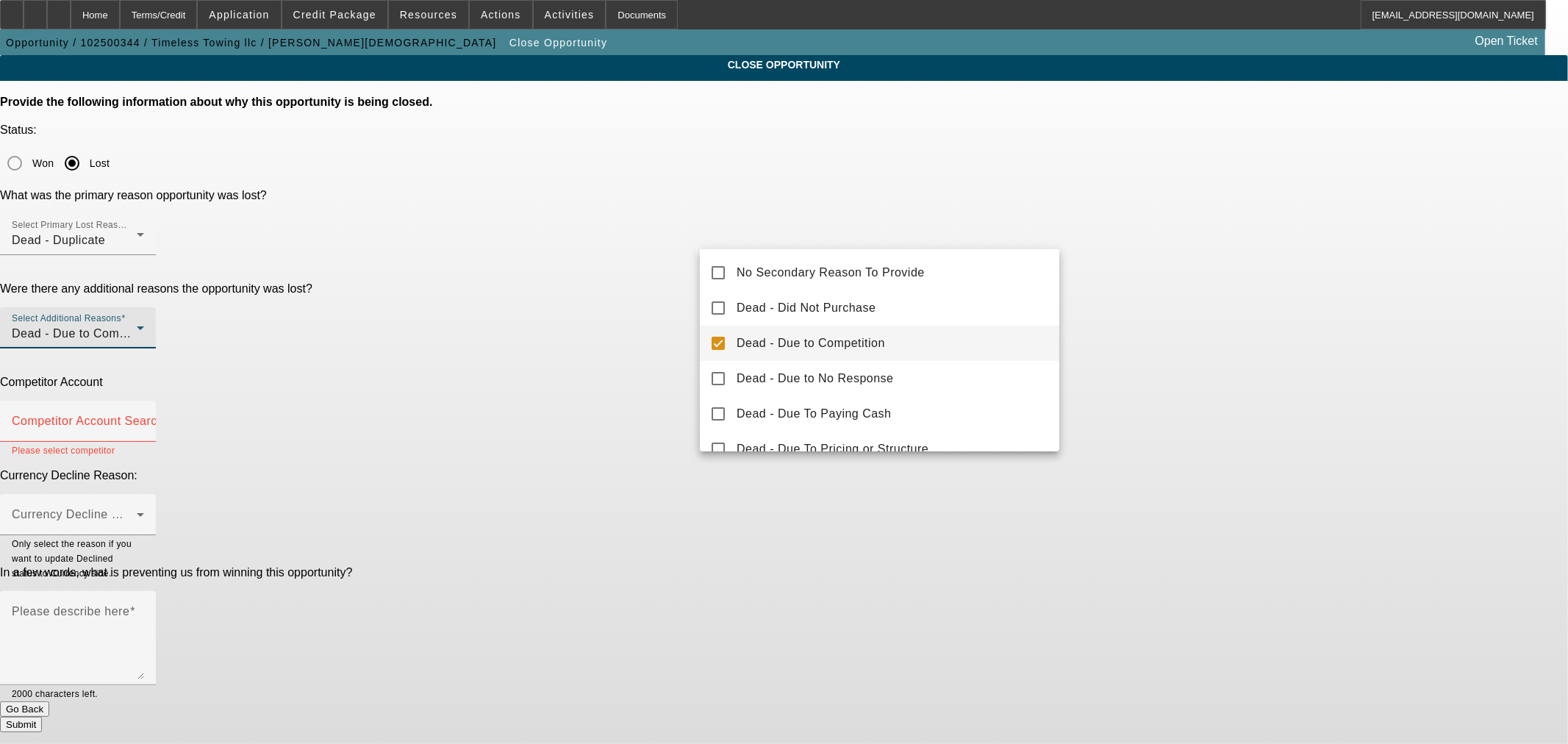
click at [530, 298] on div at bounding box center [784, 372] width 1568 height 744
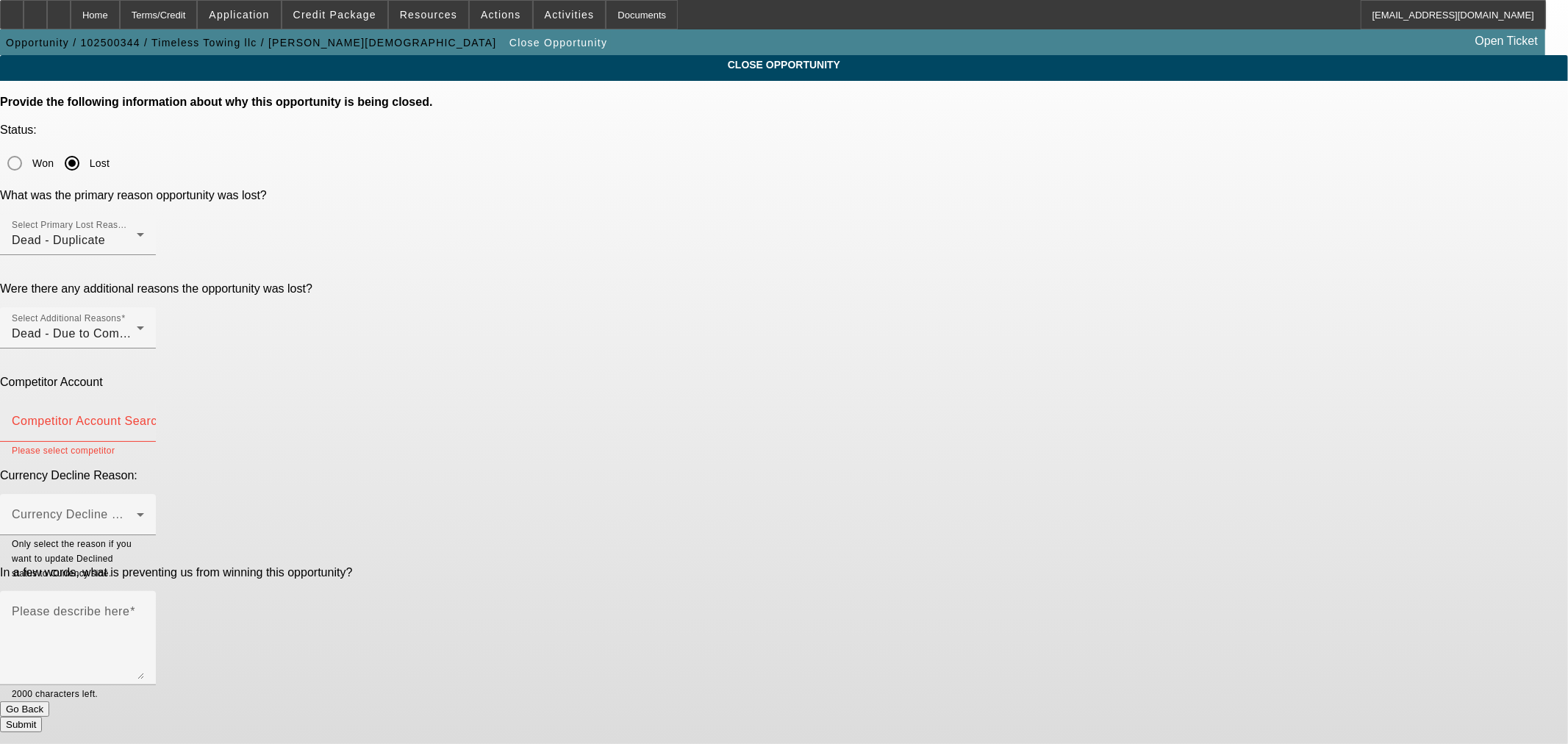
click at [164, 415] on mat-label "Competitor Account Search" at bounding box center [87, 420] width 152 height 12
click at [144, 419] on input "Competitor Account Search" at bounding box center [78, 428] width 132 height 18
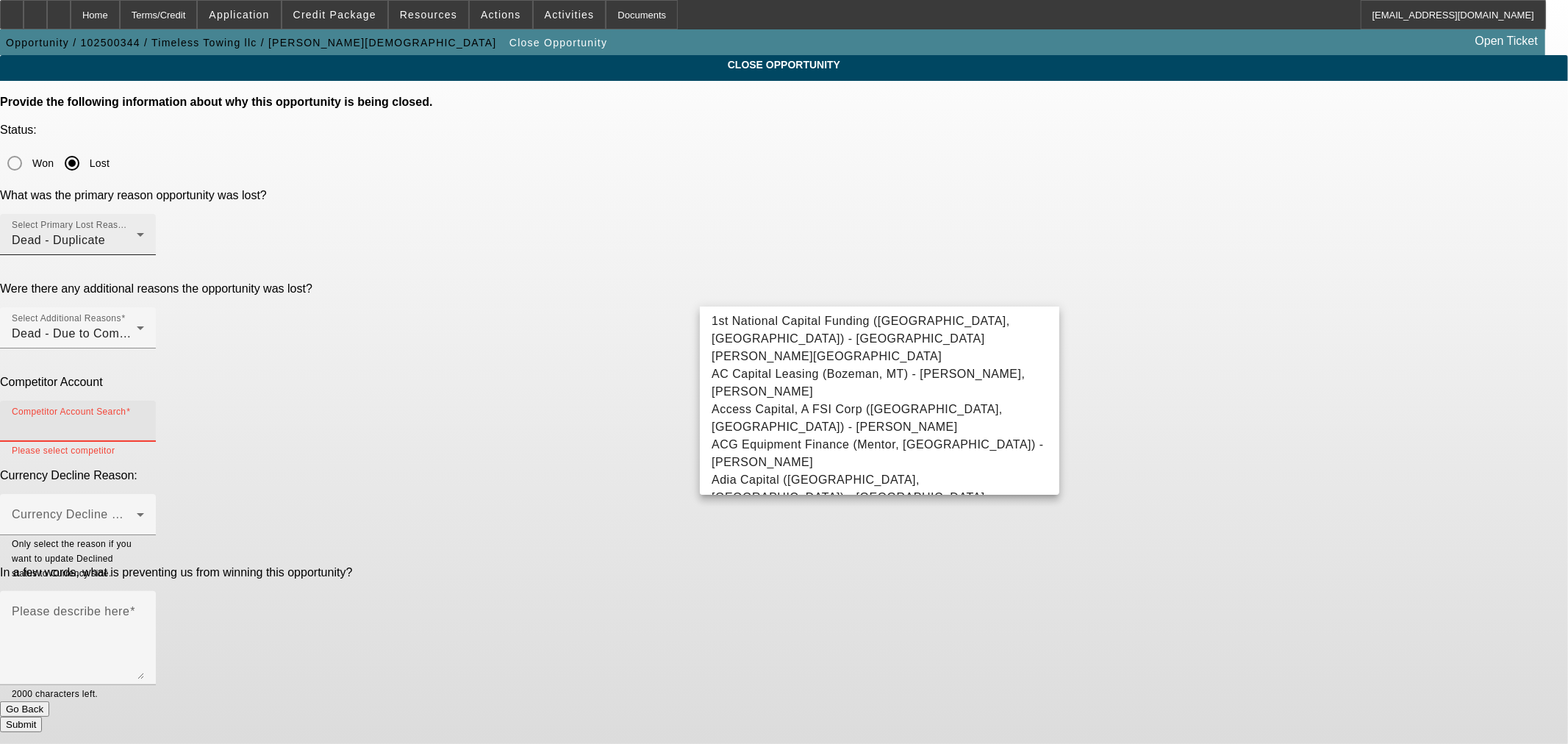
click at [137, 231] on div "Dead - Duplicate" at bounding box center [74, 240] width 125 height 18
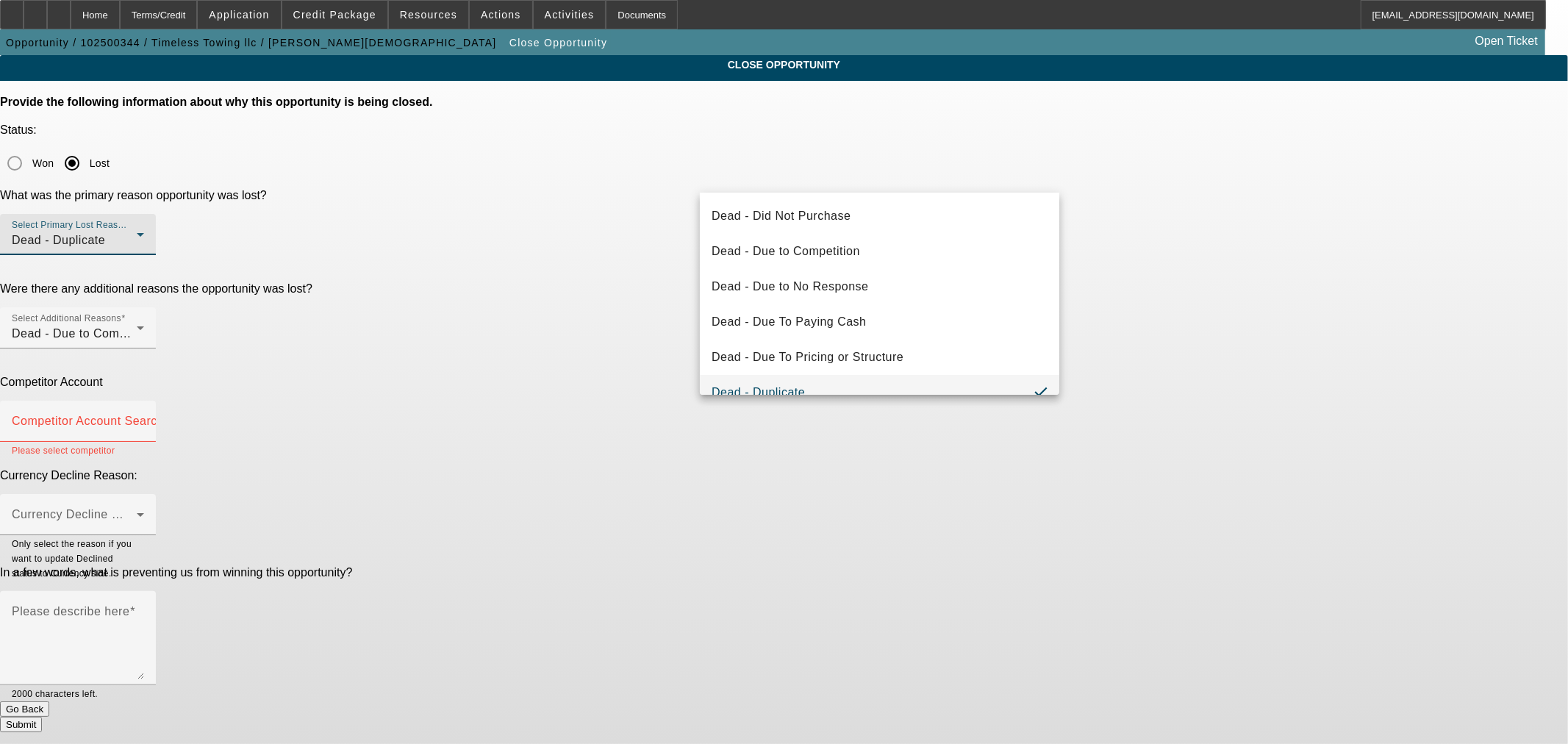
scroll to position [16, 0]
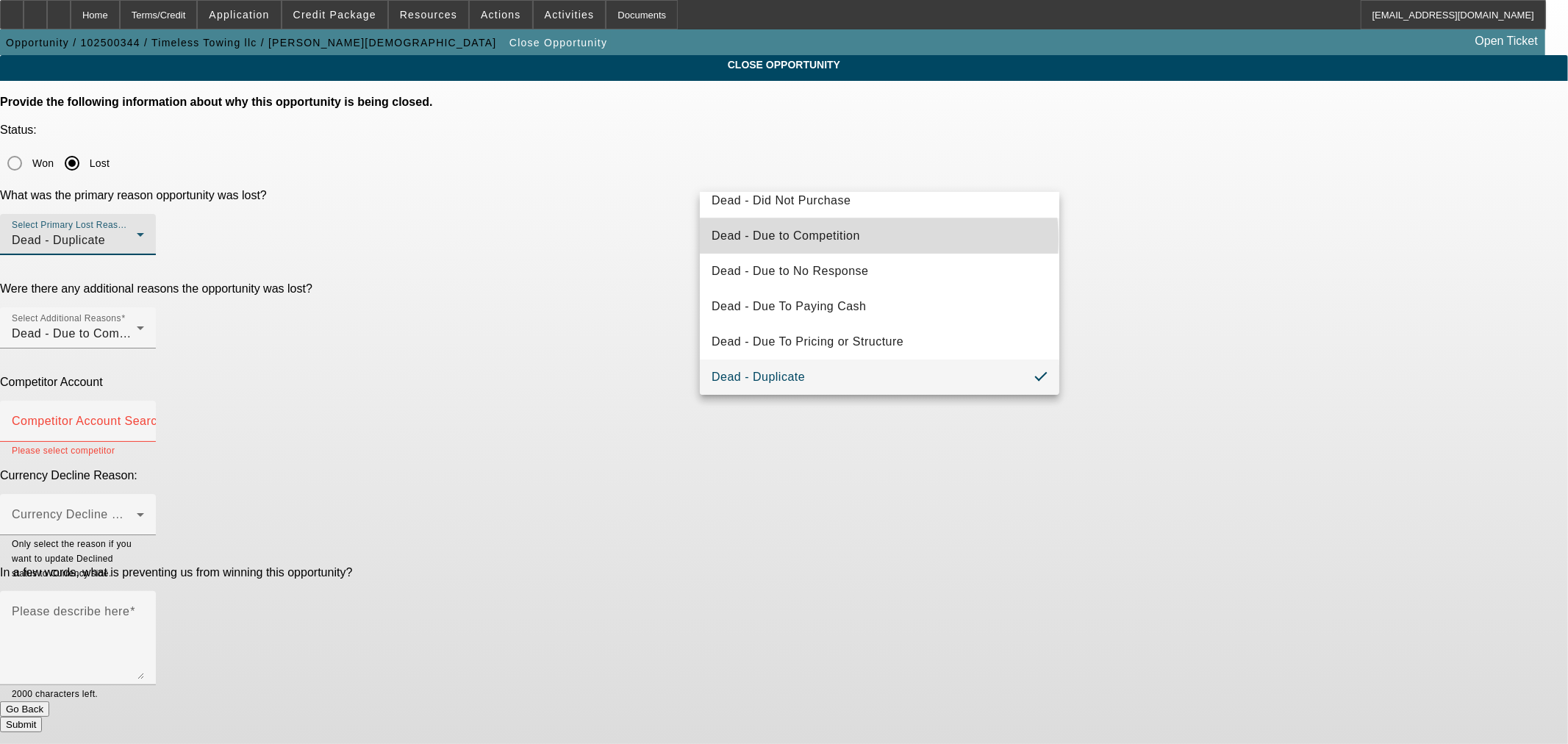
click at [878, 239] on mat-option "Dead - Due to Competition" at bounding box center [880, 235] width 360 height 35
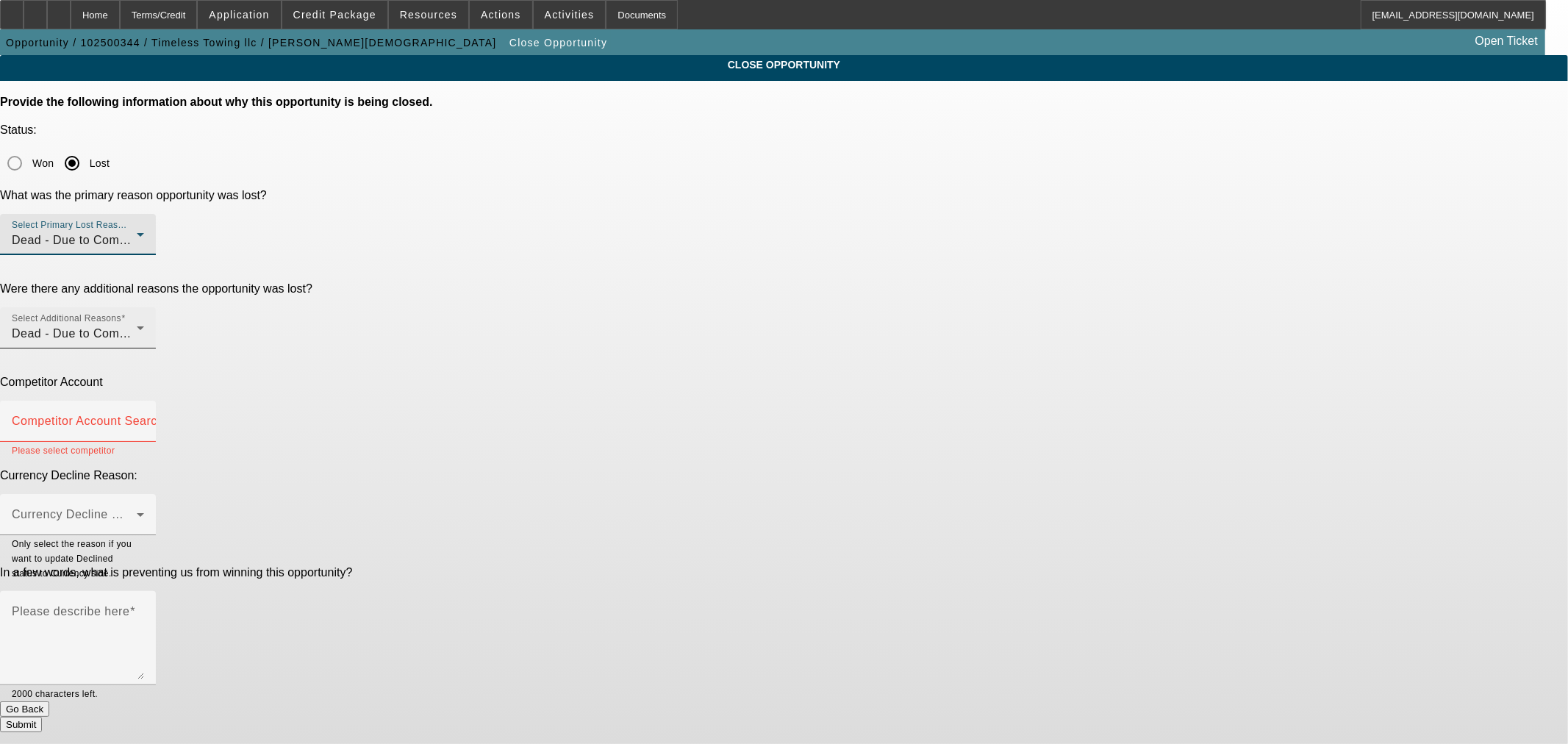
click at [160, 327] on span "Dead - Due to Competition" at bounding box center [86, 333] width 149 height 12
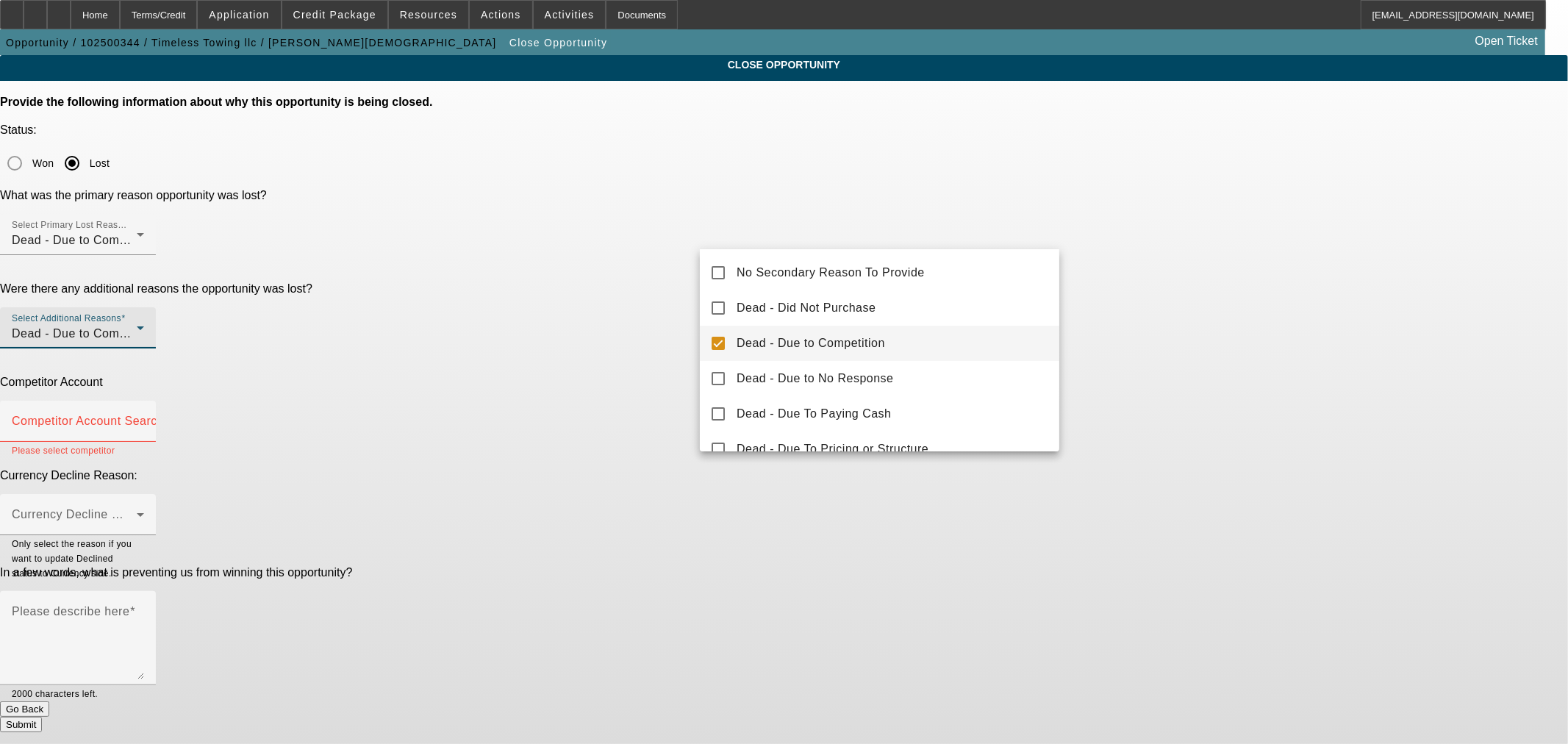
click at [717, 339] on mat-pseudo-checkbox at bounding box center [718, 343] width 13 height 13
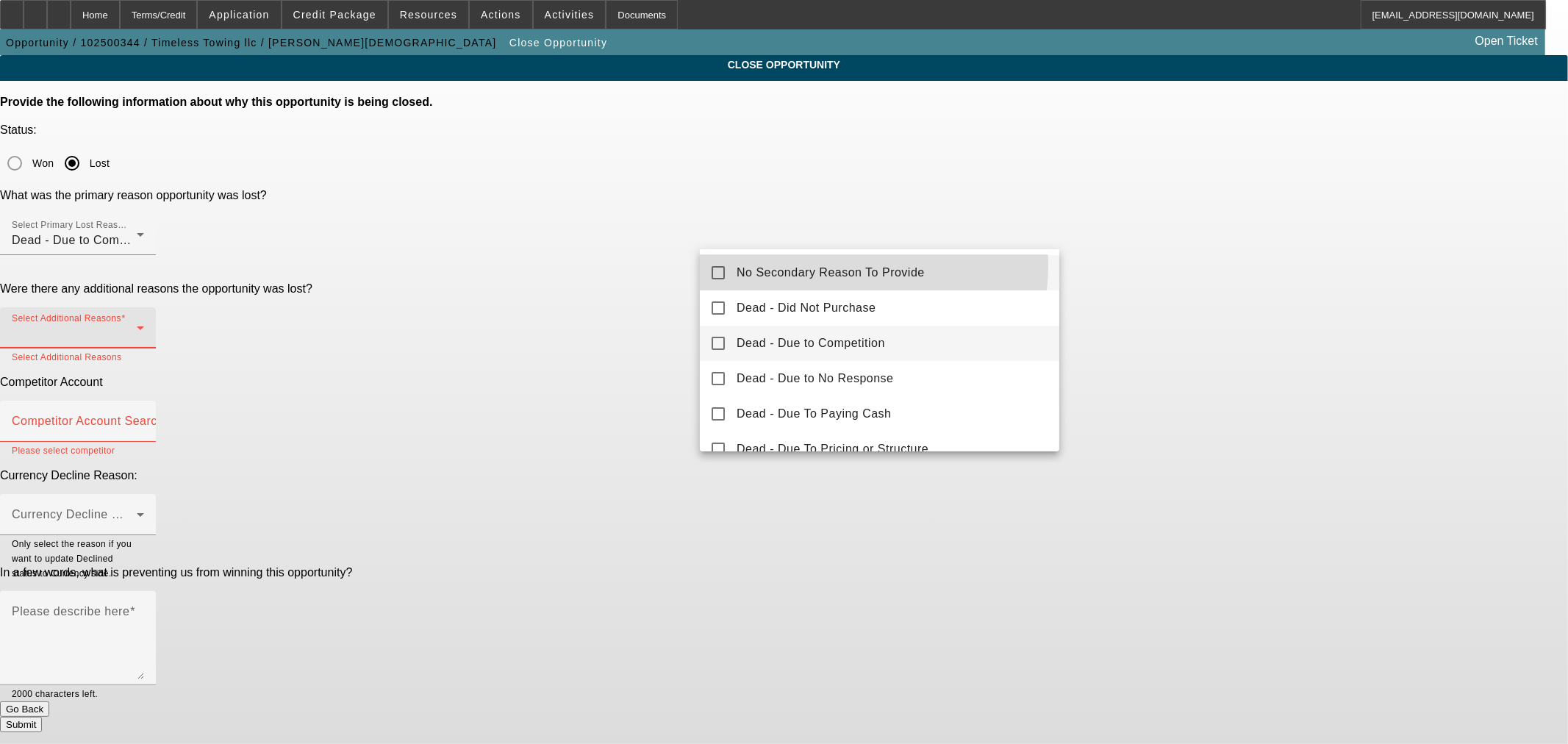
click at [823, 266] on span "No Secondary Reason To Provide" at bounding box center [831, 273] width 188 height 18
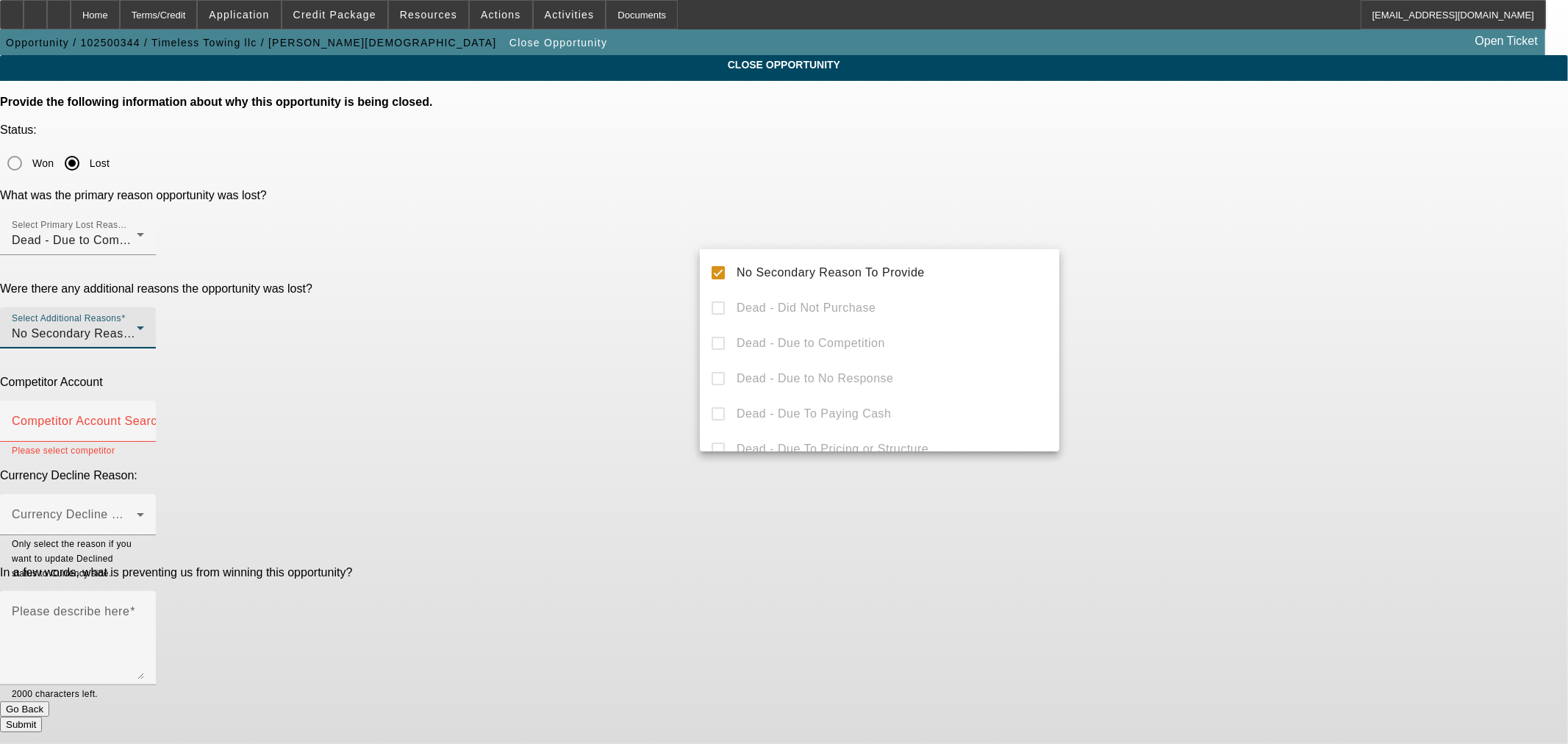
click at [620, 256] on div at bounding box center [784, 372] width 1568 height 744
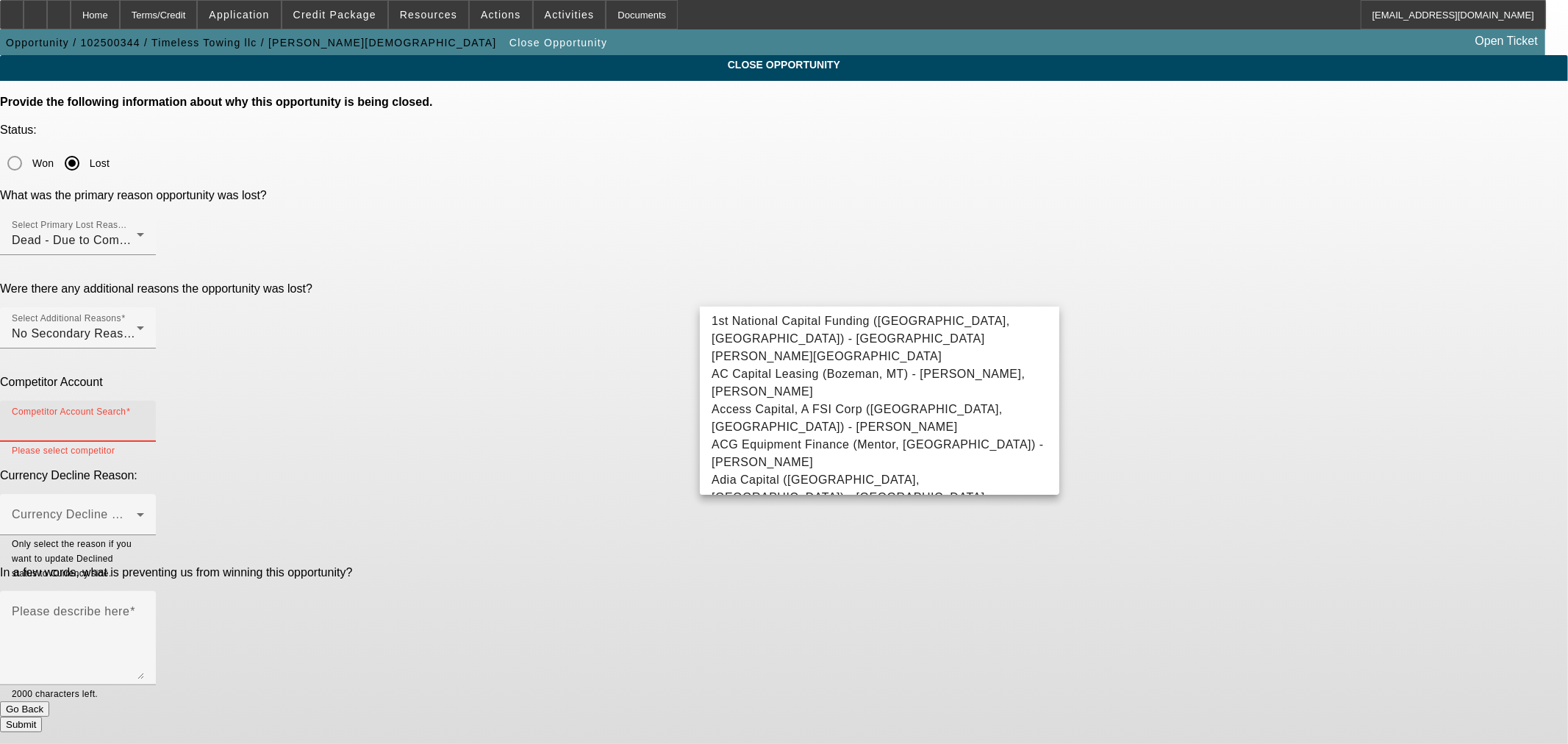
click at [144, 419] on input "Competitor Account Search" at bounding box center [78, 428] width 132 height 18
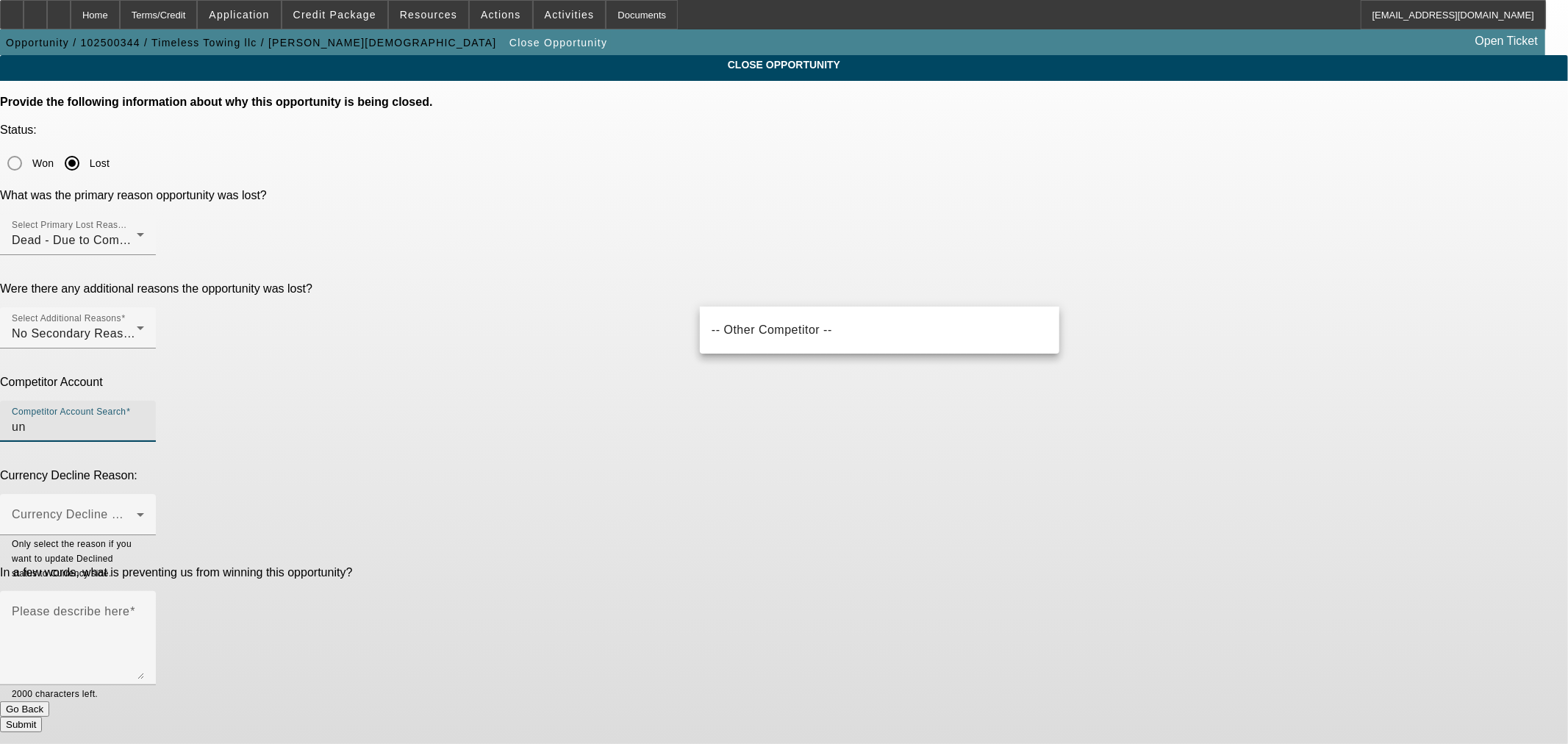
type input "u"
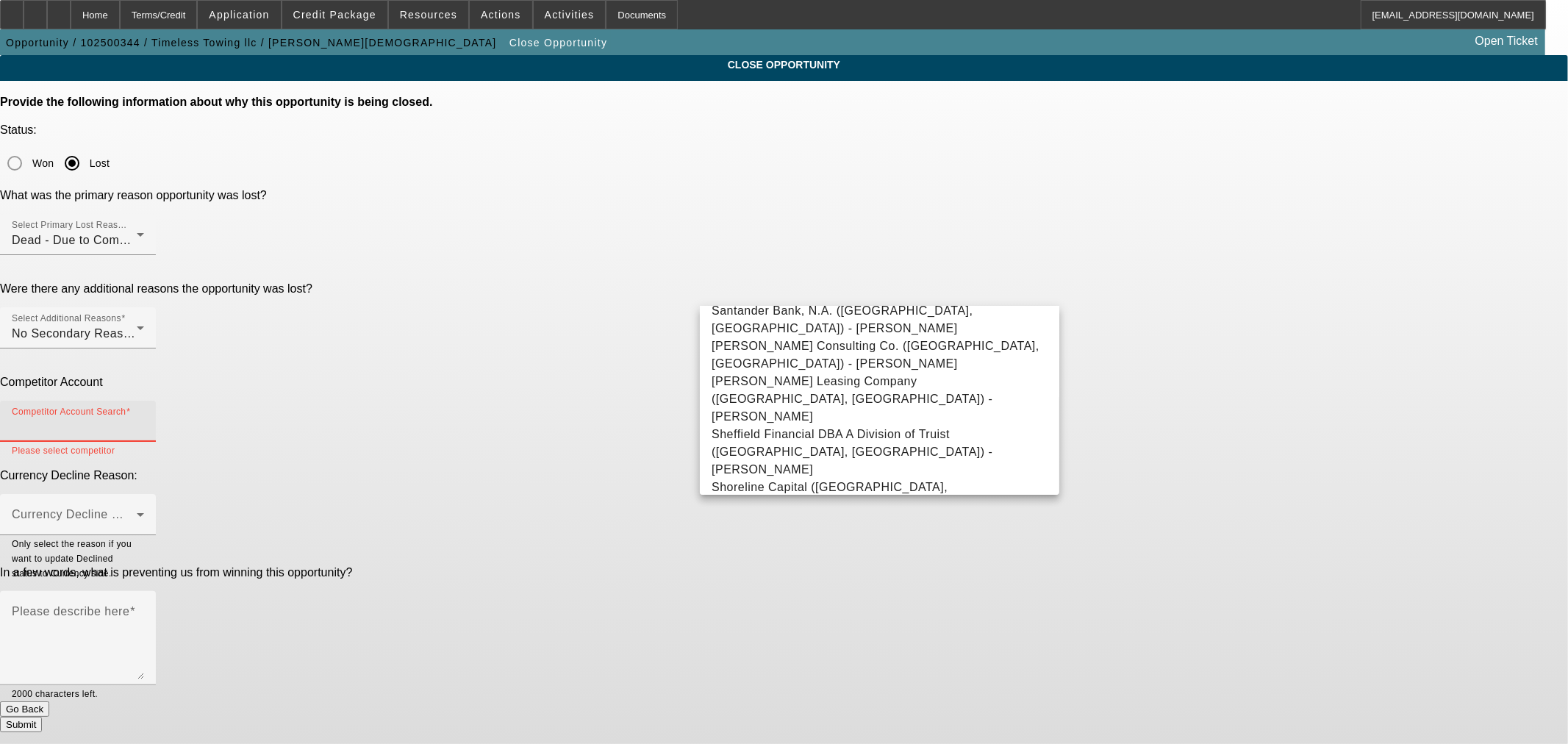
scroll to position [9324, 0]
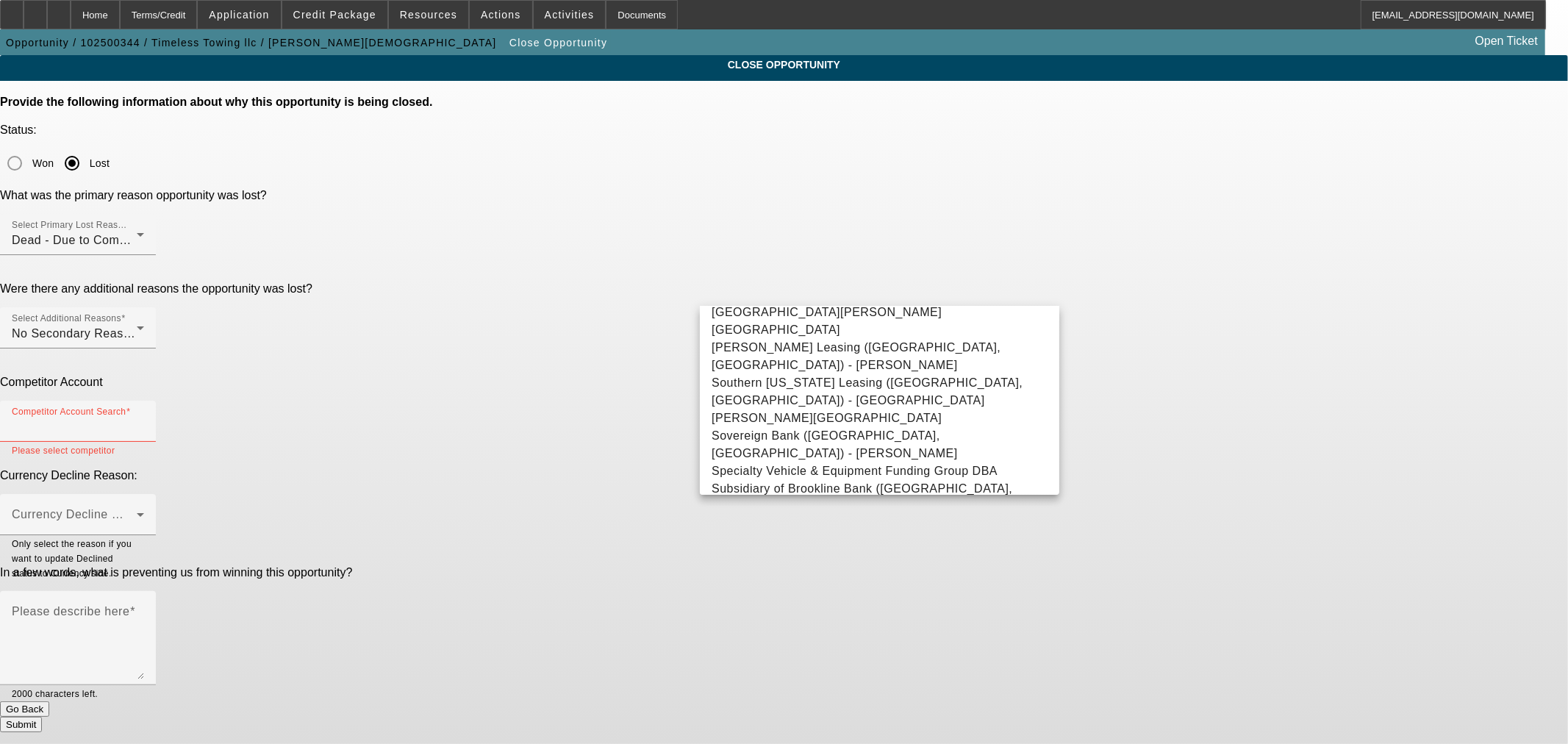
type input "-- Other Competitor --"
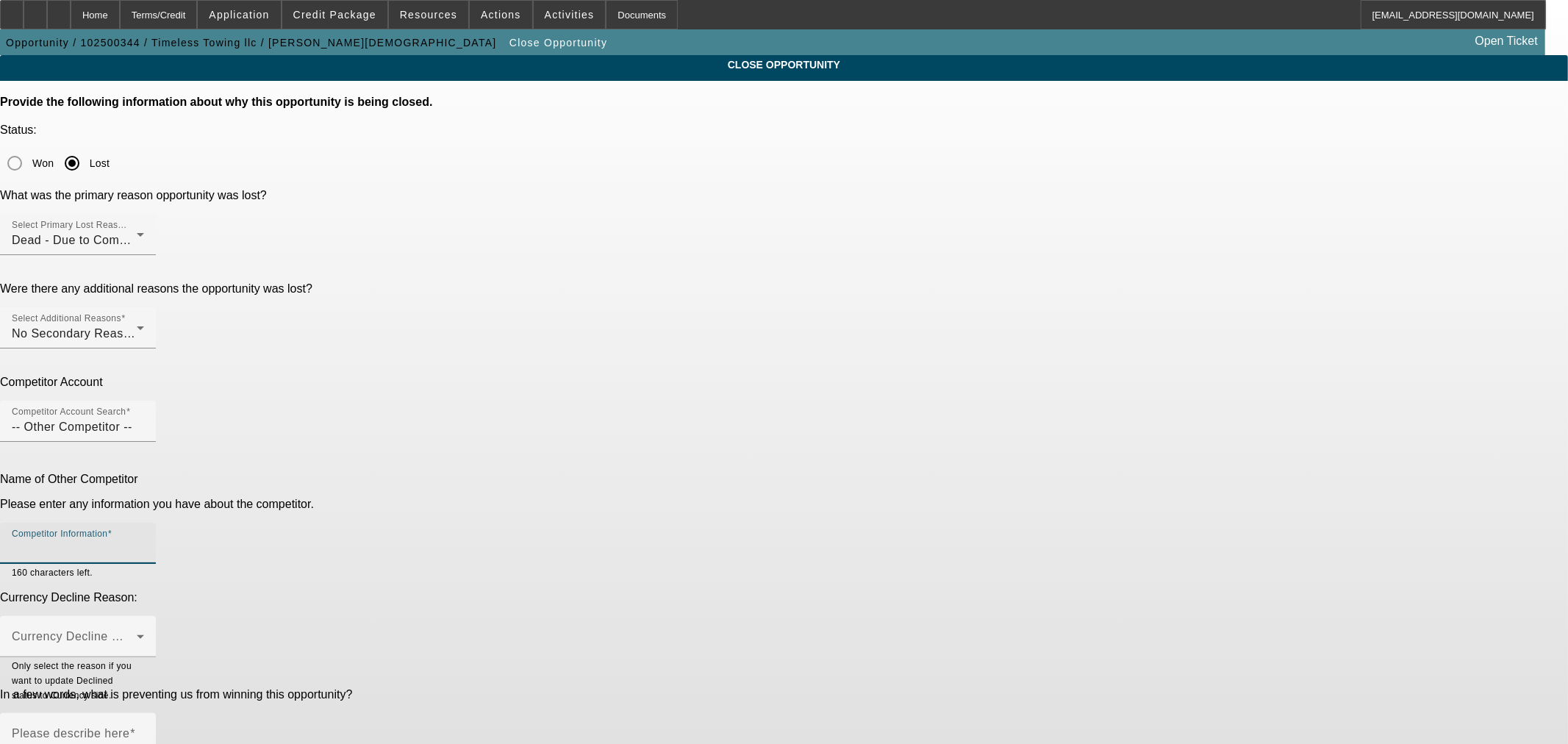
click at [144, 540] on input "Competitor Information" at bounding box center [78, 549] width 132 height 18
type input "Beacon Funding"
click at [137, 634] on span at bounding box center [74, 643] width 125 height 18
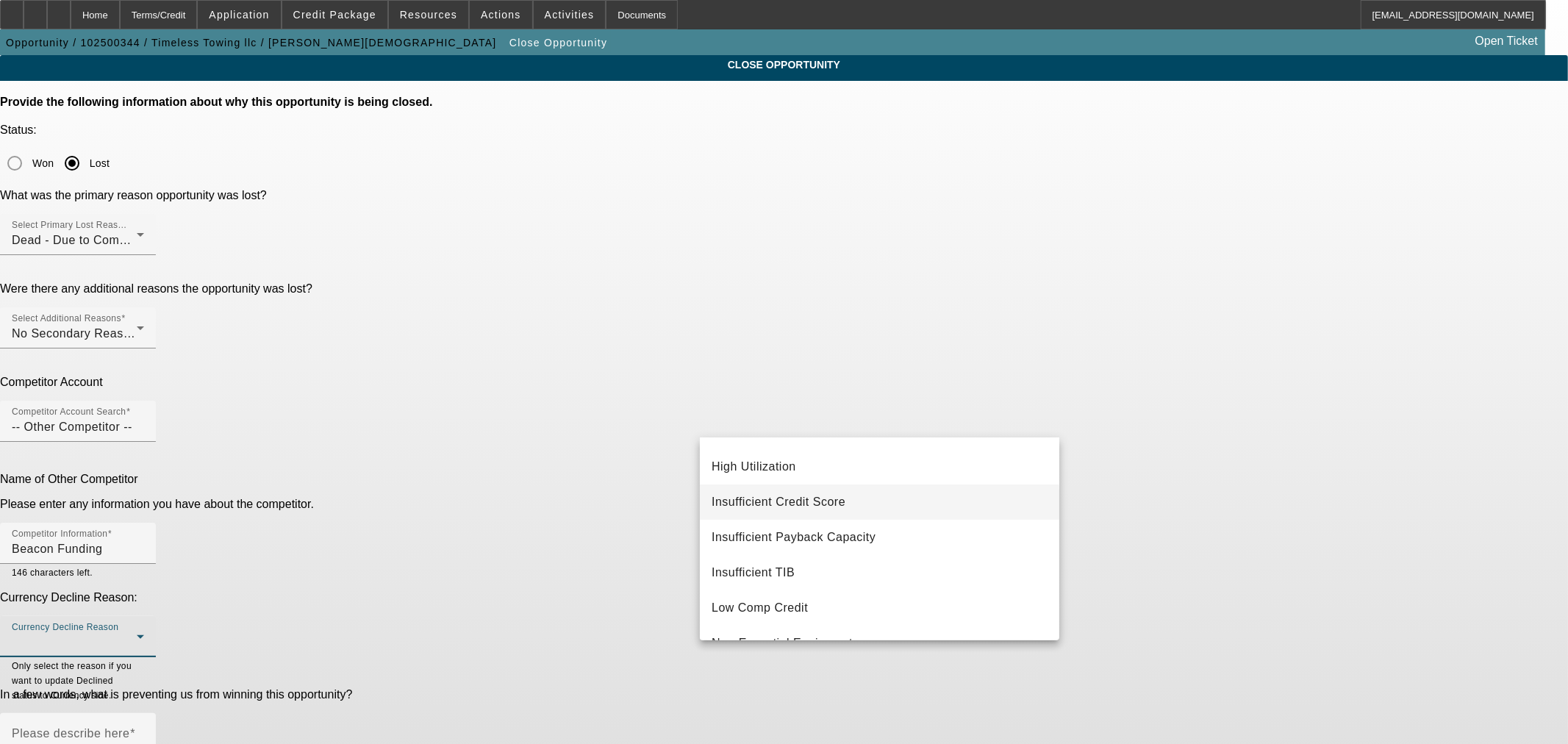
scroll to position [272, 0]
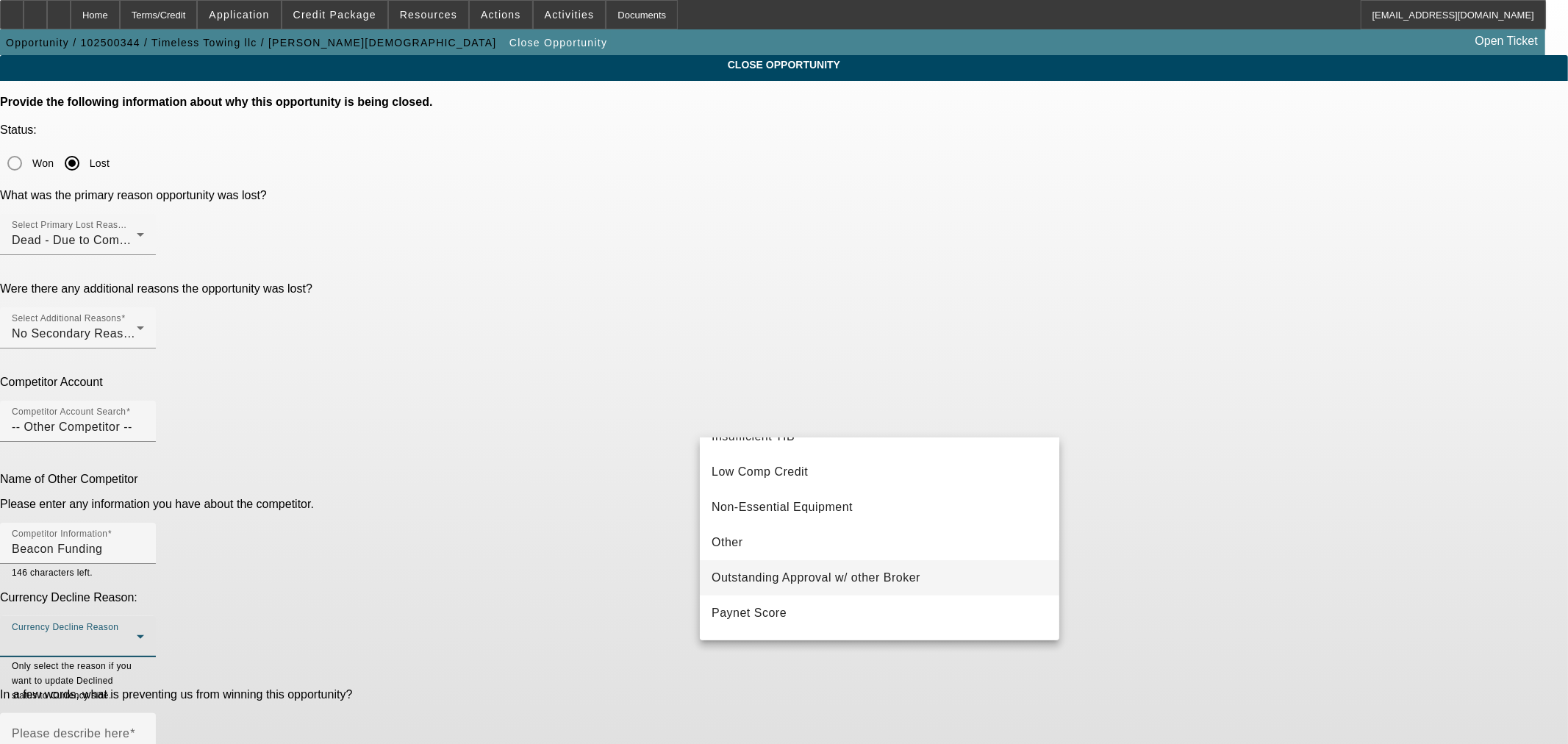
click at [885, 579] on span "Outstanding Approval w/ other Broker" at bounding box center [815, 578] width 208 height 18
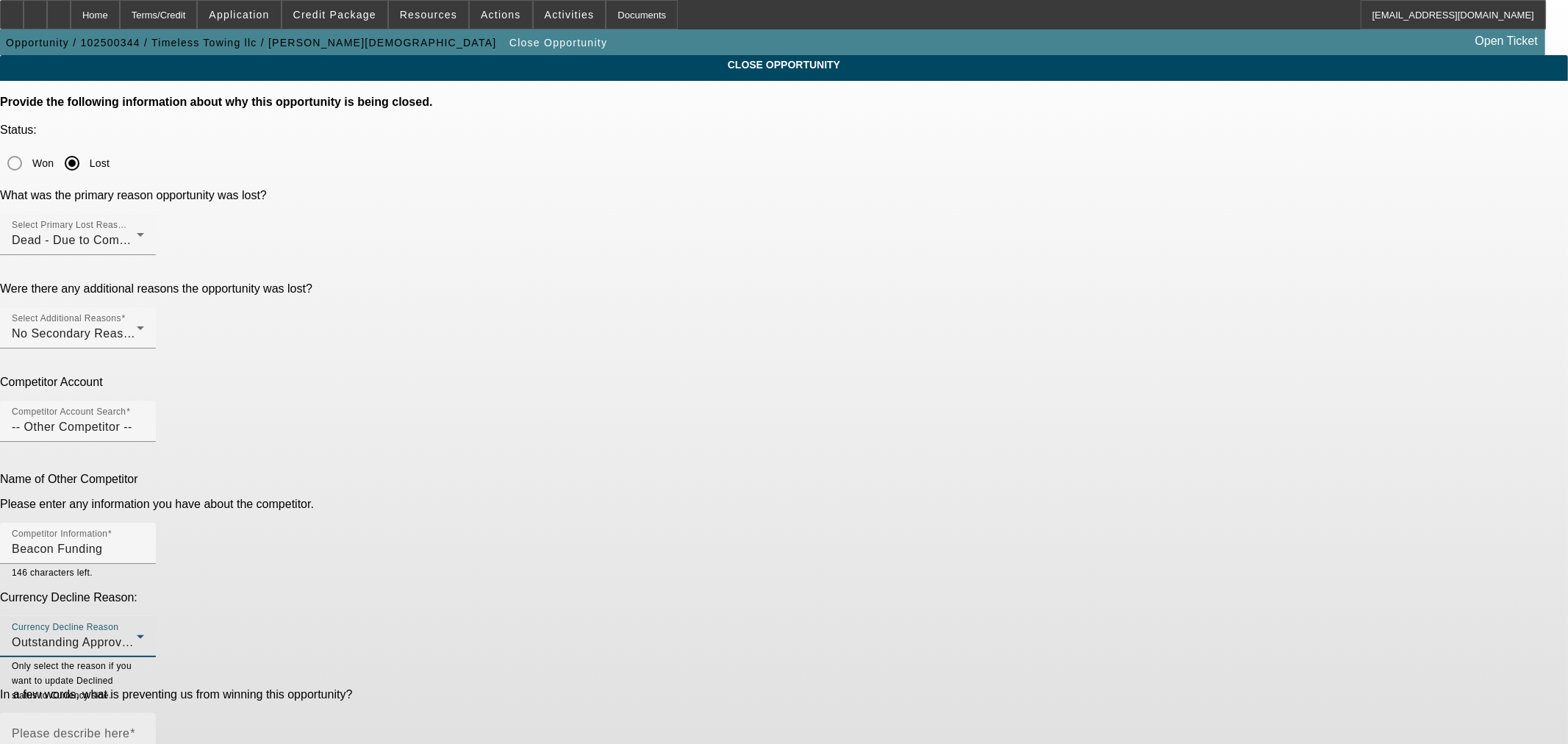
type textarea "Taylor has an approval already."
click at [137, 231] on div "Dead - Due to Competition" at bounding box center [74, 240] width 125 height 18
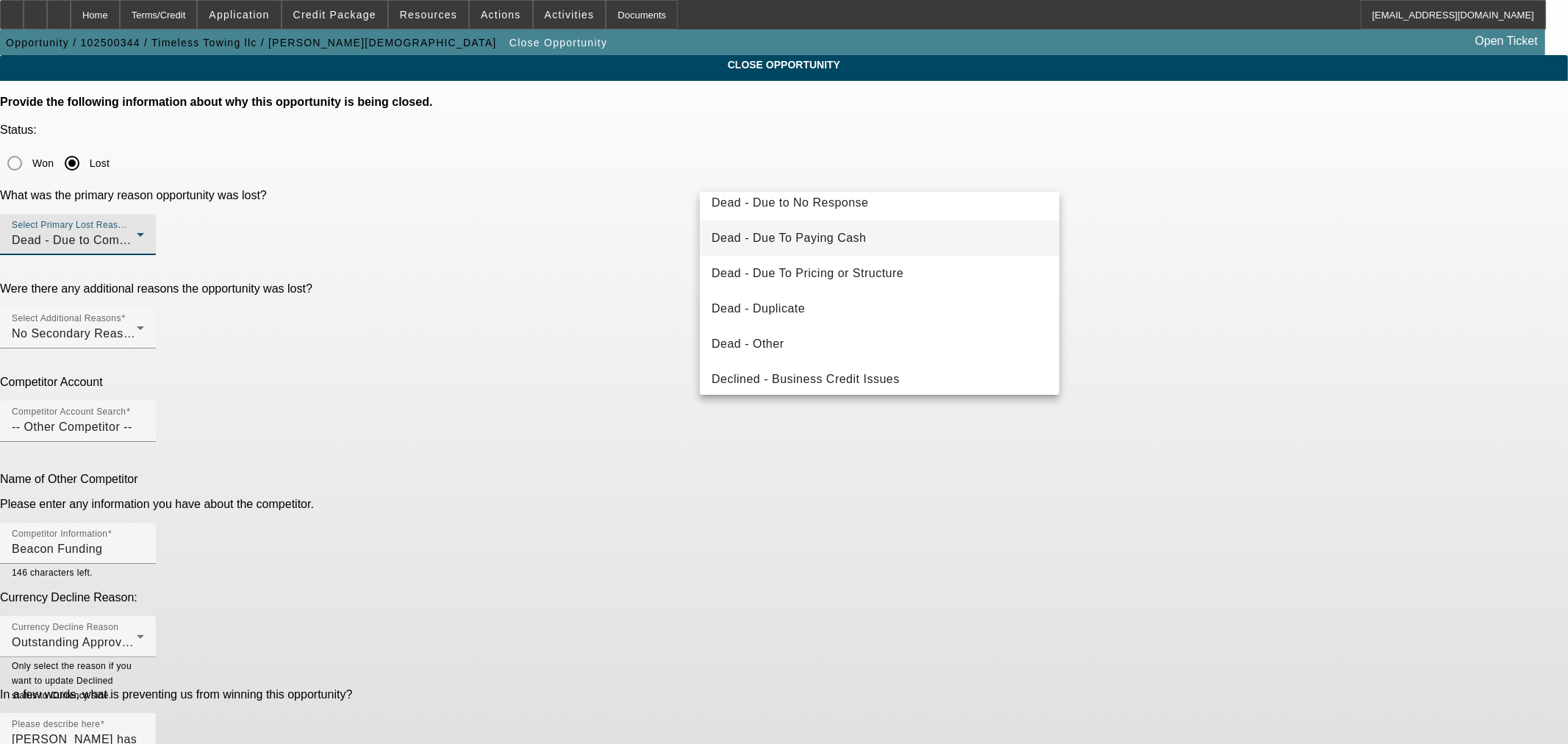
scroll to position [136, 0]
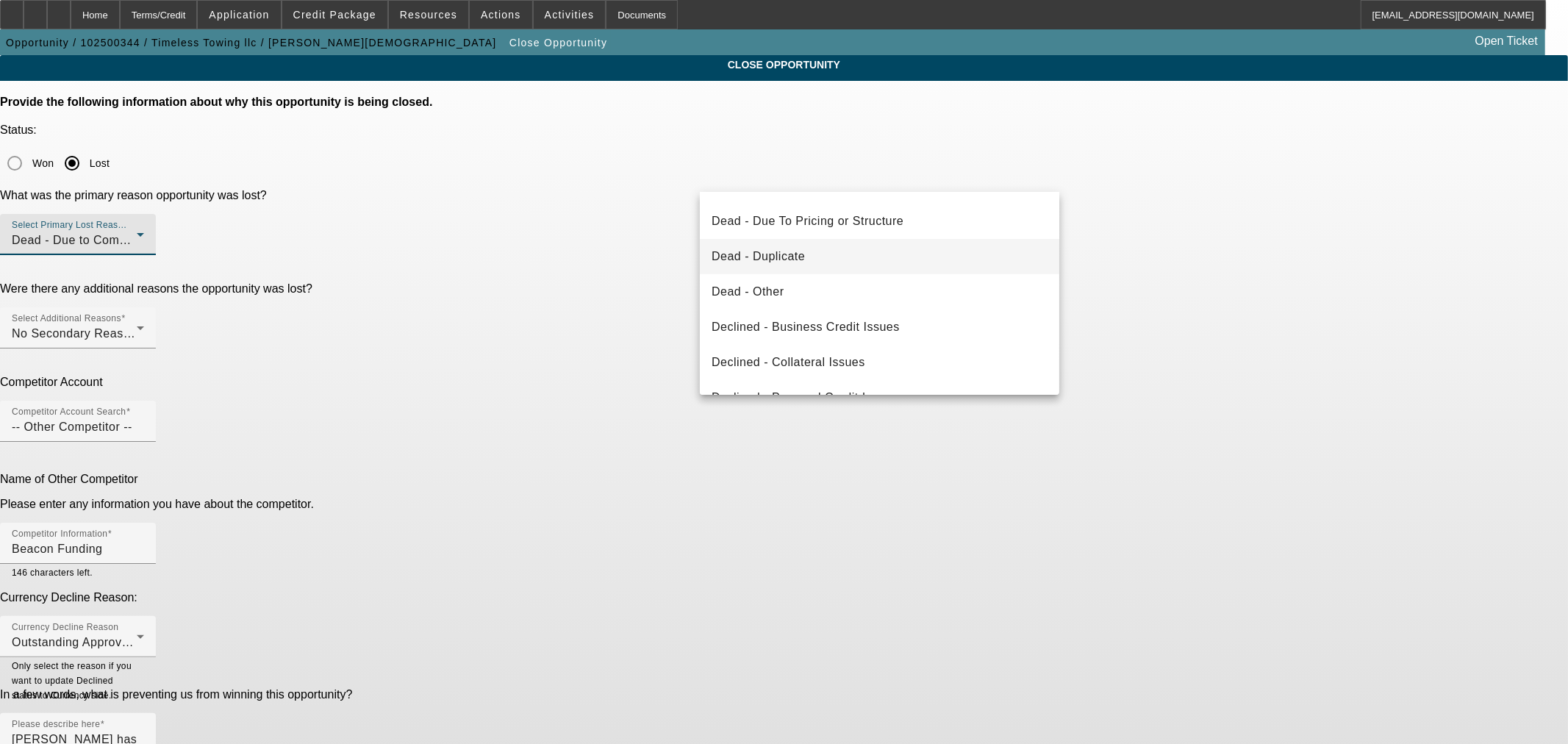
click at [816, 251] on mat-option "Dead - Duplicate" at bounding box center [880, 256] width 360 height 35
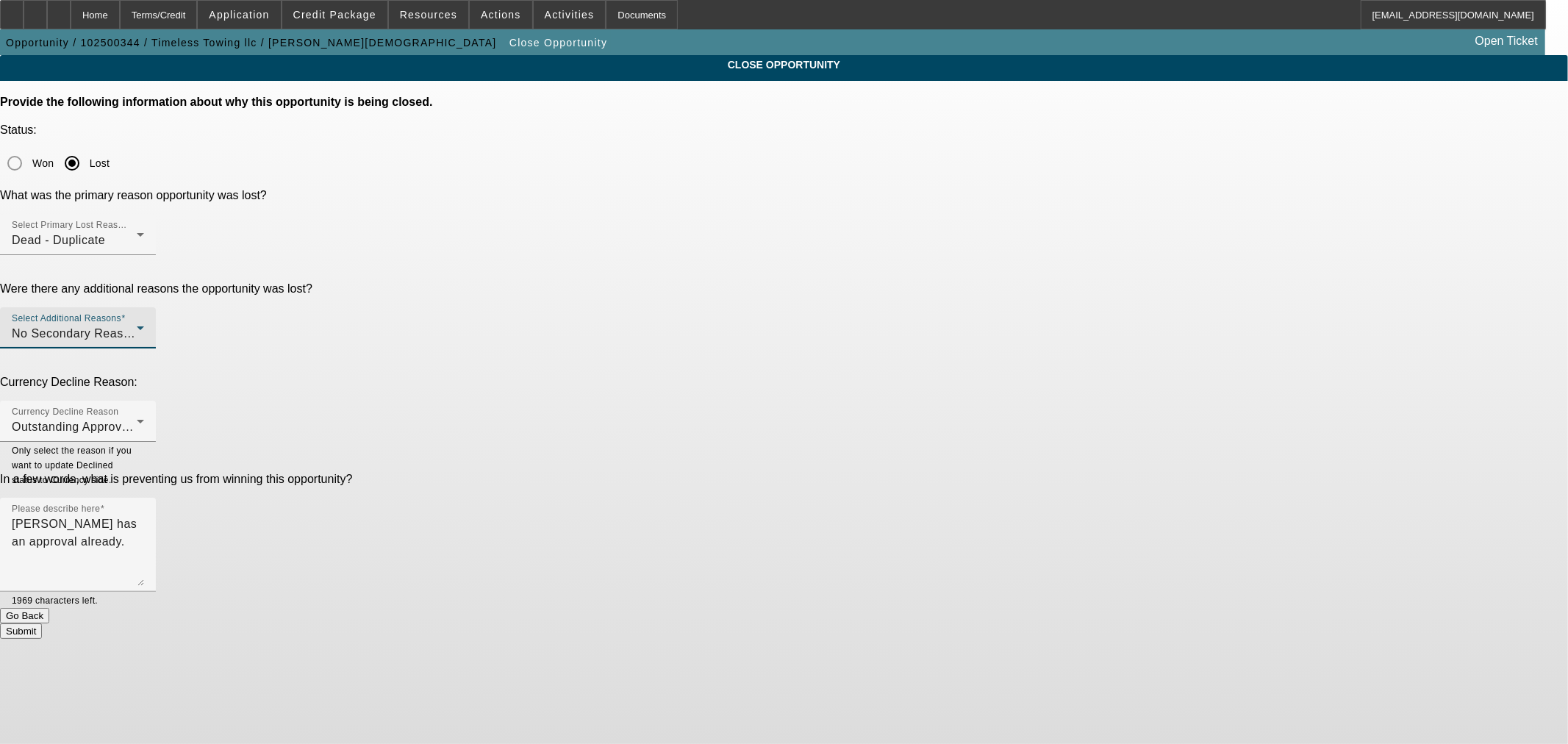
click at [200, 327] on span "No Secondary Reason To Provide" at bounding box center [105, 333] width 188 height 12
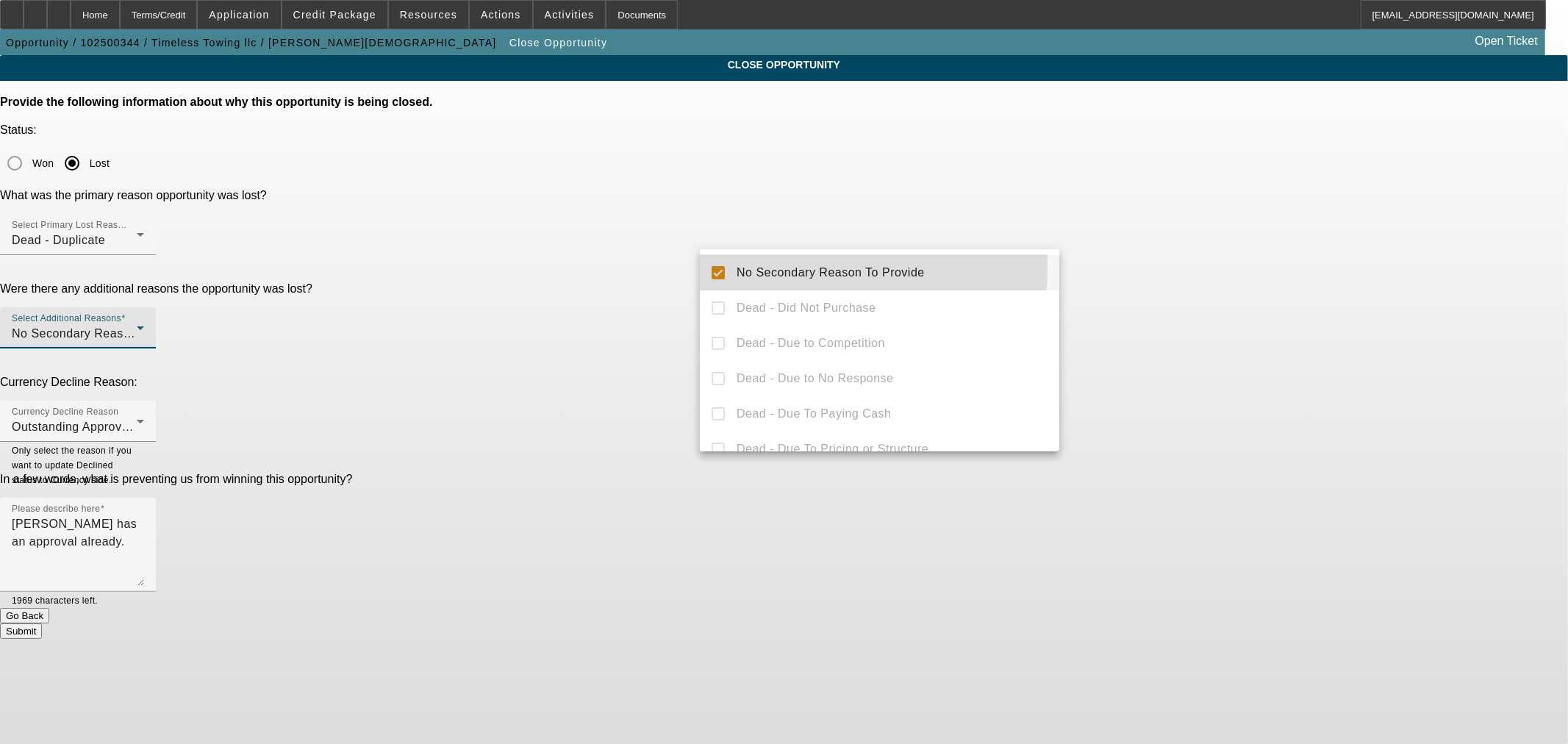
click at [718, 266] on mat-pseudo-checkbox at bounding box center [718, 272] width 13 height 13
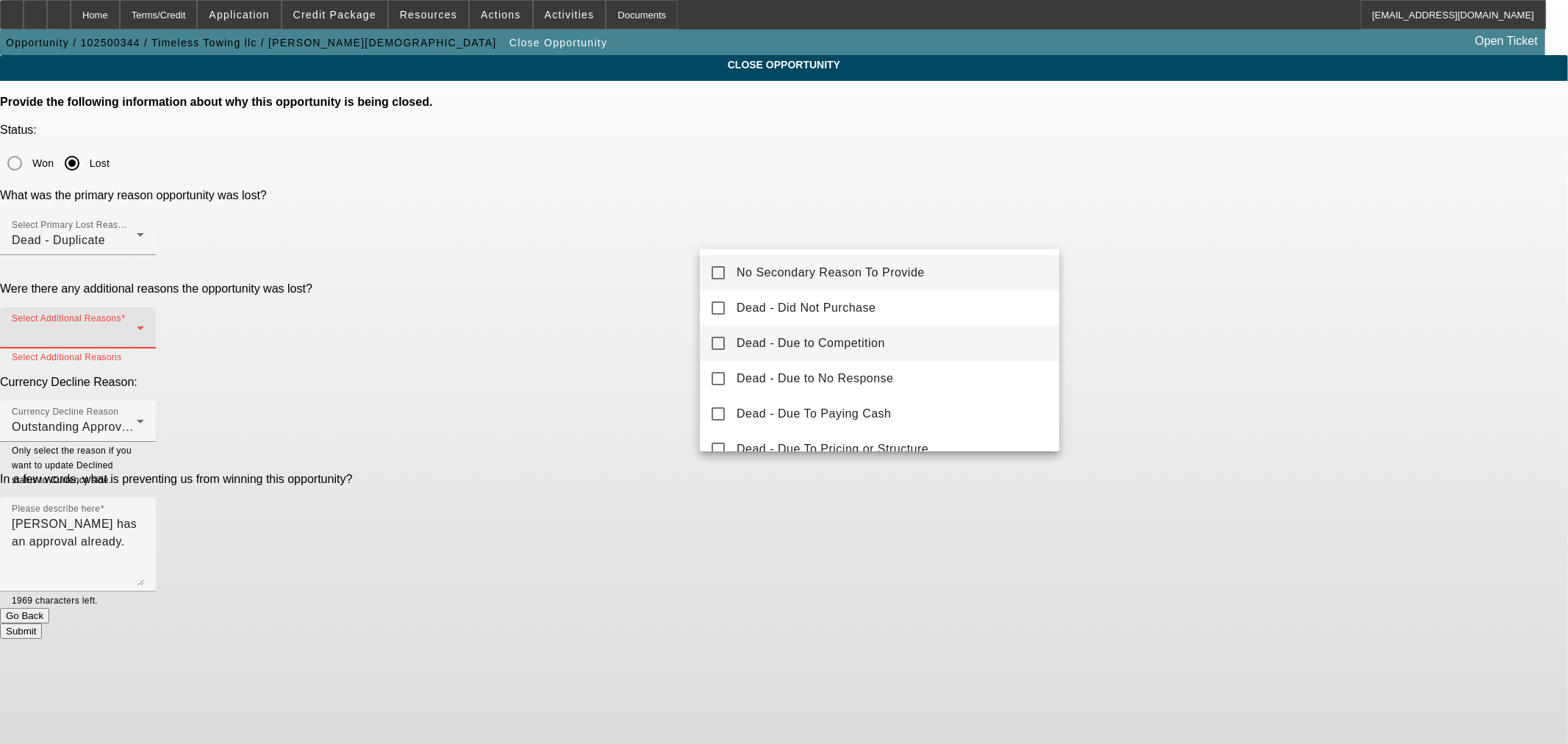
click at [716, 338] on mat-pseudo-checkbox at bounding box center [718, 343] width 13 height 13
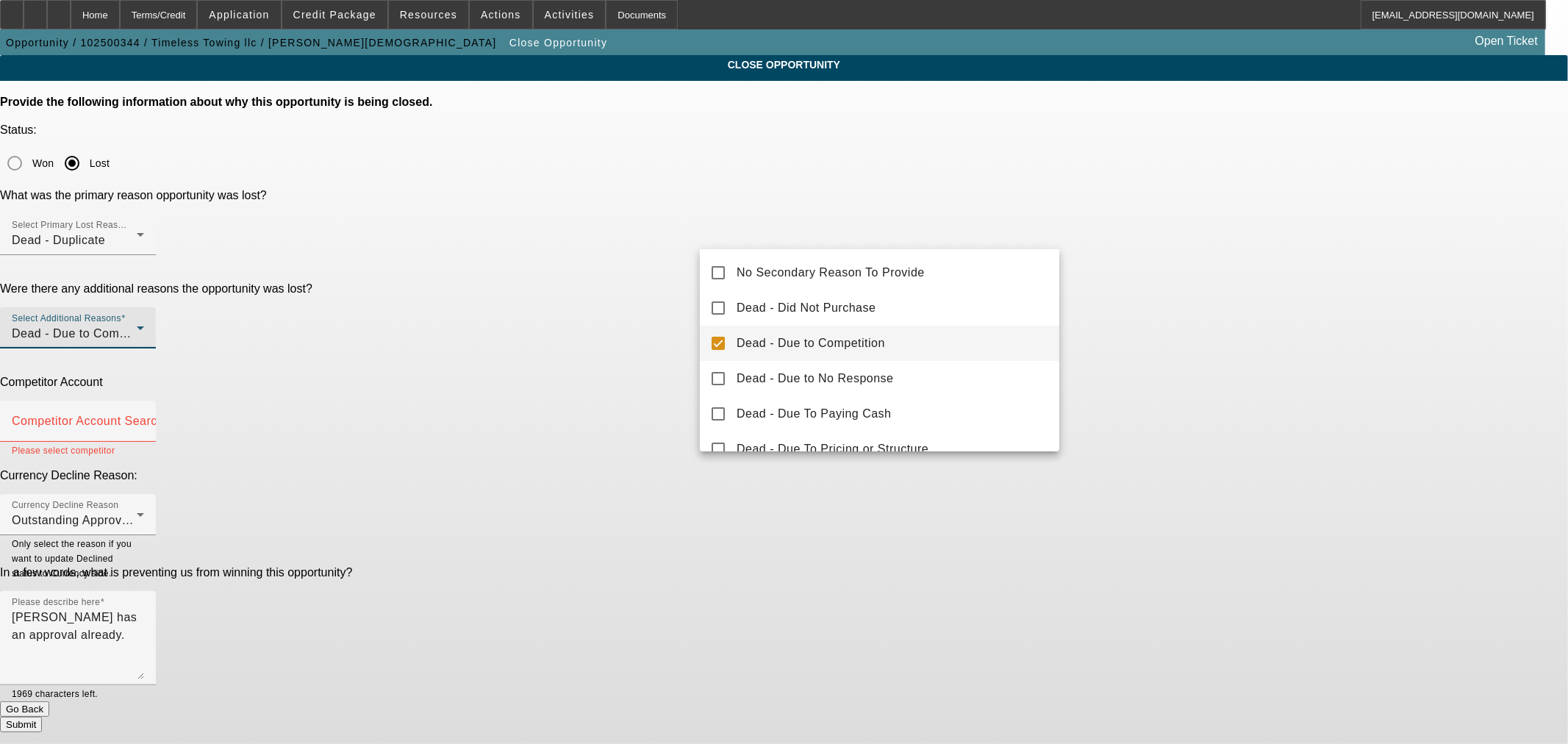
click at [590, 288] on div at bounding box center [784, 372] width 1568 height 744
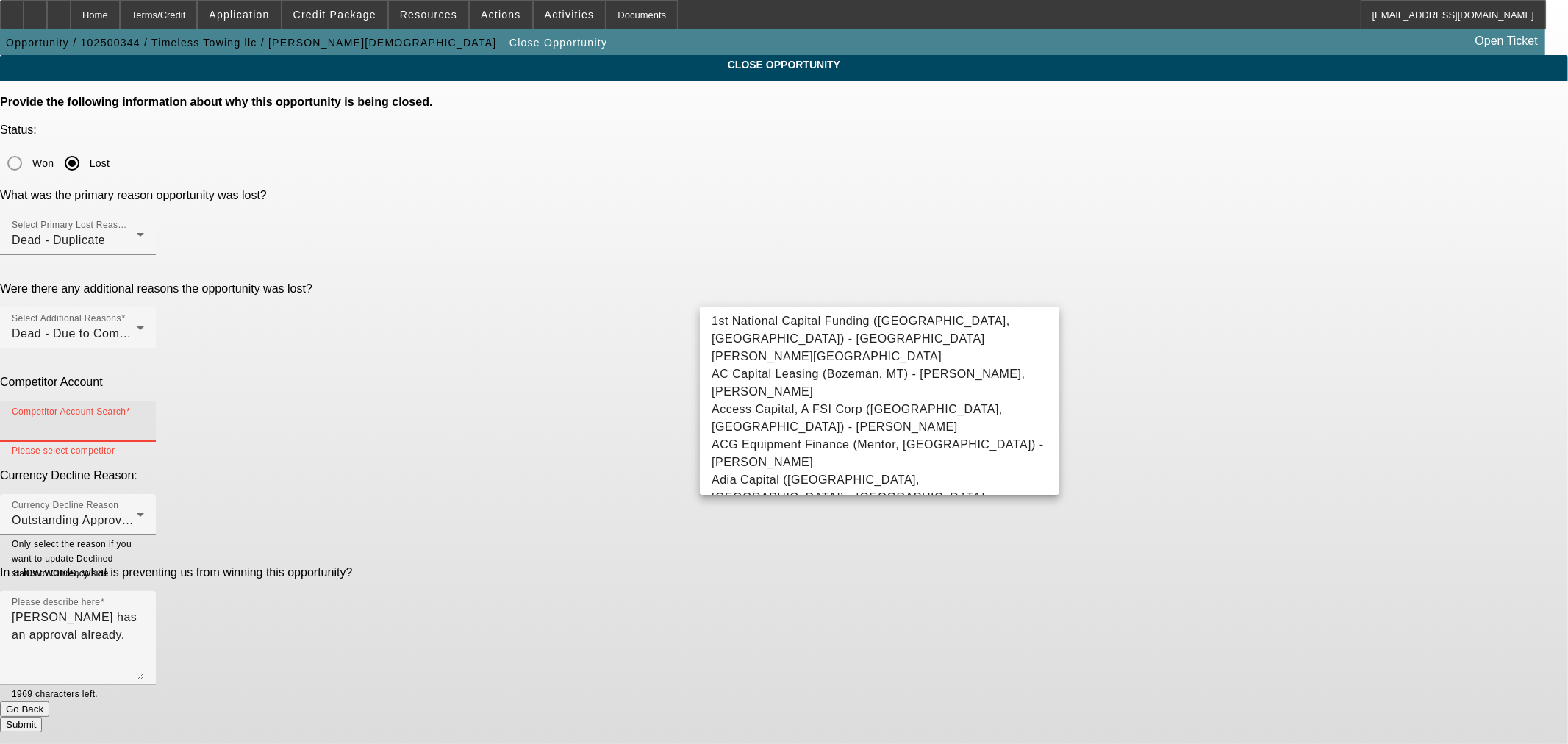
click at [144, 419] on input "Competitor Account Search" at bounding box center [78, 428] width 132 height 18
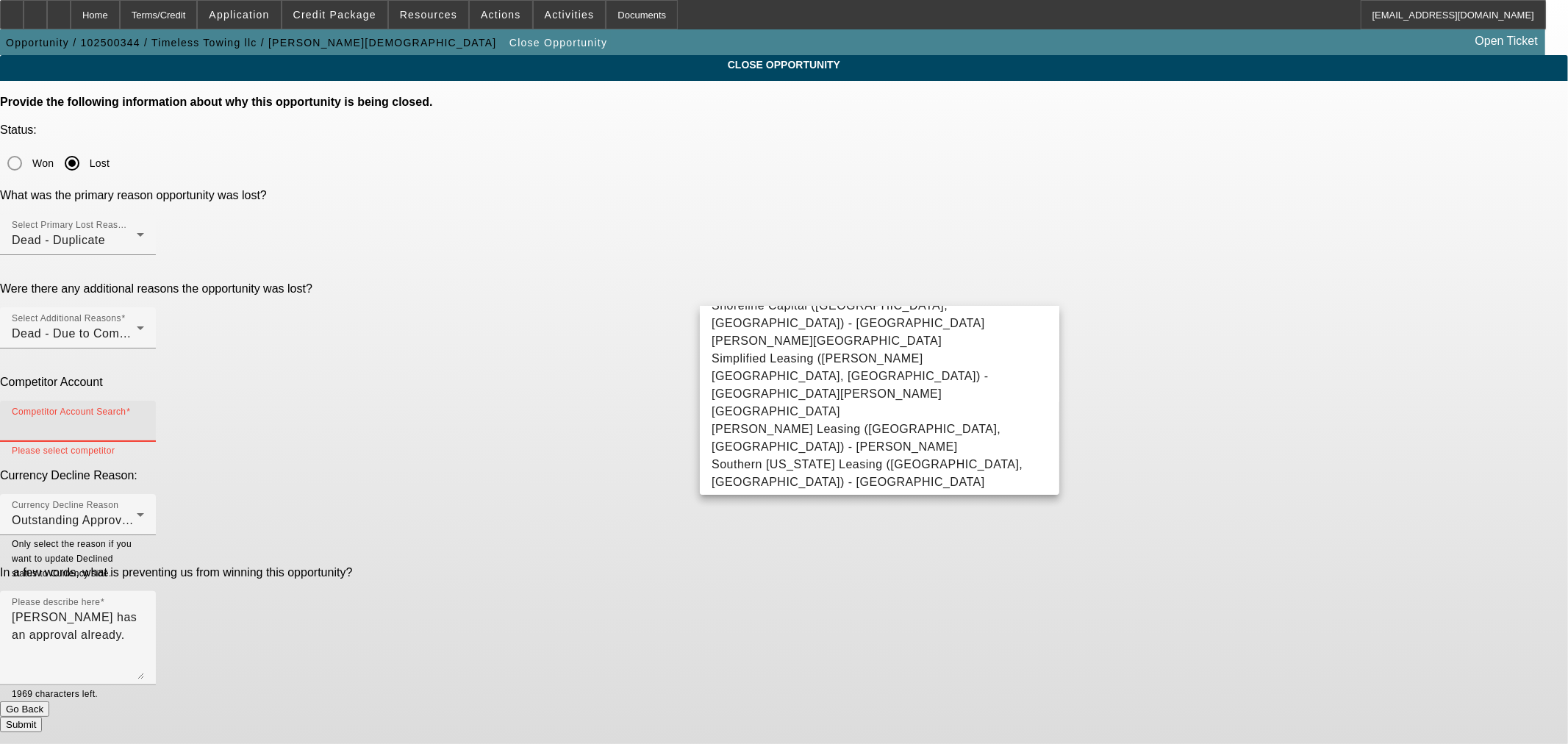
scroll to position [9324, 0]
type input "-- Other Competitor --"
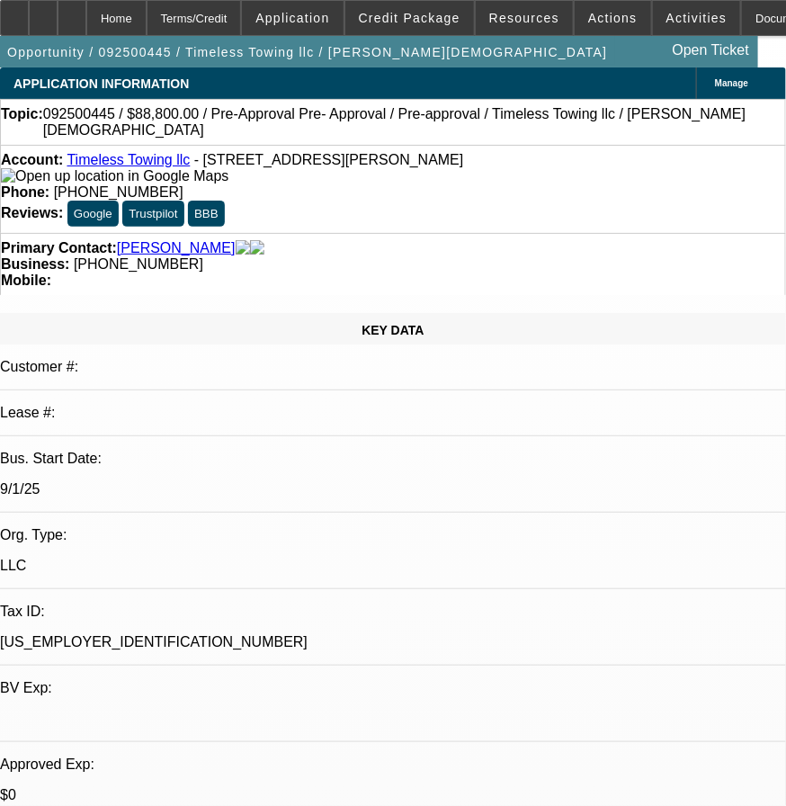
select select "0"
select select "2"
select select "0"
select select "6"
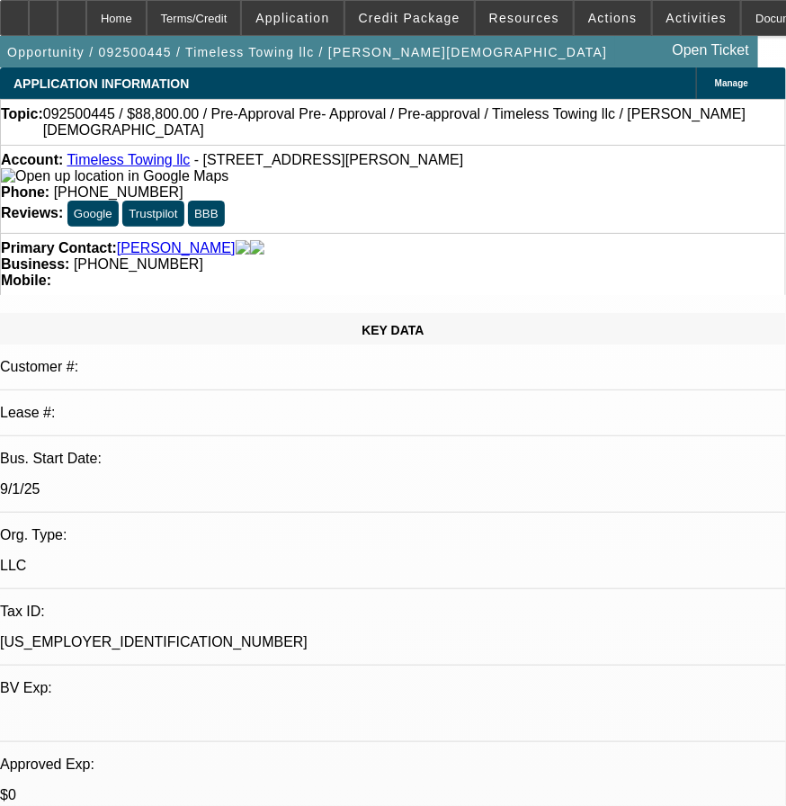
select select "0.2"
select select "2"
select select "0"
select select "6"
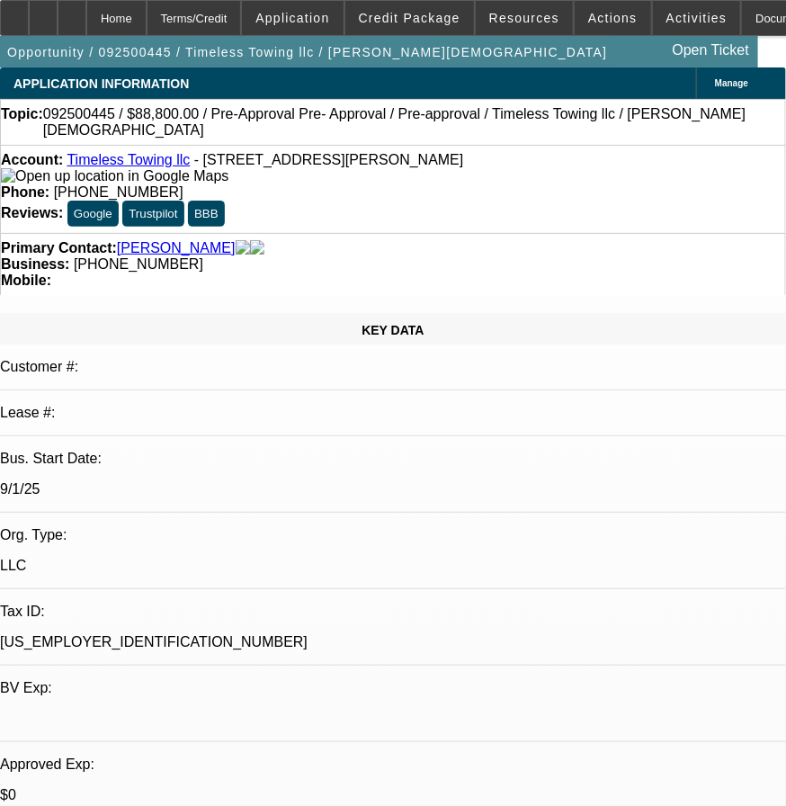
select select "0.2"
select select "2"
select select "0"
select select "6"
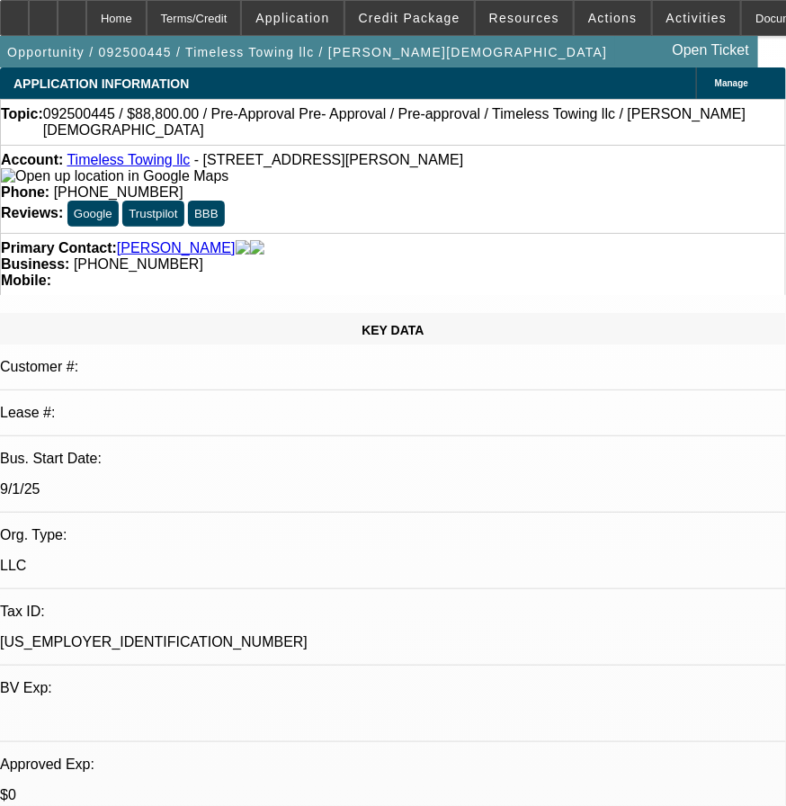
select select "0"
select select "2"
select select "0"
select select "6"
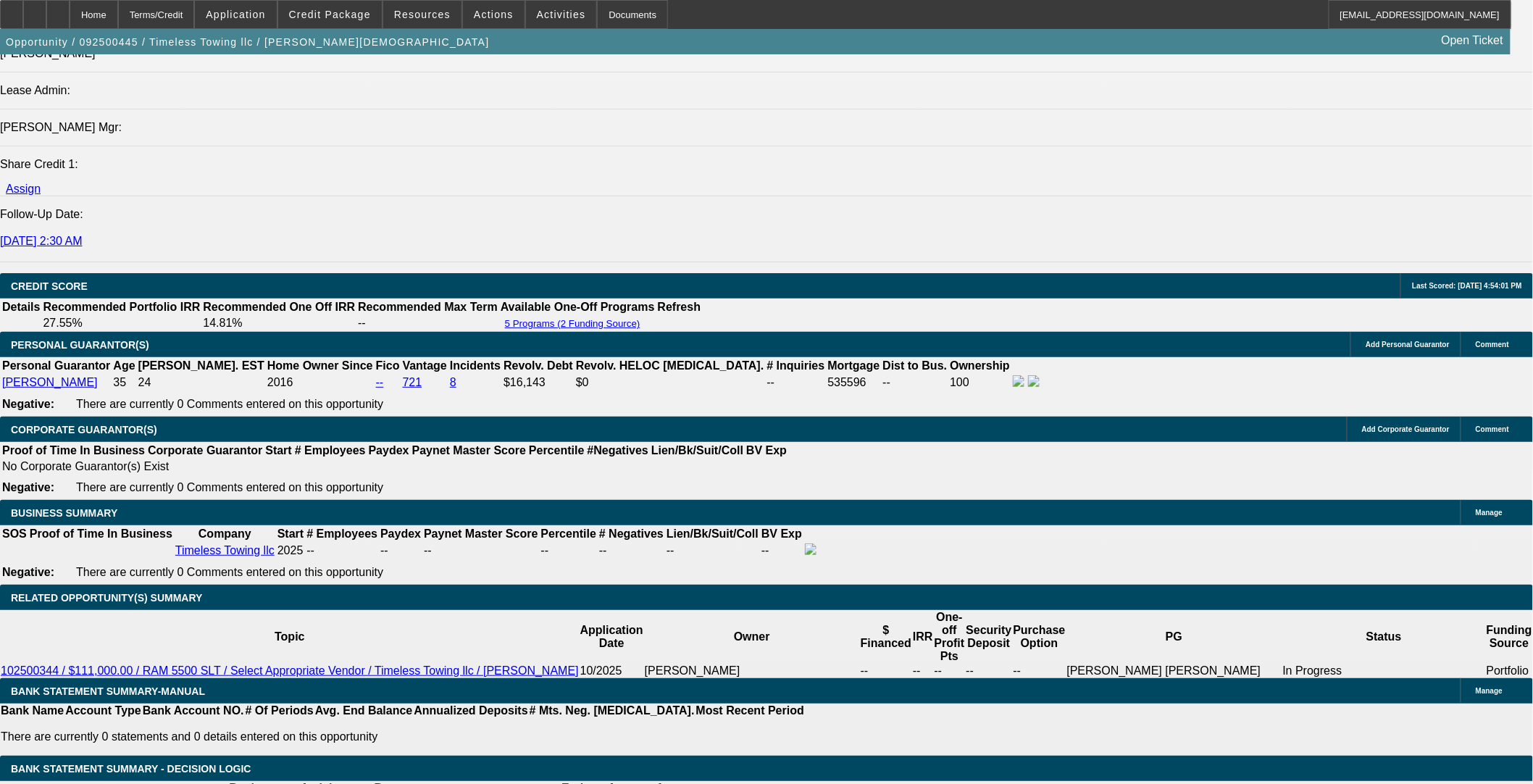
scroll to position [1920, 0]
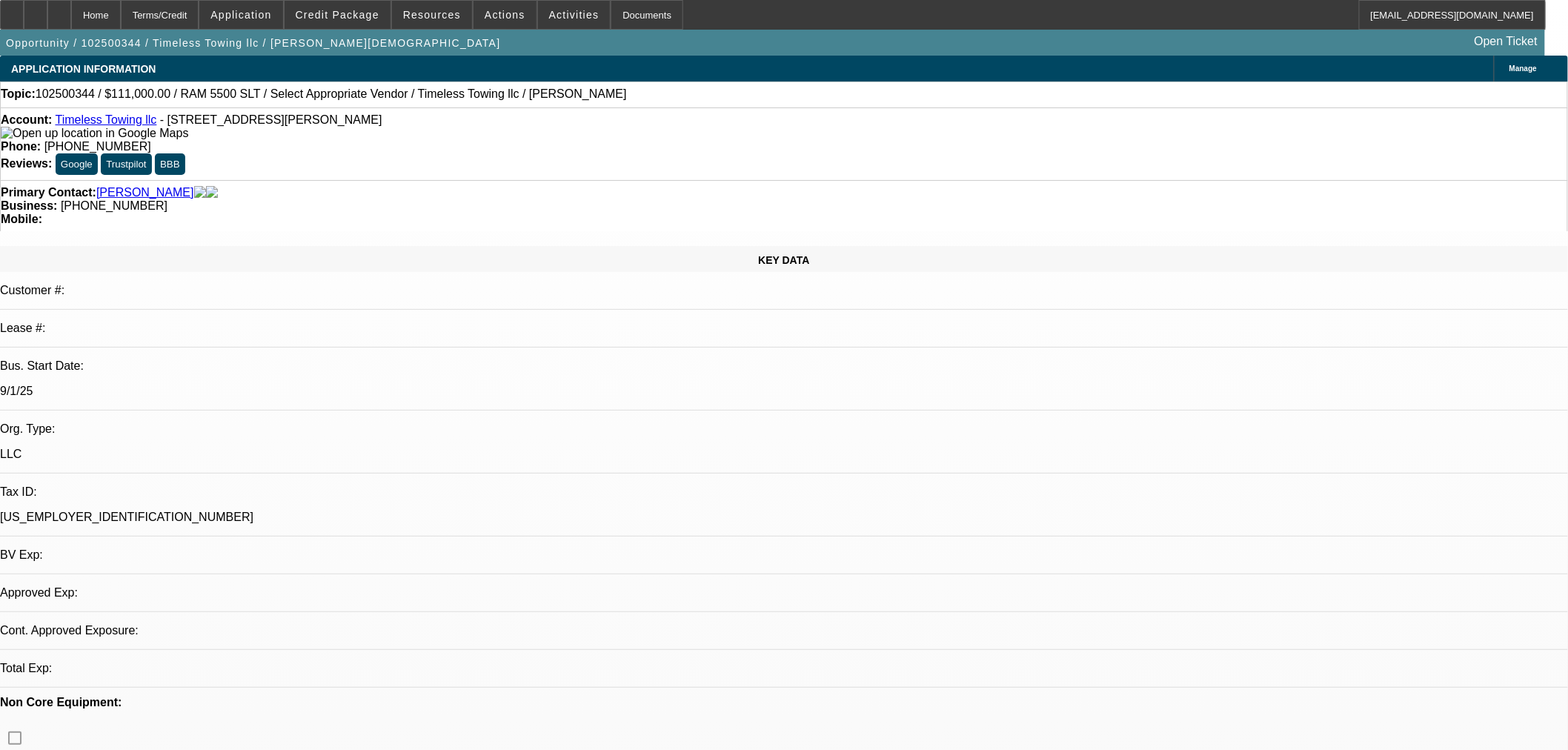
select select "0"
select select "2"
select select "0"
select select "6"
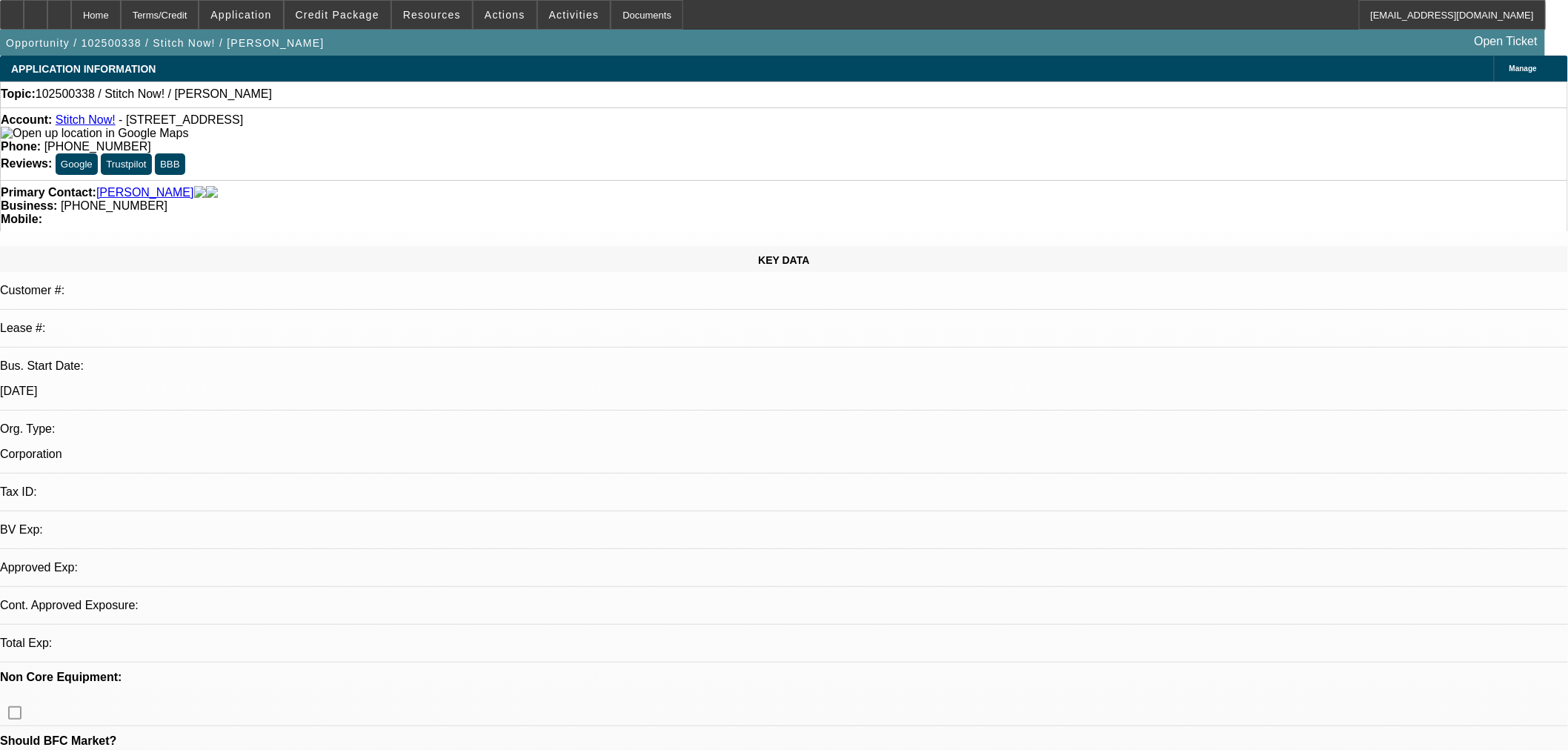
select select "0"
select select "2"
select select "0.1"
select select "4"
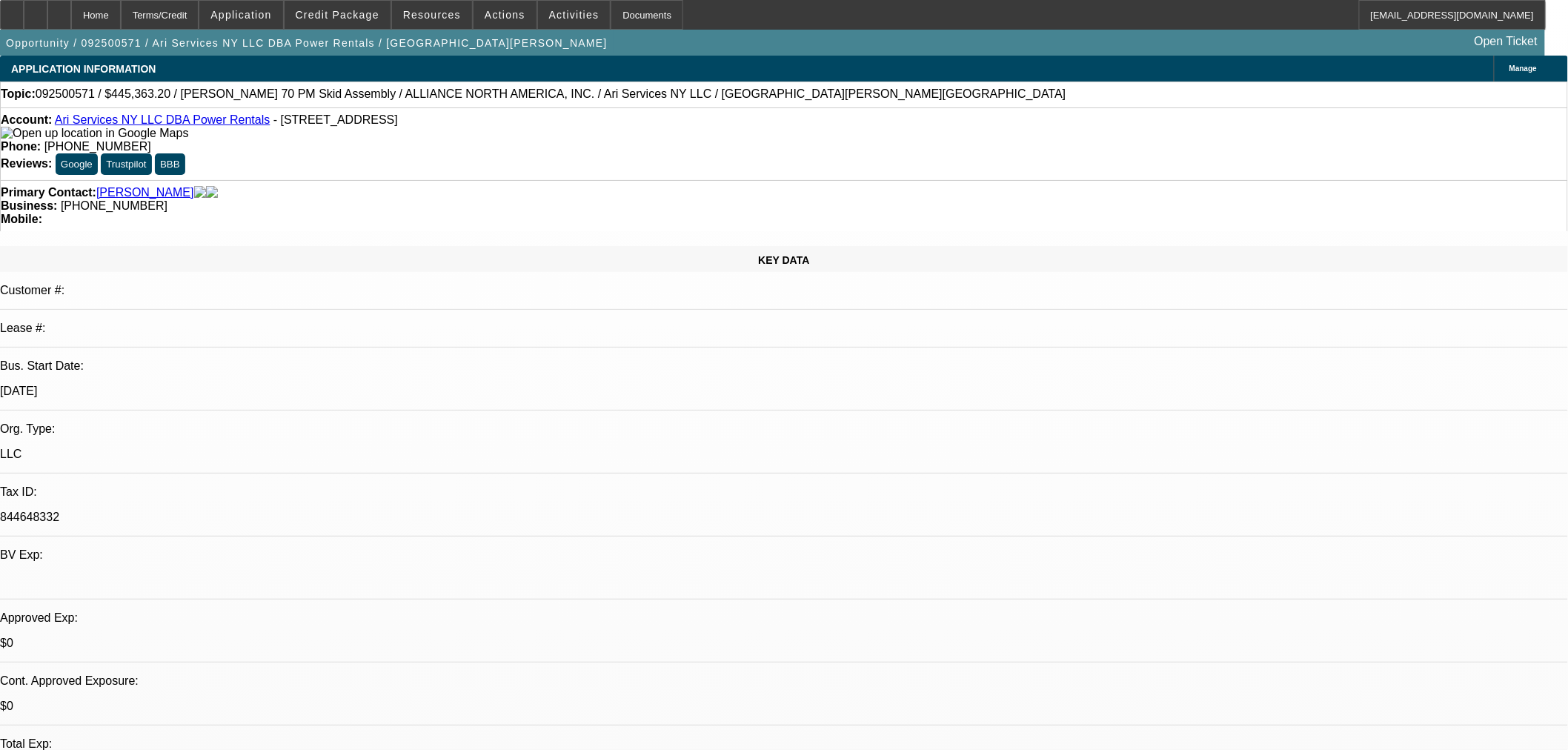
select select "0.1"
select select "2"
select select "0"
select select "6"
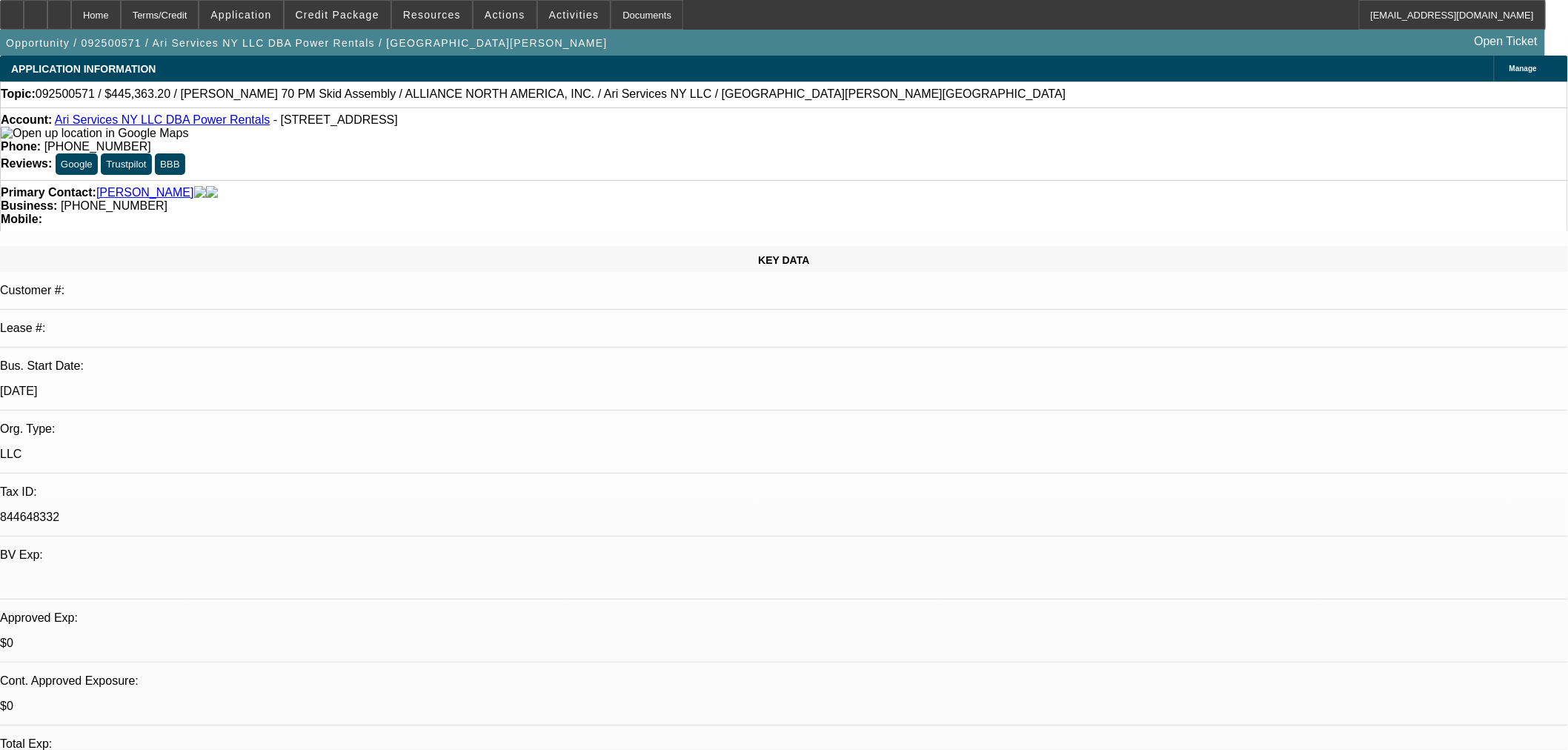
select select "0.1"
select select "2"
select select "0"
select select "6"
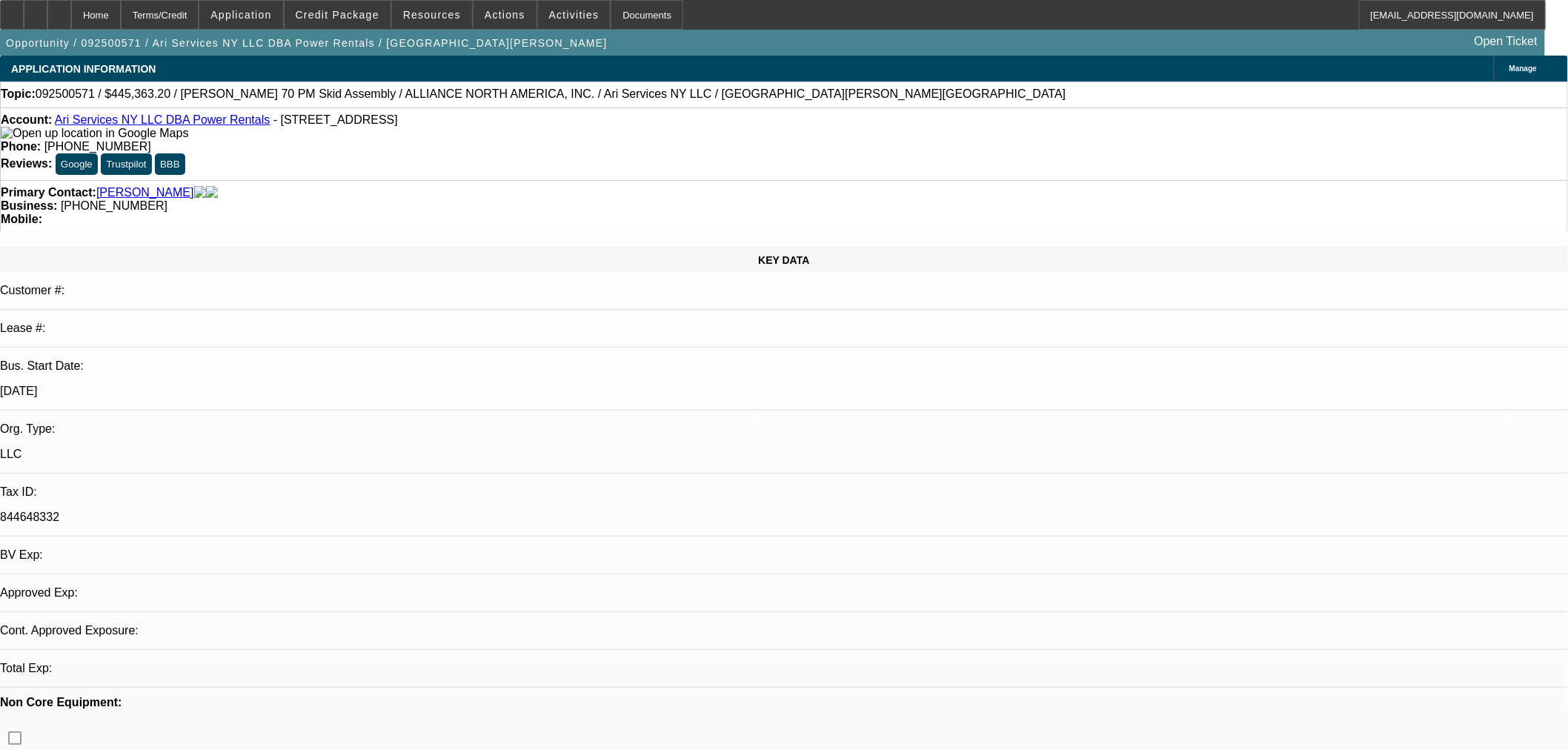
select select "0.1"
select select "2"
select select "0"
select select "6"
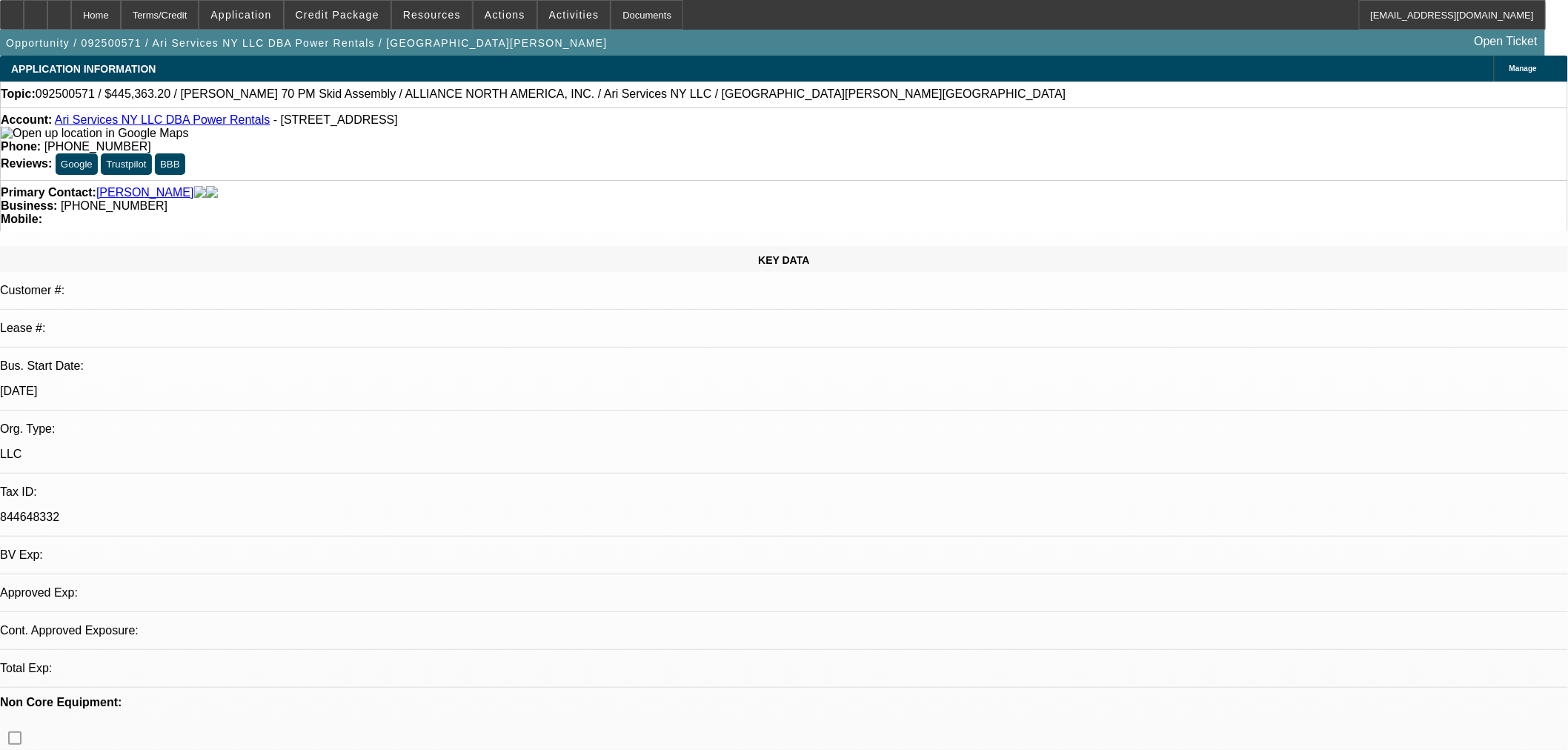
select select "0.1"
select select "2"
select select "0"
select select "6"
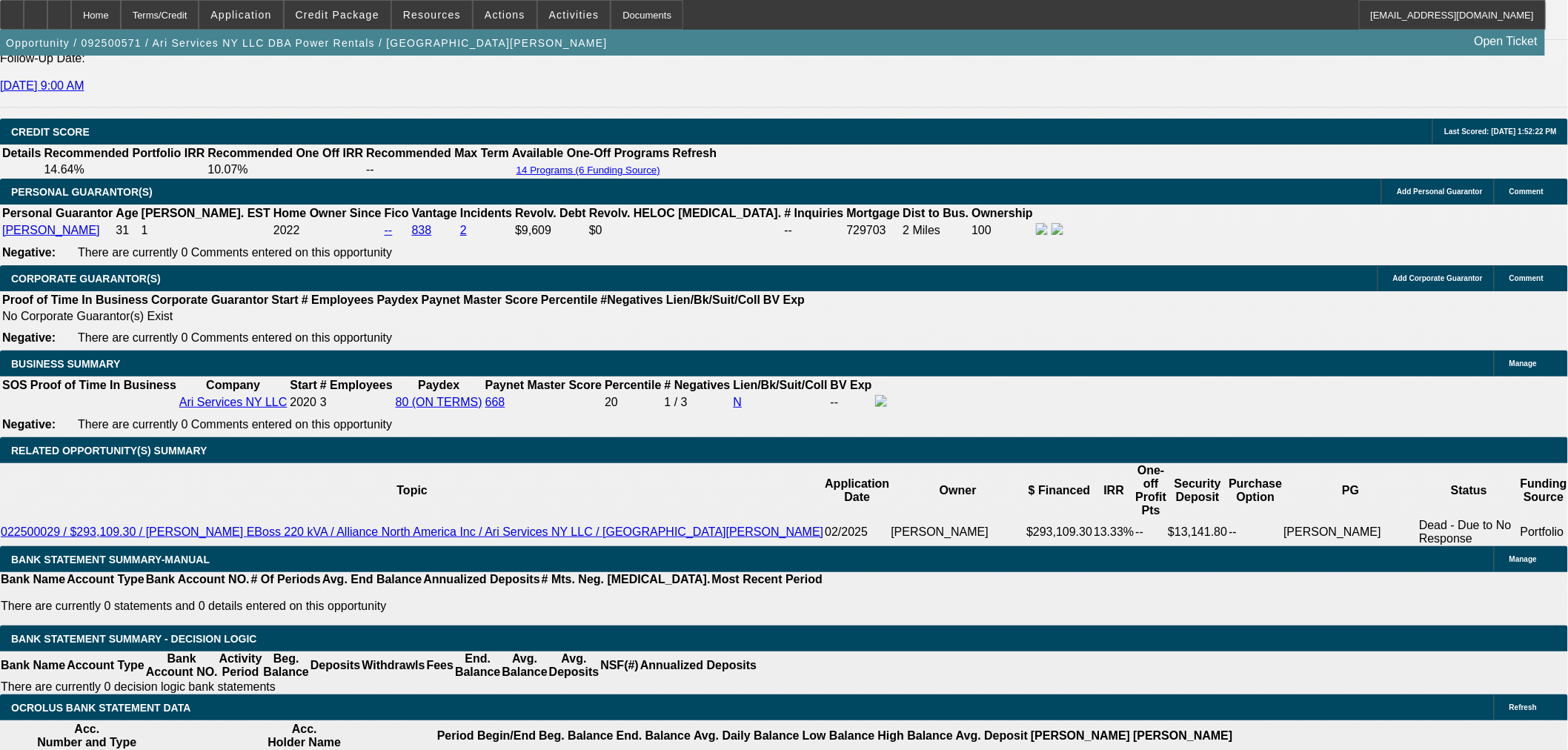
scroll to position [2144, 0]
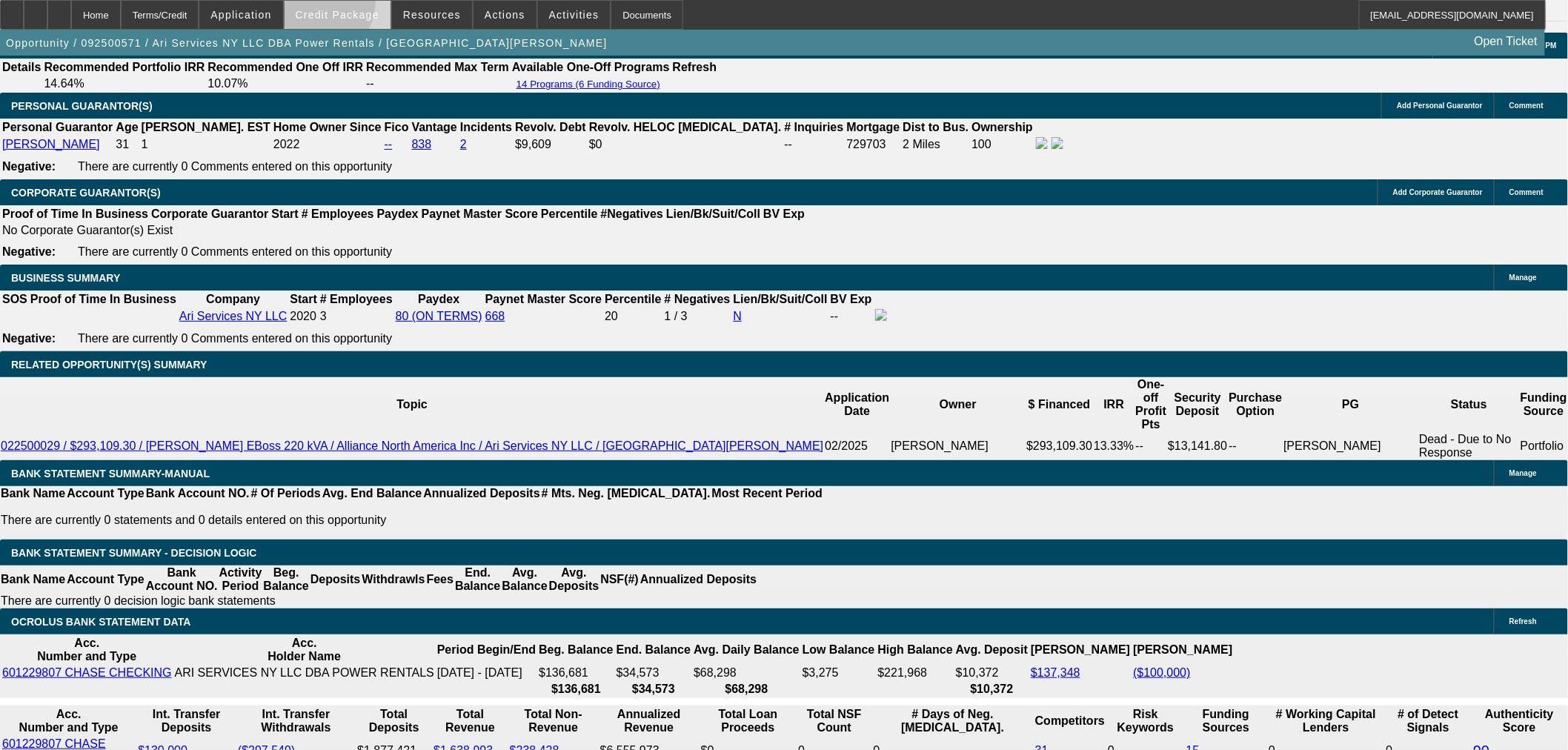
click at [334, 3] on span at bounding box center [337, 14] width 106 height 35
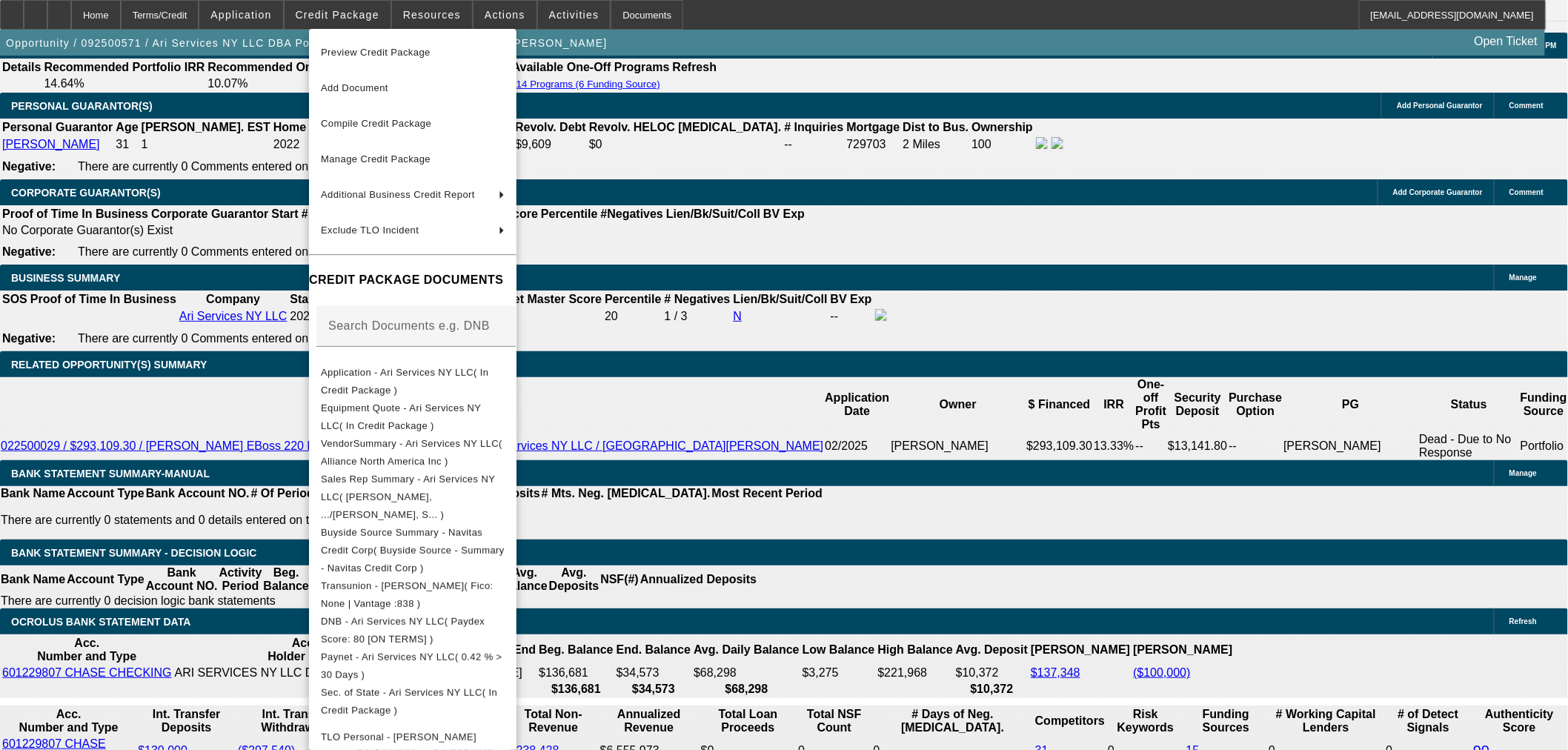
drag, startPoint x: 528, startPoint y: 421, endPoint x: 1018, endPoint y: 387, distance: 491.2
click at [517, 421] on button "Equipment Quote - Ari Services NY LLC( In Credit Package )" at bounding box center [413, 416] width 208 height 35
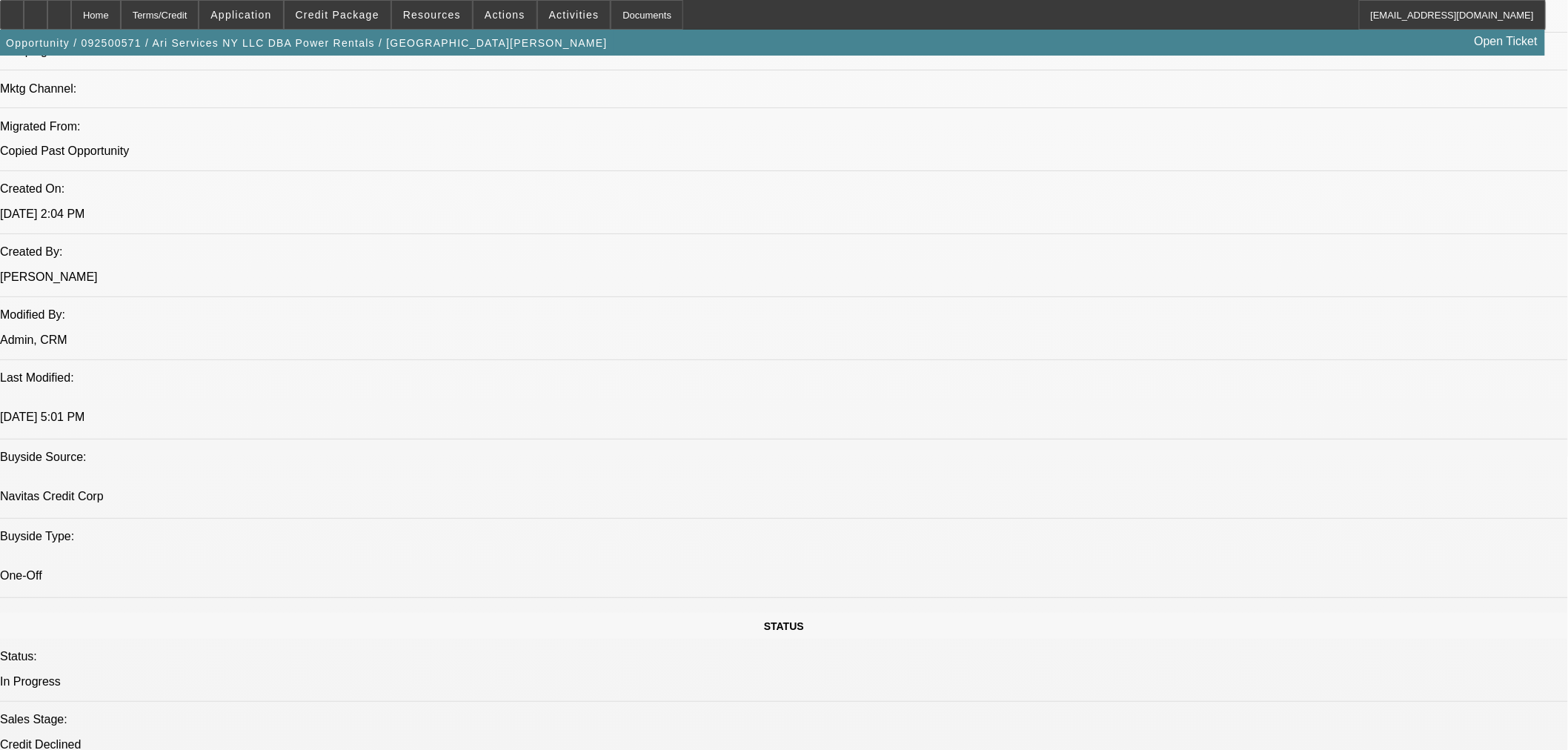
scroll to position [908, 0]
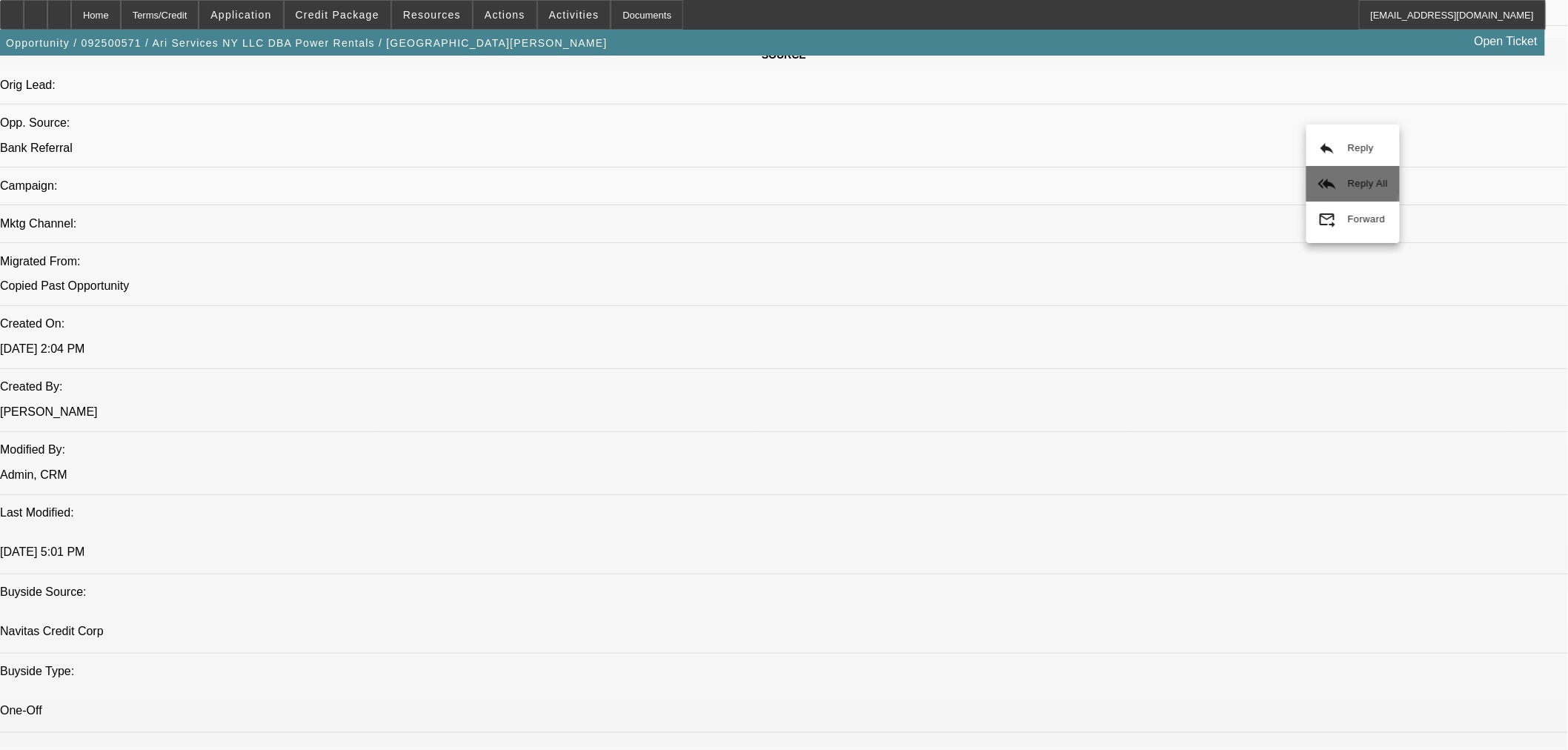
click at [1345, 180] on button "reply_all Reply All" at bounding box center [1353, 183] width 93 height 35
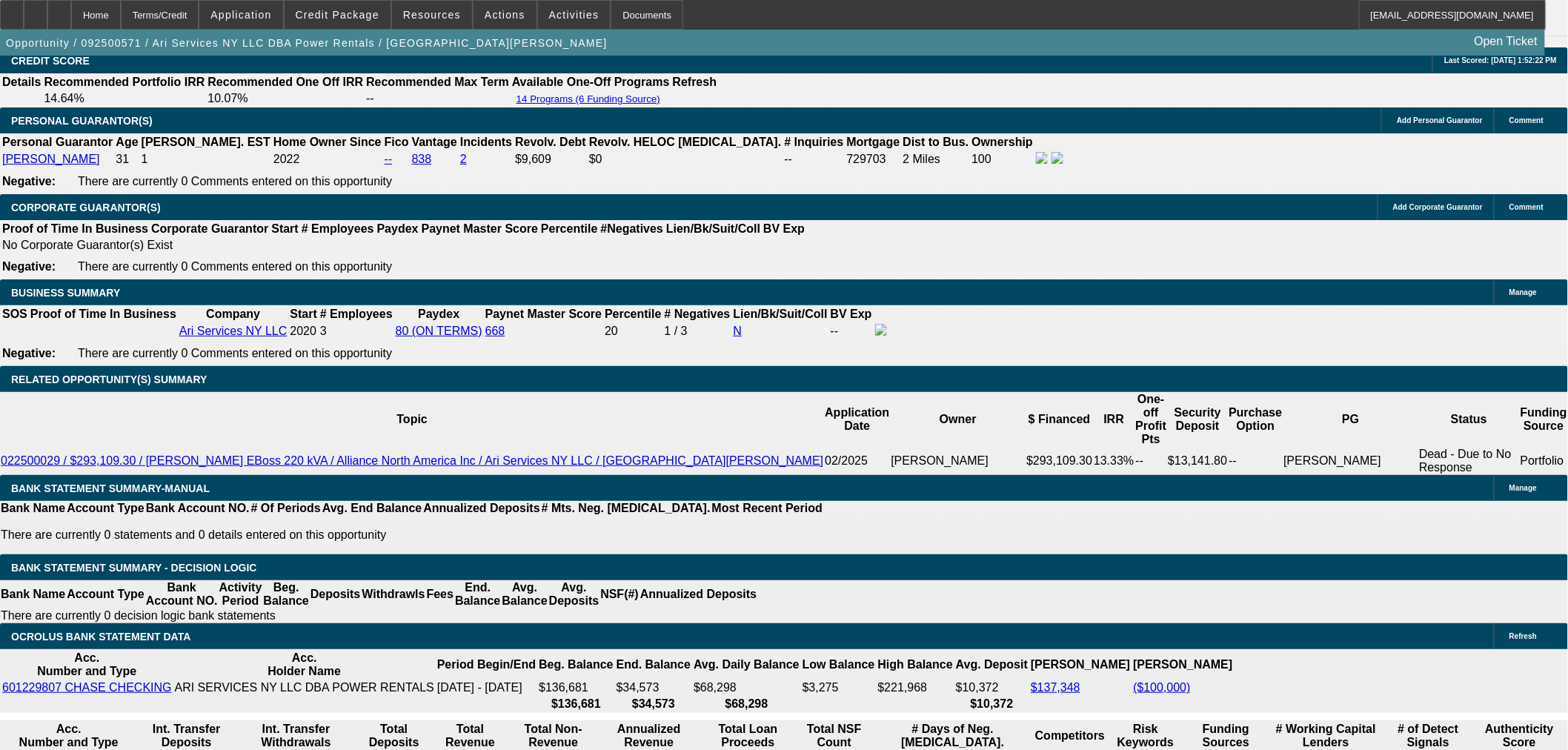
scroll to position [2144, 0]
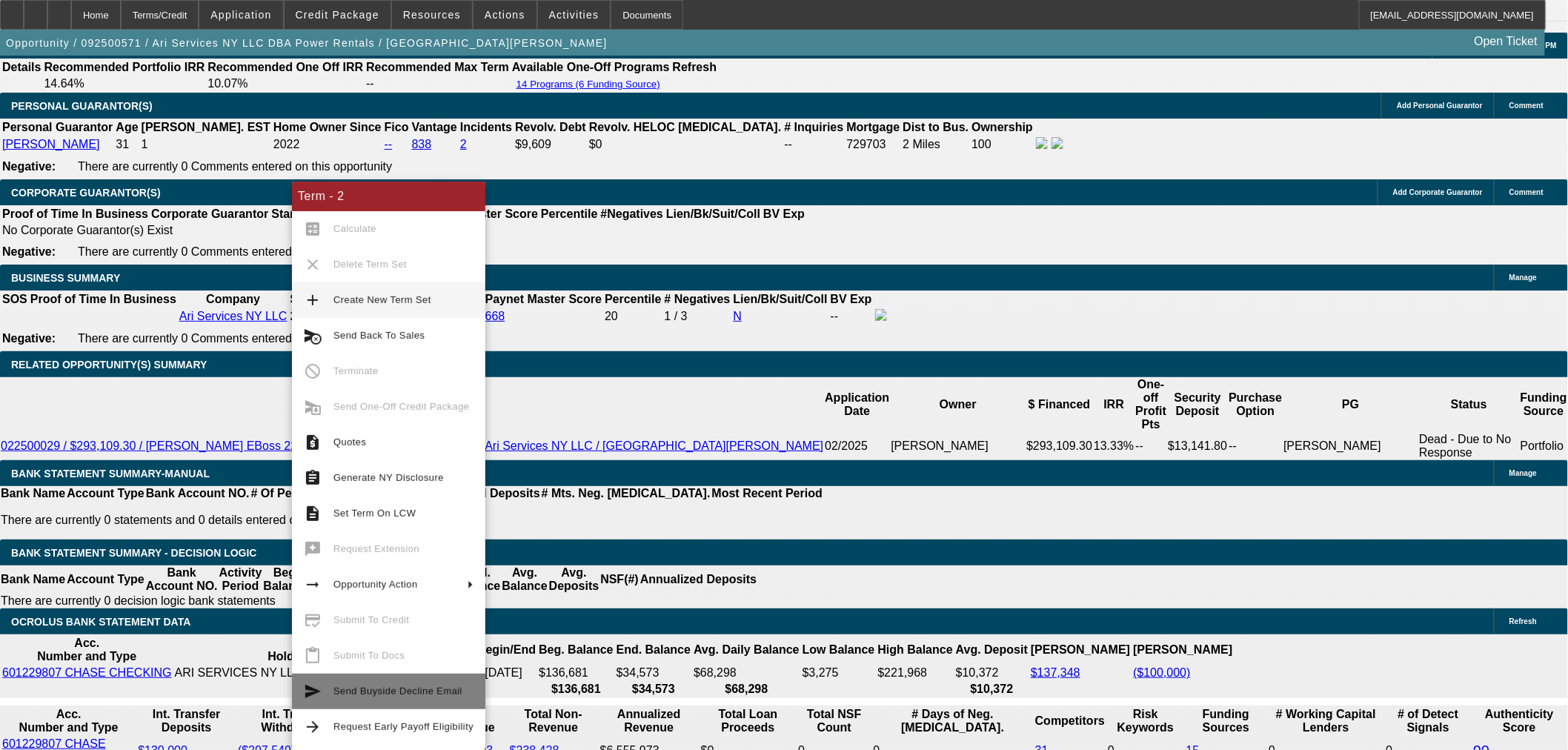
click at [399, 701] on button "send Send Buyside Decline Email" at bounding box center [388, 691] width 194 height 35
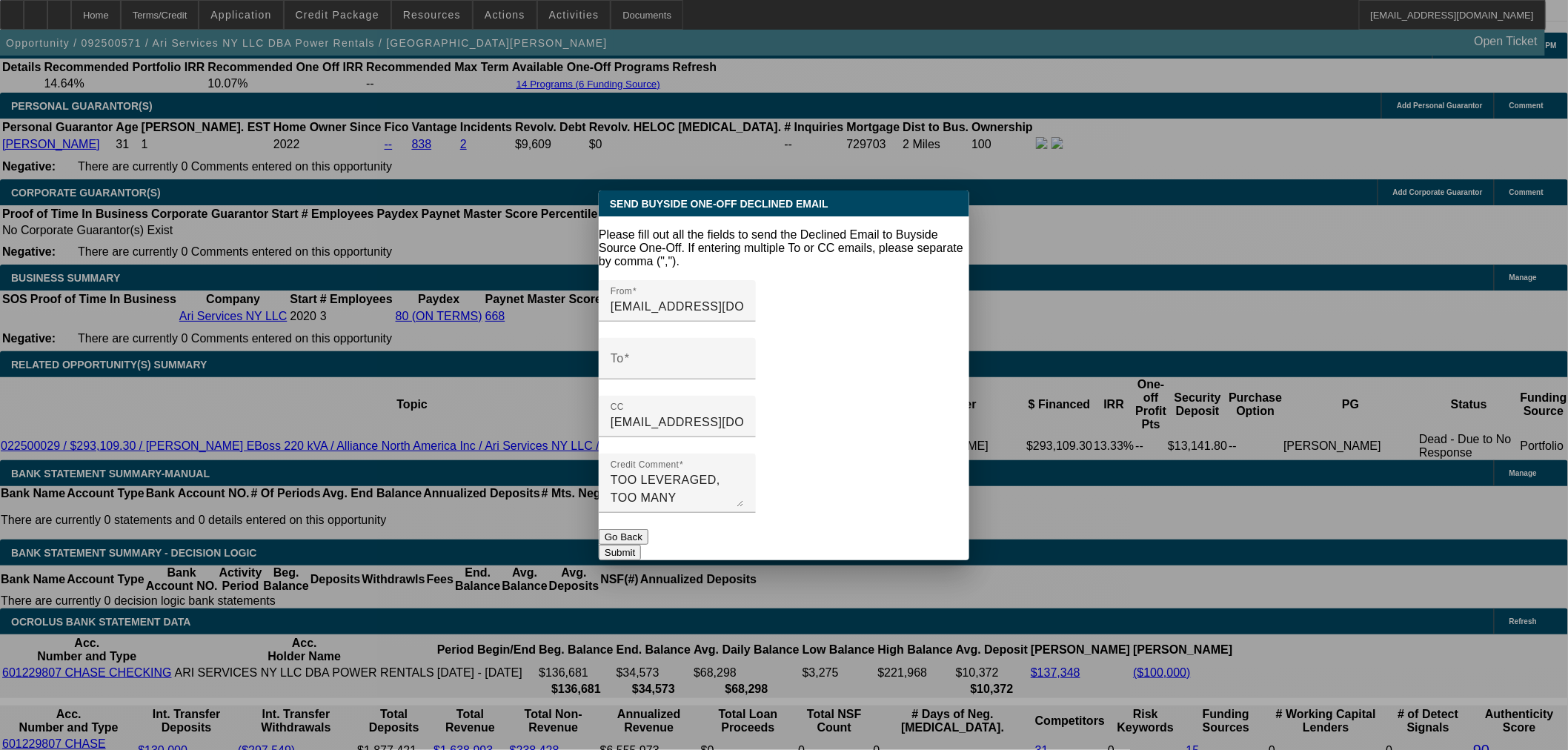
scroll to position [0, 0]
drag, startPoint x: 838, startPoint y: 461, endPoint x: 709, endPoint y: 457, distance: 129.1
click at [709, 471] on textarea "TOO LEVERAGED, TOO MANY NEGATIVES AND TOO LOW OF A RATE FOR MY COMFORT" at bounding box center [678, 489] width 134 height 35
type textarea "TOO LEVERAGED AND TOO LOW OF A RATE FOR MY COMFORT"
drag, startPoint x: 716, startPoint y: 338, endPoint x: 731, endPoint y: 349, distance: 18.6
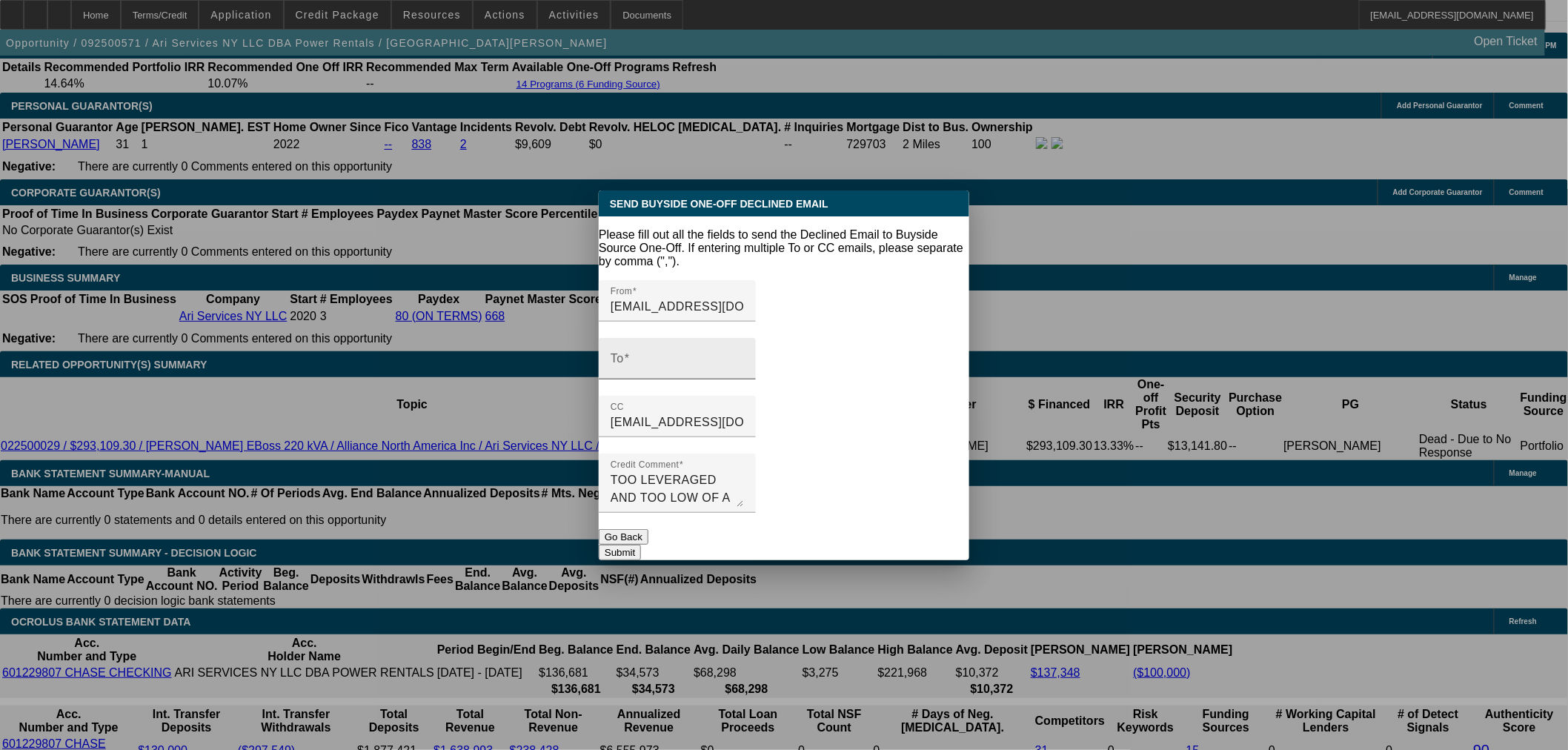
click at [716, 356] on input "To" at bounding box center [678, 365] width 134 height 18
paste input "Arieal Leaver <aleaver@navitascredit.com>"
click at [744, 414] on input "[EMAIL_ADDRESS][DOMAIN_NAME]" at bounding box center [678, 423] width 134 height 18
click at [744, 356] on input "Arieal Leaver <aleaver@navitascredit.com>" at bounding box center [678, 365] width 134 height 18
paste input "SFG Syndication"
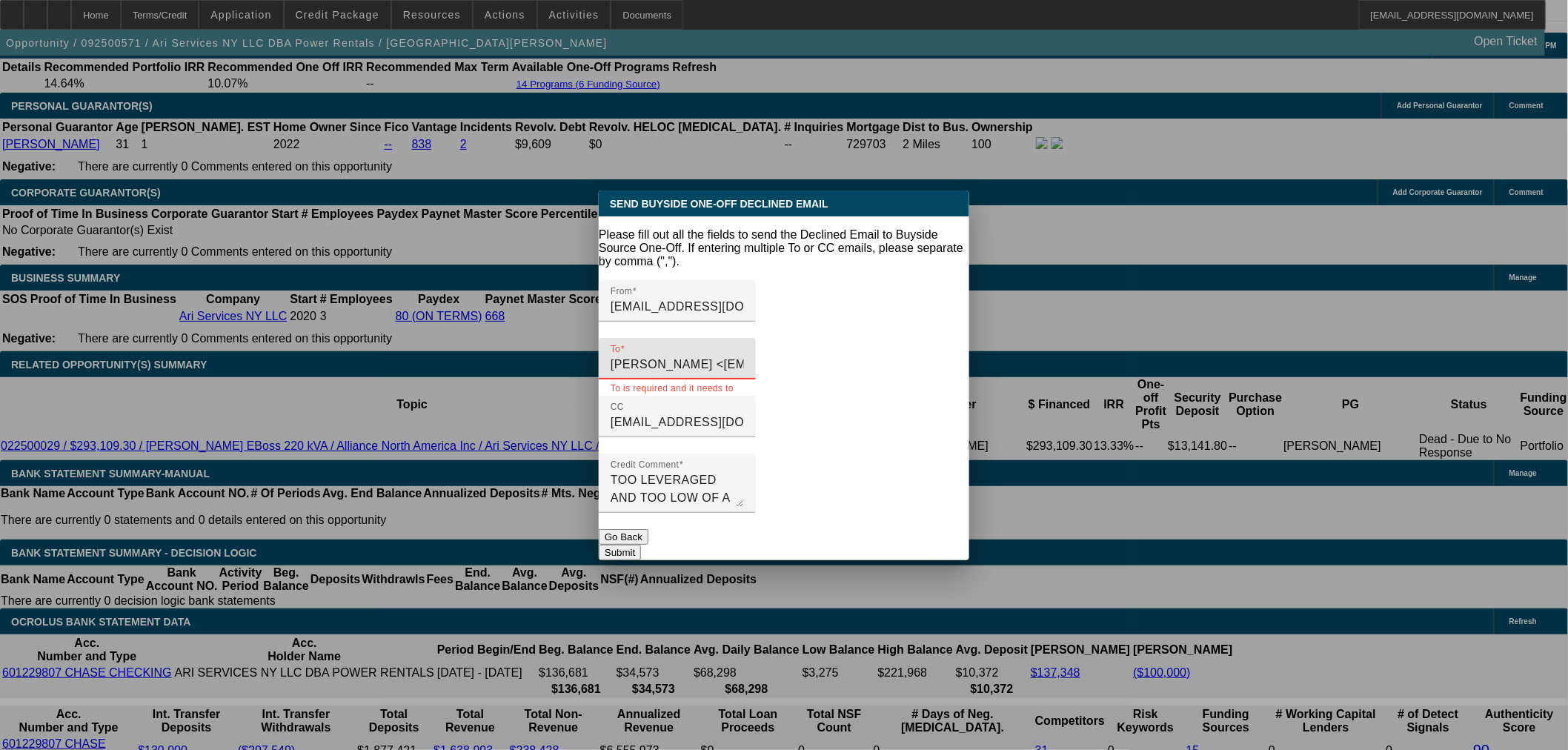
drag, startPoint x: 685, startPoint y: 349, endPoint x: 561, endPoint y: 349, distance: 124.0
click at [561, 349] on div "Send Buyside One-Off Declined Email Please fill out all the fields to send the …" at bounding box center [784, 375] width 1568 height 750
click at [744, 356] on input "aleaver@navitascredit.com>" at bounding box center [678, 365] width 134 height 18
paste input "sfgsyndication@navitascredit.com"
click at [744, 356] on input "aleaver@navitascredit.com,sfgsyndication@navitascredit.com" at bounding box center [678, 365] width 134 height 18
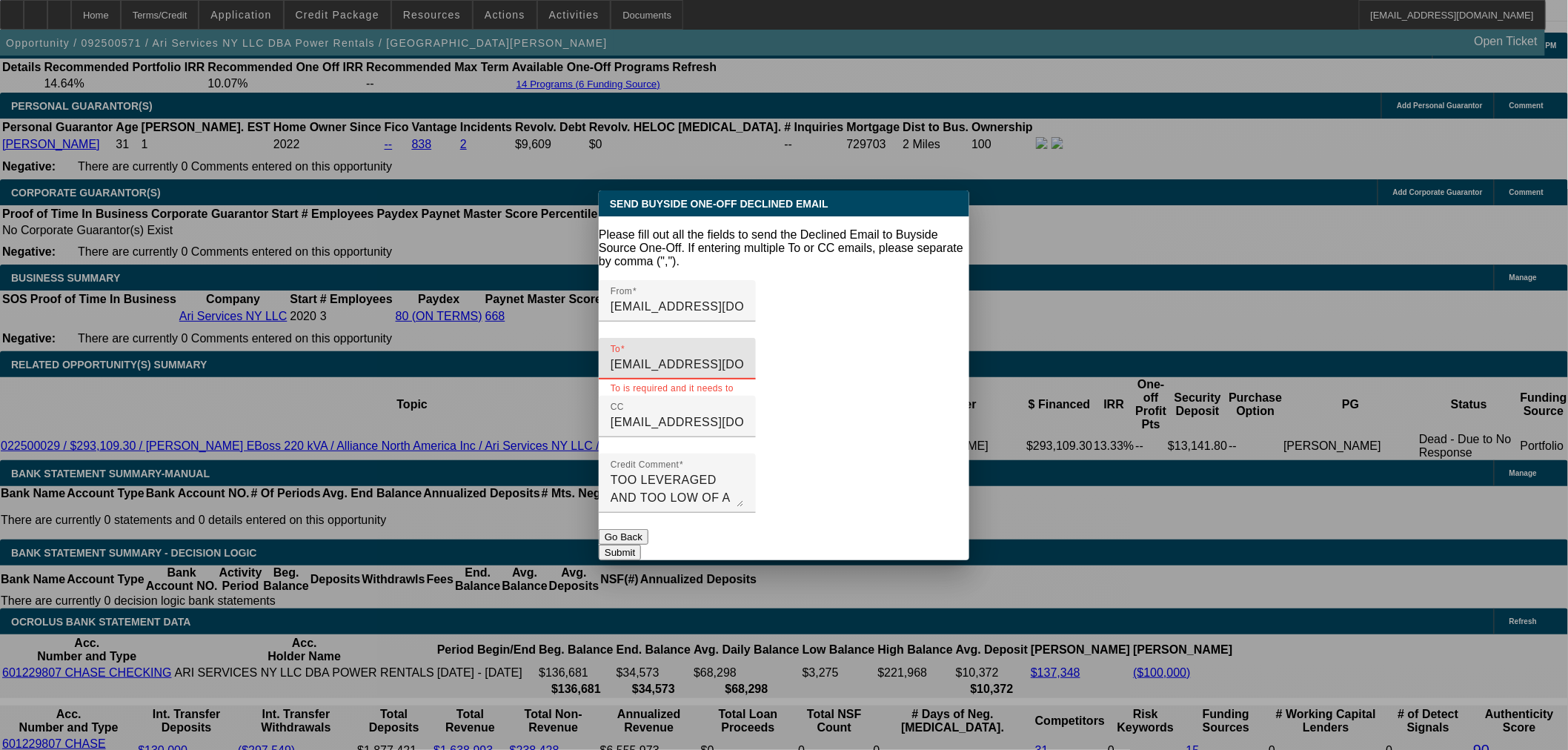
paste input "tfurfari@navitascredit.com"
type input "aleaver@navitascredit.com,sfgsyndication@navitascredit.com,tfurfari@navitascred…"
click at [641, 545] on button "Submit" at bounding box center [619, 552] width 42 height 16
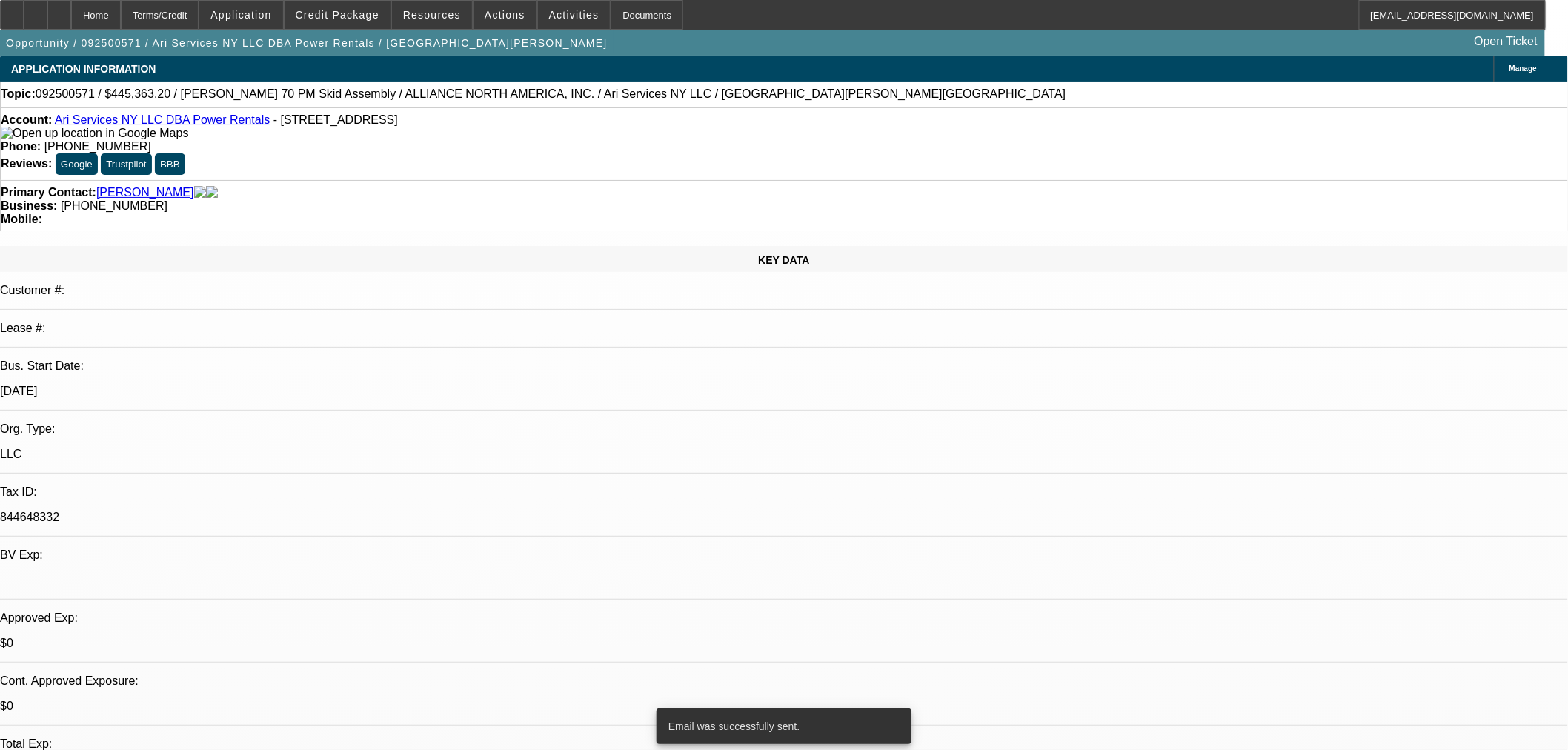
scroll to position [2144, 0]
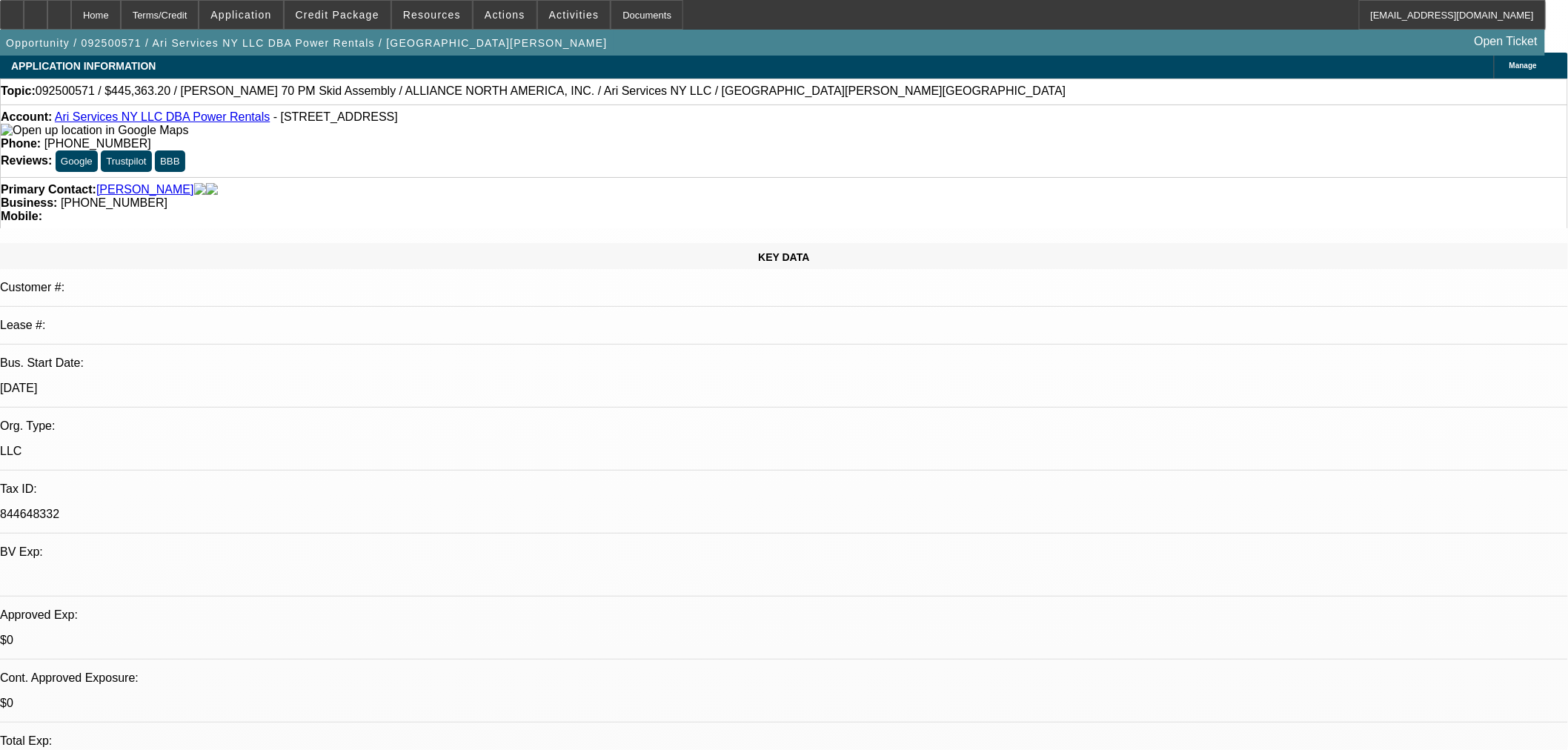
scroll to position [0, 0]
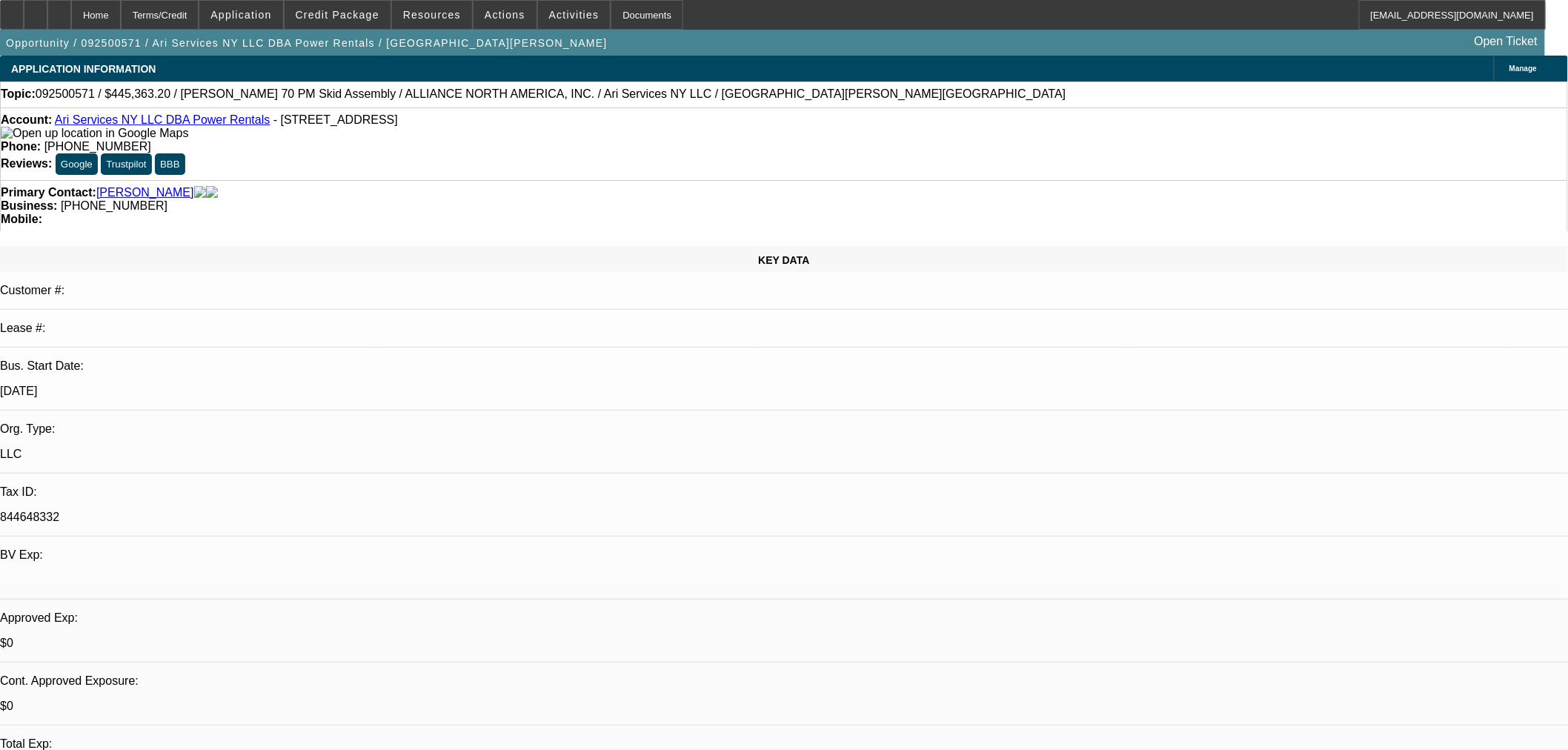
click at [261, 16] on span "Application" at bounding box center [241, 15] width 61 height 12
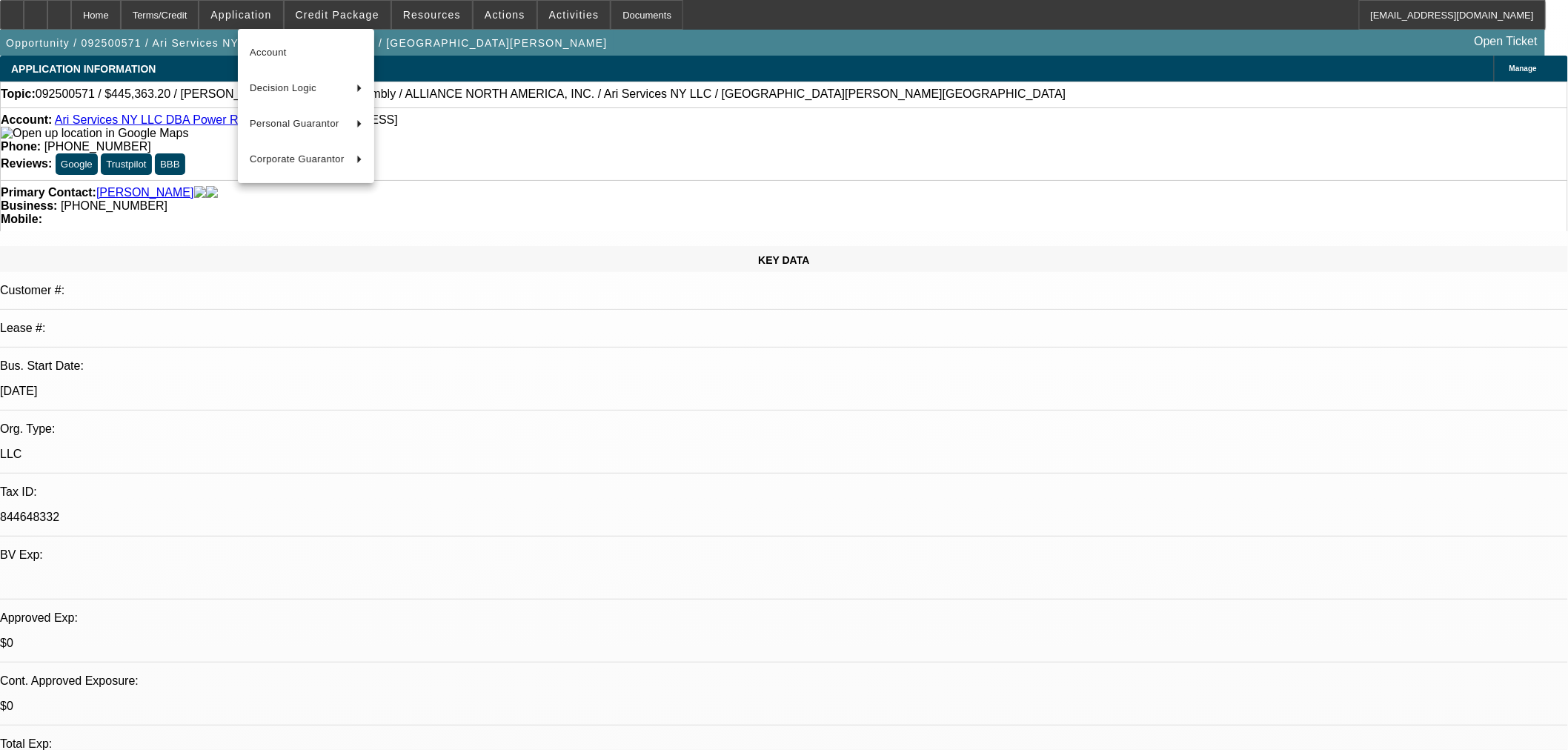
click at [330, 8] on div at bounding box center [784, 375] width 1568 height 750
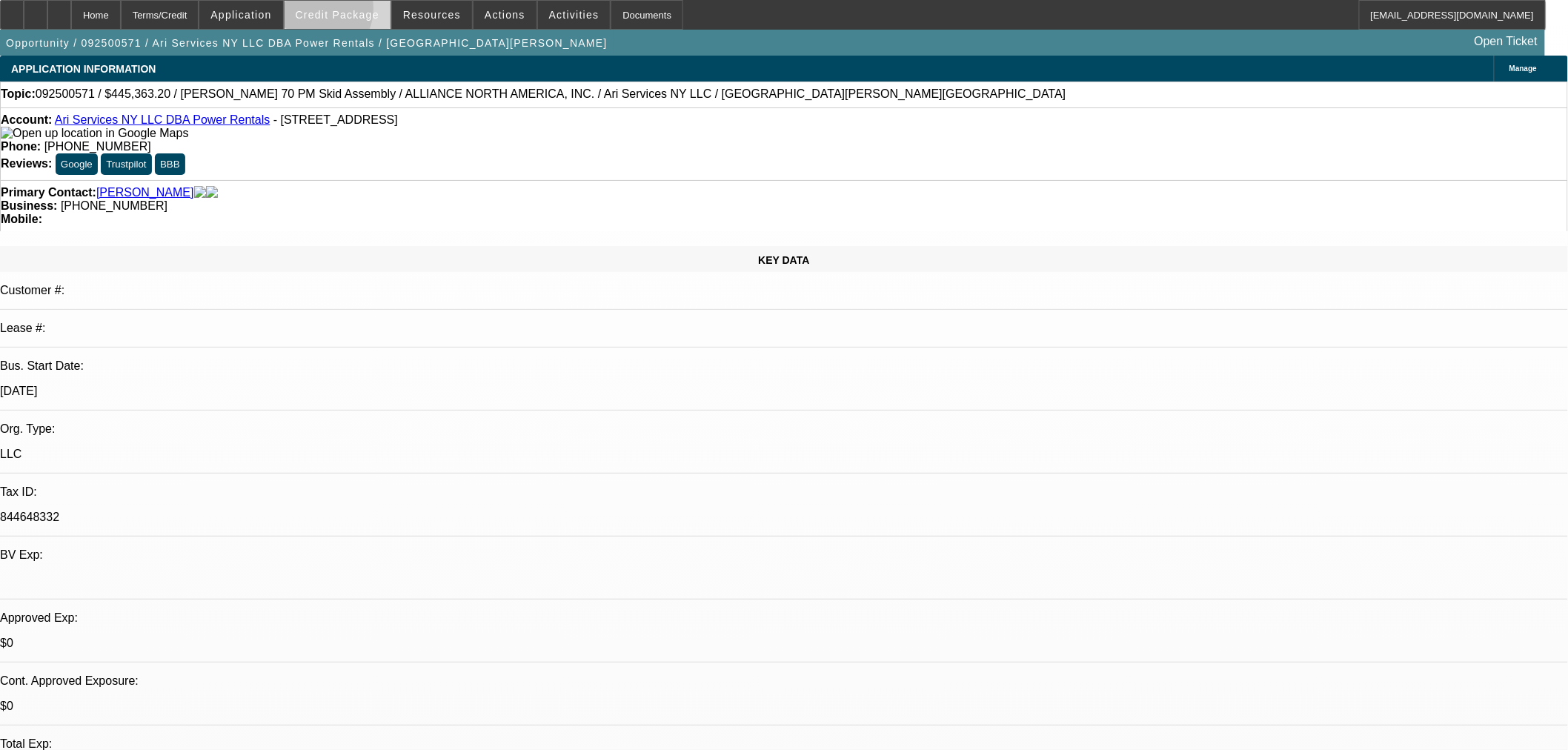
click at [336, 12] on span "Credit Package" at bounding box center [338, 15] width 84 height 12
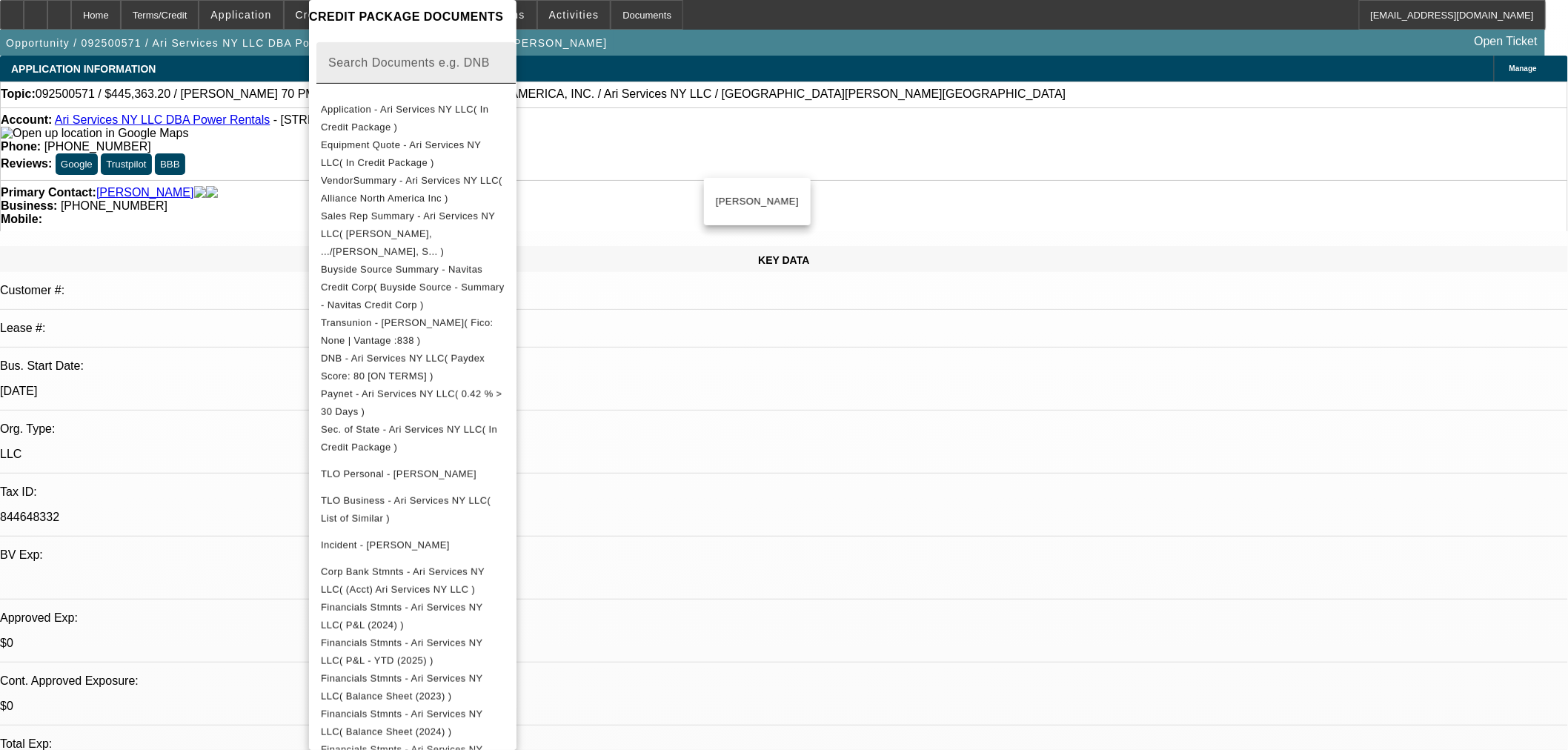
scroll to position [274, 0]
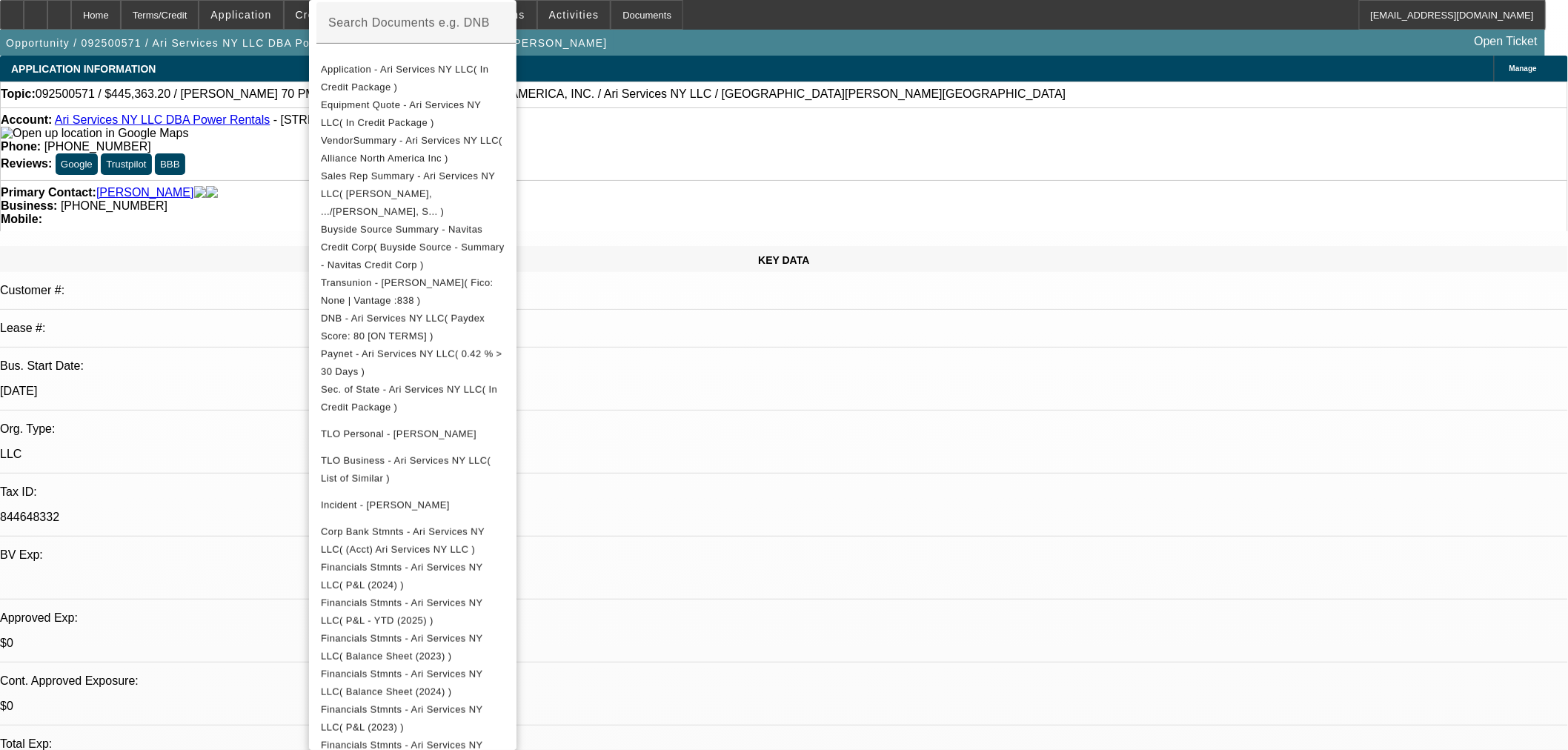
click at [786, 475] on div at bounding box center [784, 375] width 1568 height 750
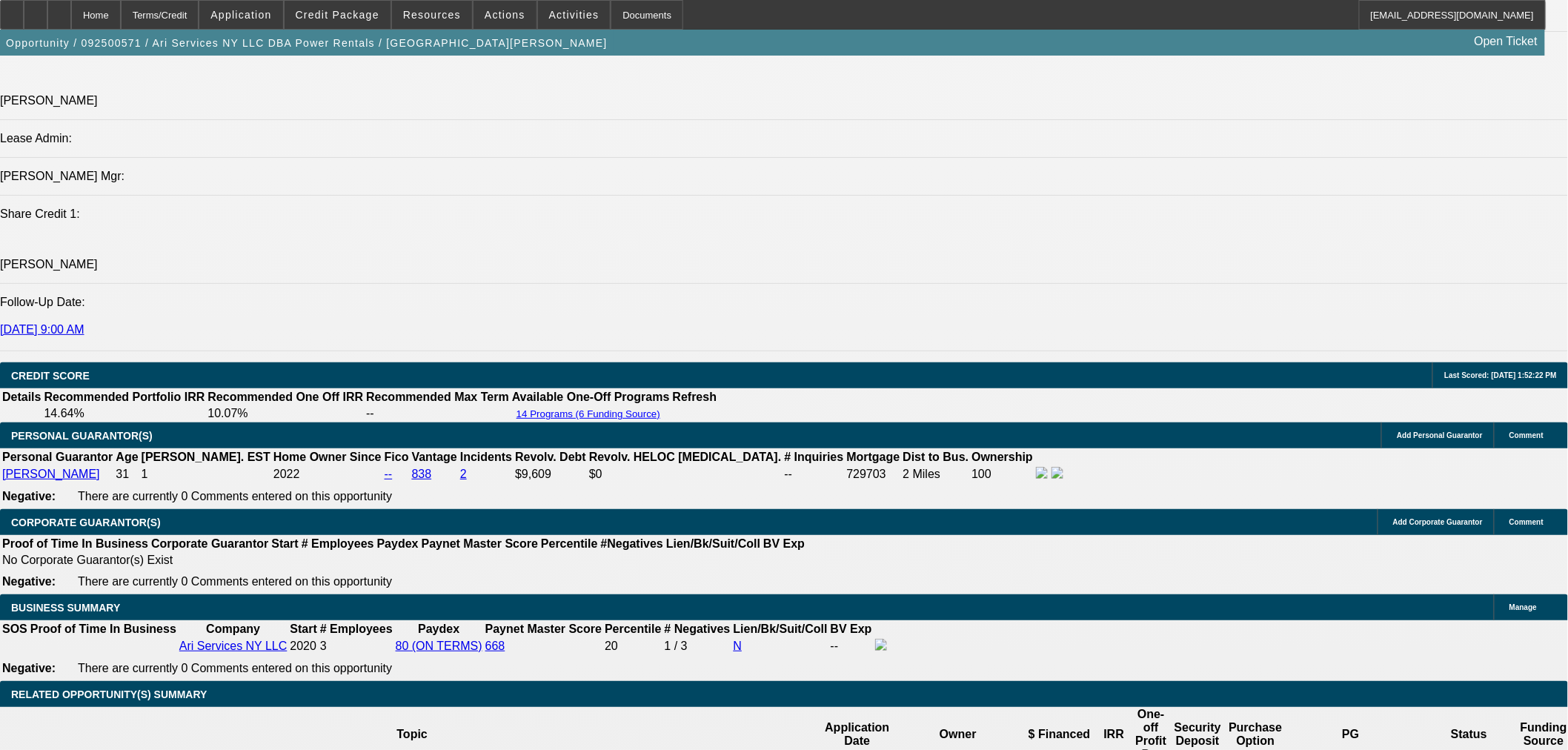
scroll to position [1647, 0]
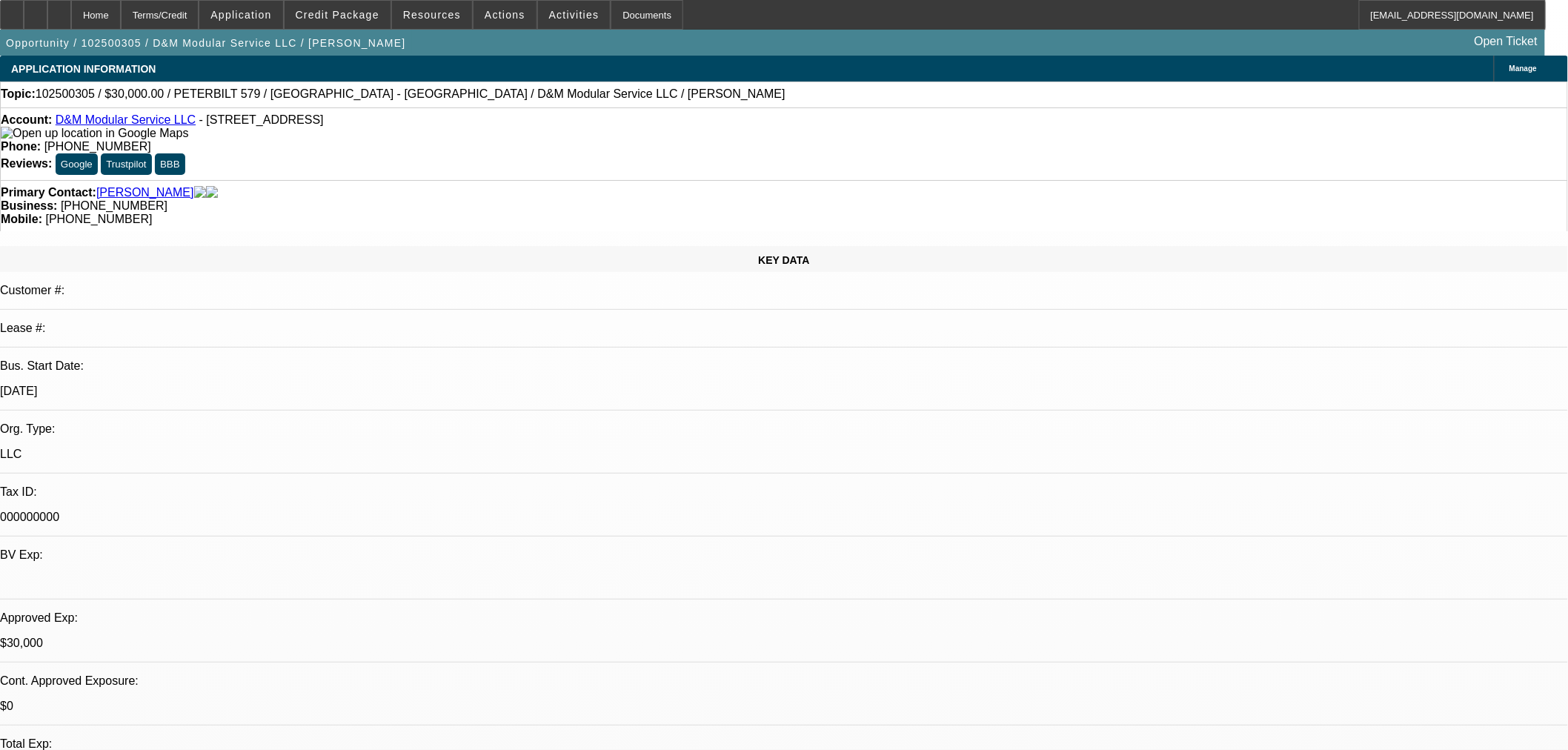
select select "0"
select select "2"
select select "0"
select select "6"
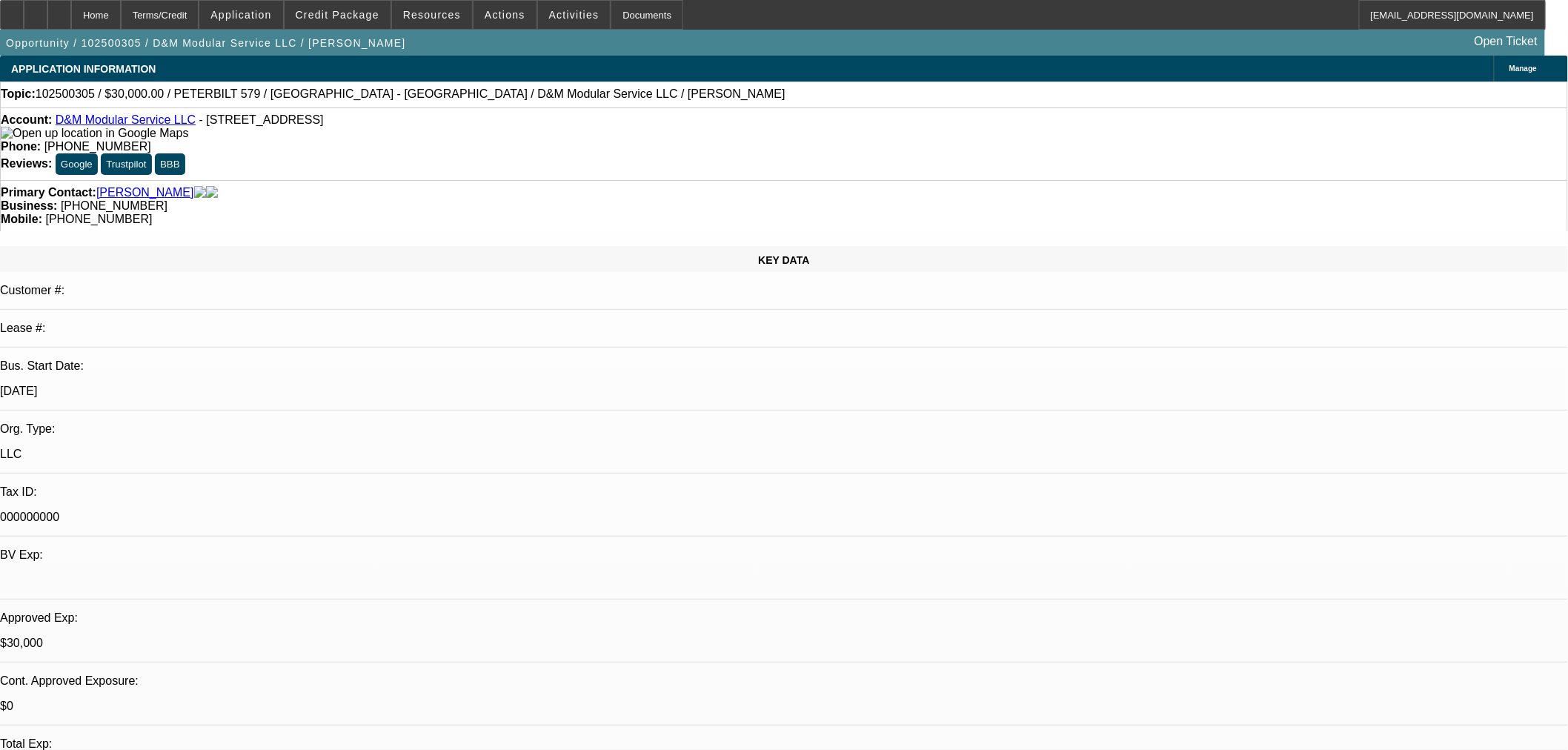
select select "0"
select select "2"
select select "0"
select select "6"
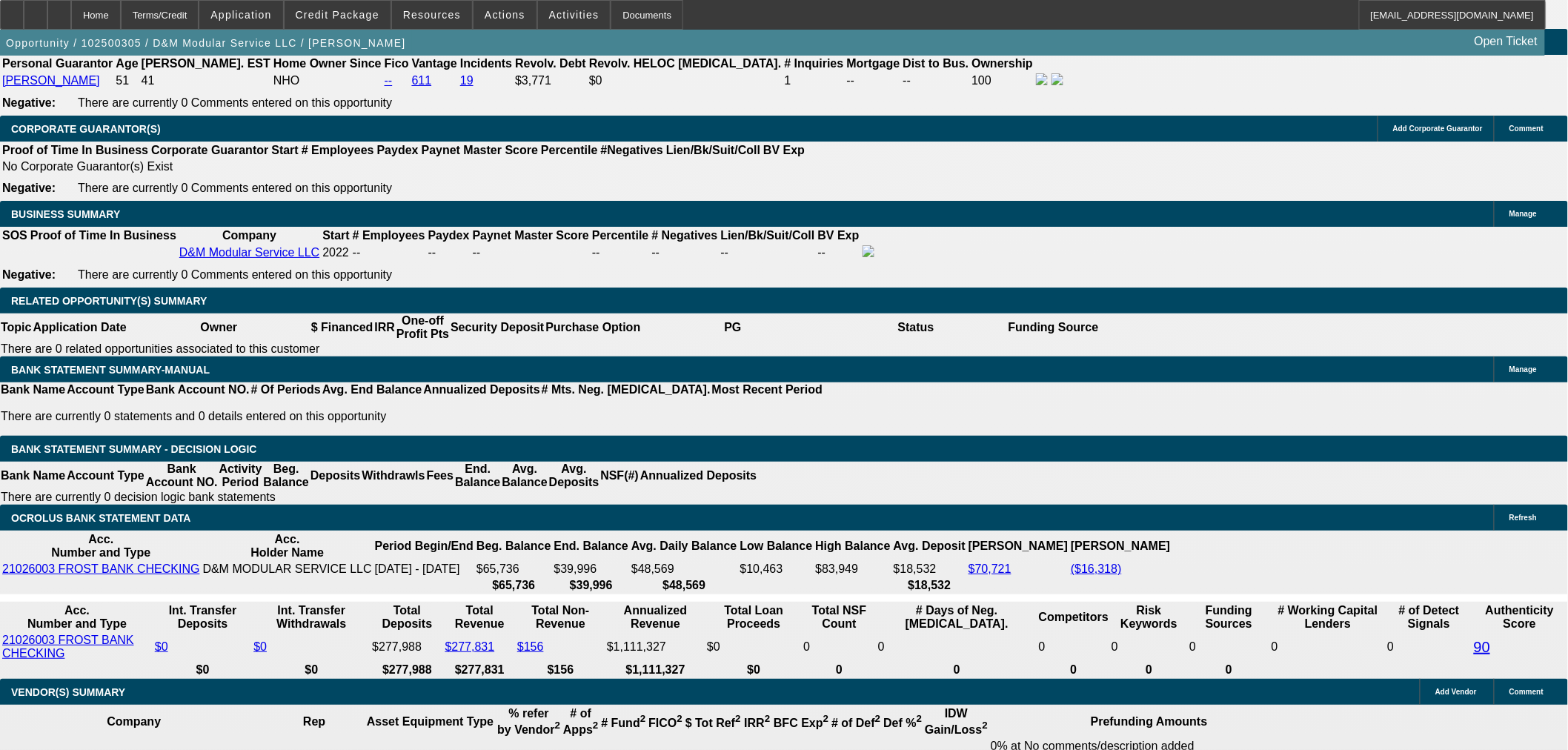
scroll to position [2143, 0]
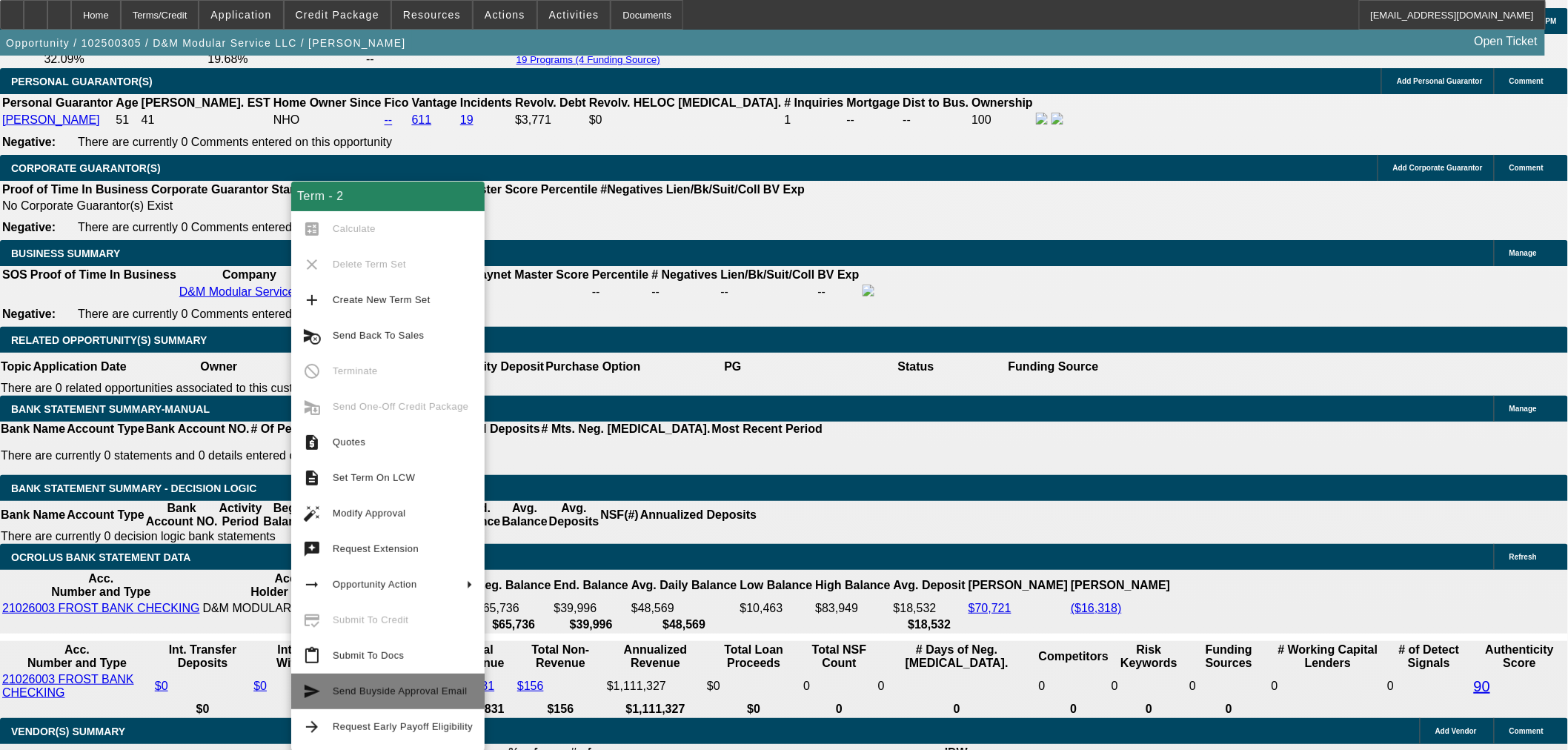
click at [422, 694] on span "Send Buyside Approval Email" at bounding box center [401, 691] width 135 height 11
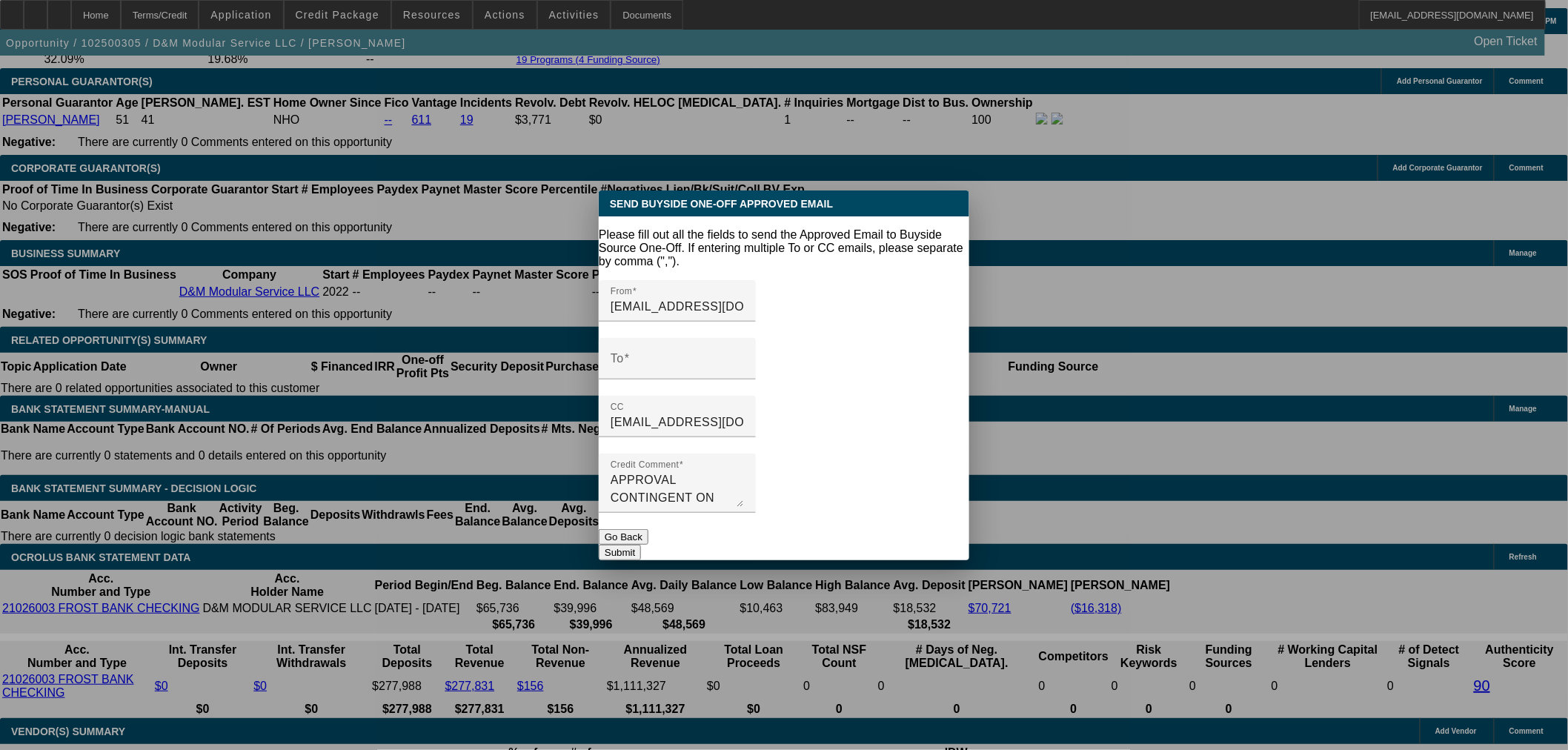
scroll to position [0, 0]
click at [735, 356] on input "To" at bounding box center [678, 365] width 134 height 18
paste input "[EMAIL_ADDRESS][DOMAIN_NAME]"
type input "[EMAIL_ADDRESS][DOMAIN_NAME]"
click at [641, 545] on button "Submit" at bounding box center [619, 552] width 42 height 16
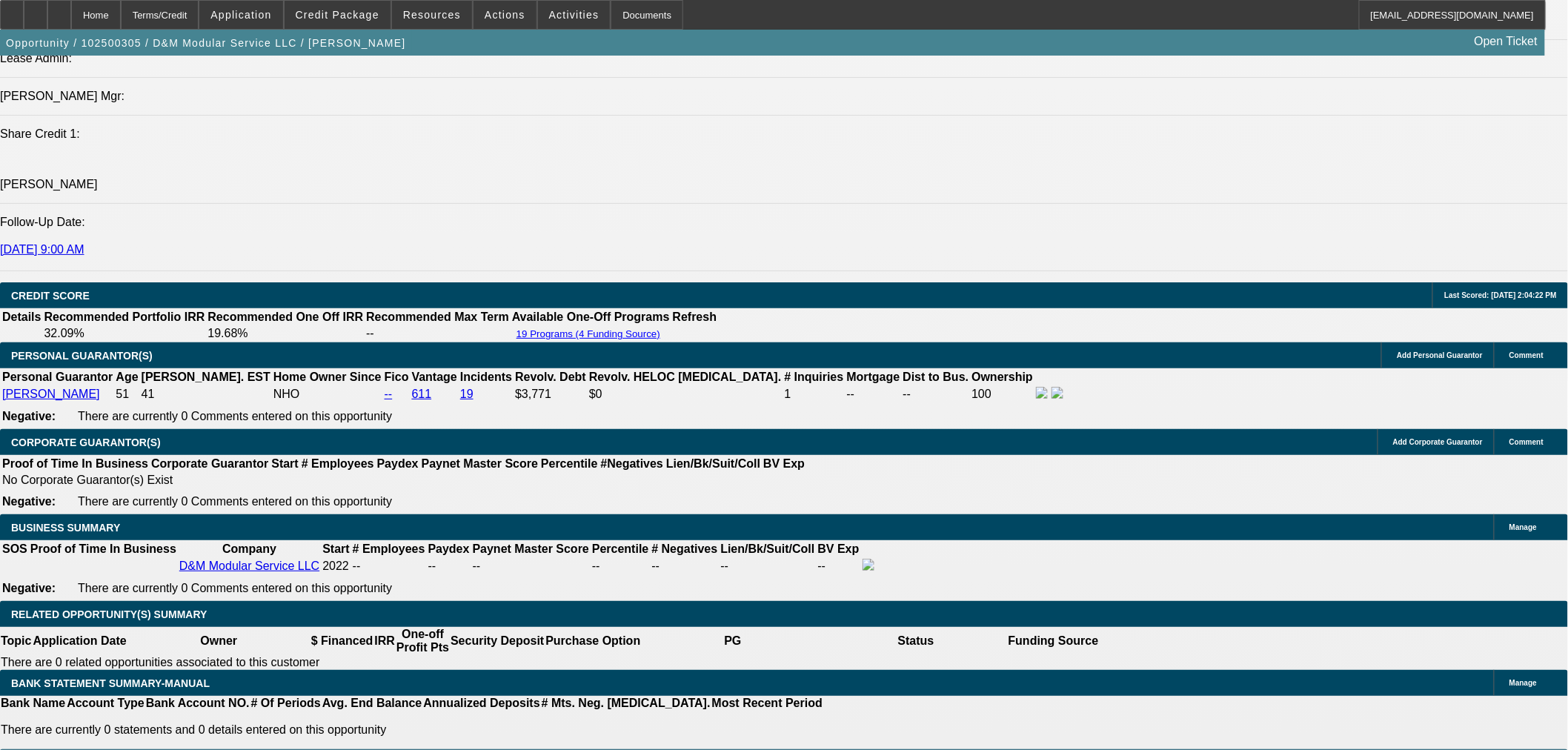
scroll to position [2143, 0]
